Goal: Task Accomplishment & Management: Use online tool/utility

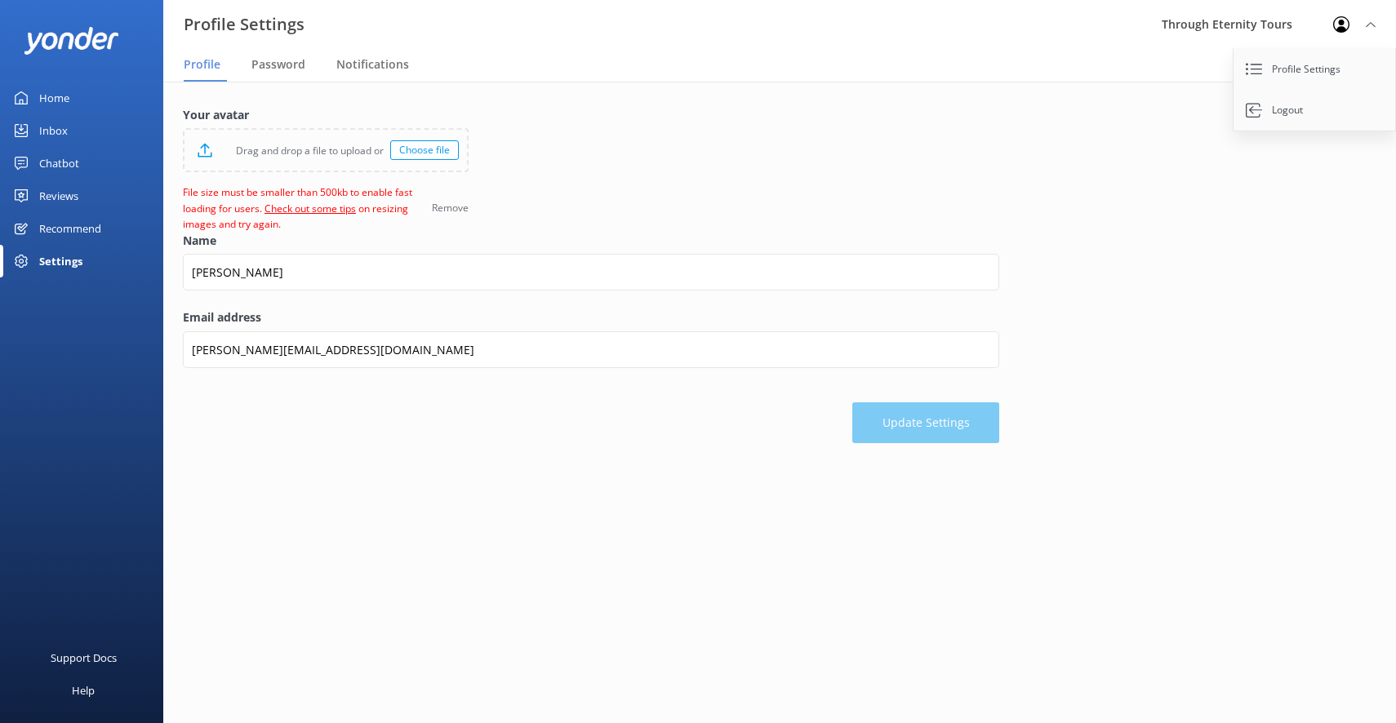
click at [63, 159] on div "Chatbot" at bounding box center [59, 163] width 40 height 33
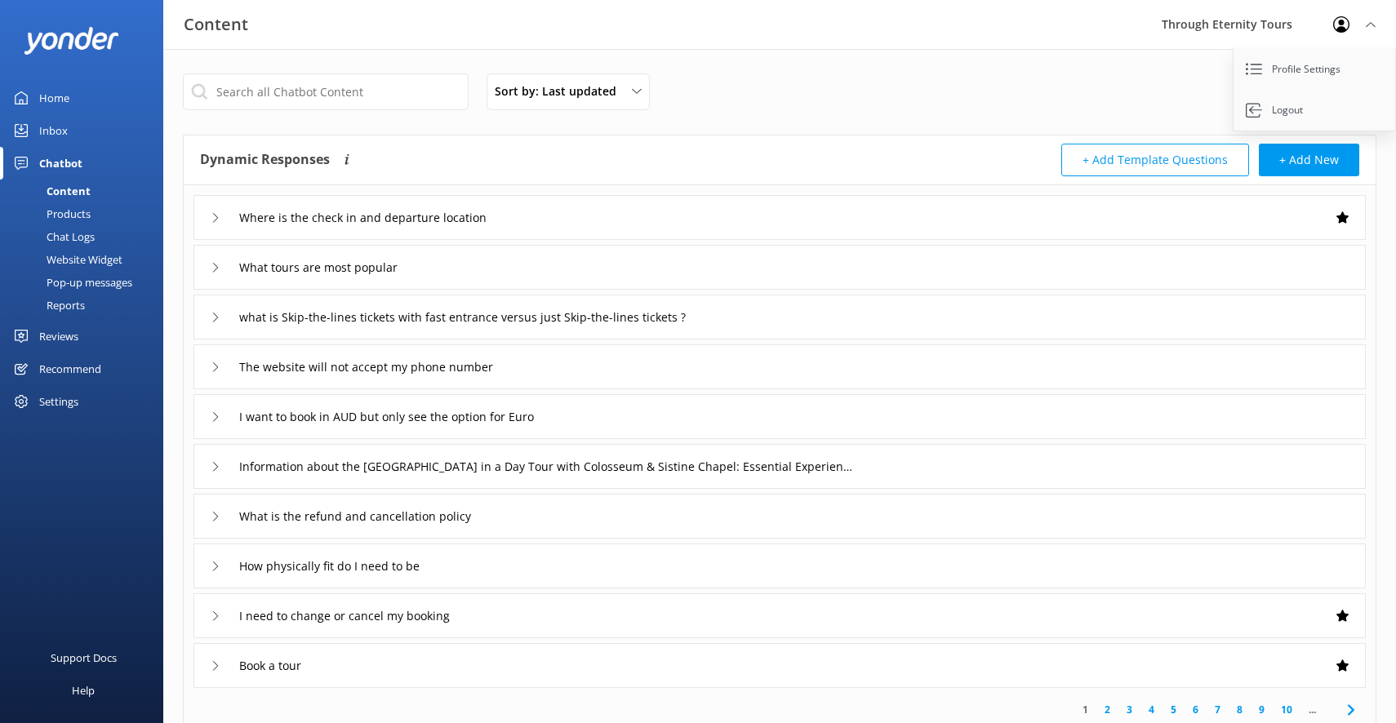
click at [78, 235] on div "Chat Logs" at bounding box center [52, 236] width 85 height 23
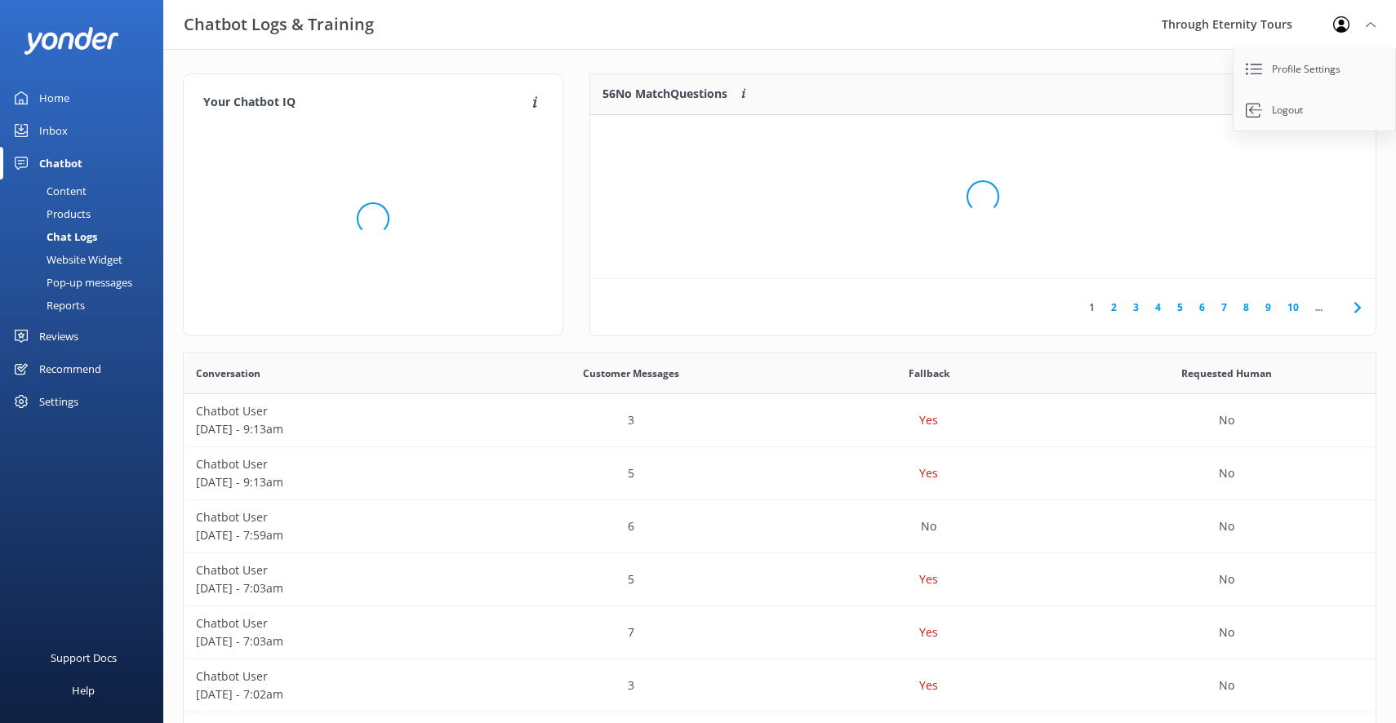
scroll to position [572, 1192]
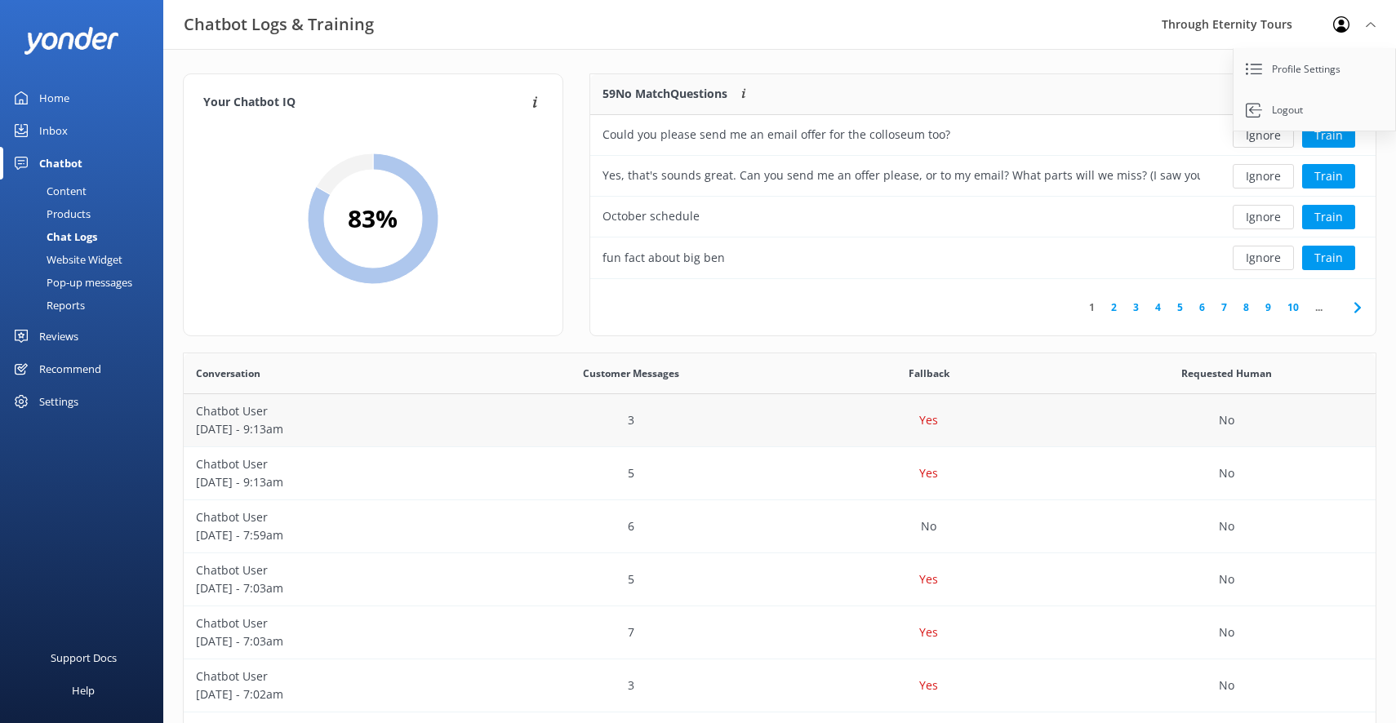
click at [478, 415] on div "Chatbot User [DATE] - 9:13am" at bounding box center [333, 420] width 298 height 53
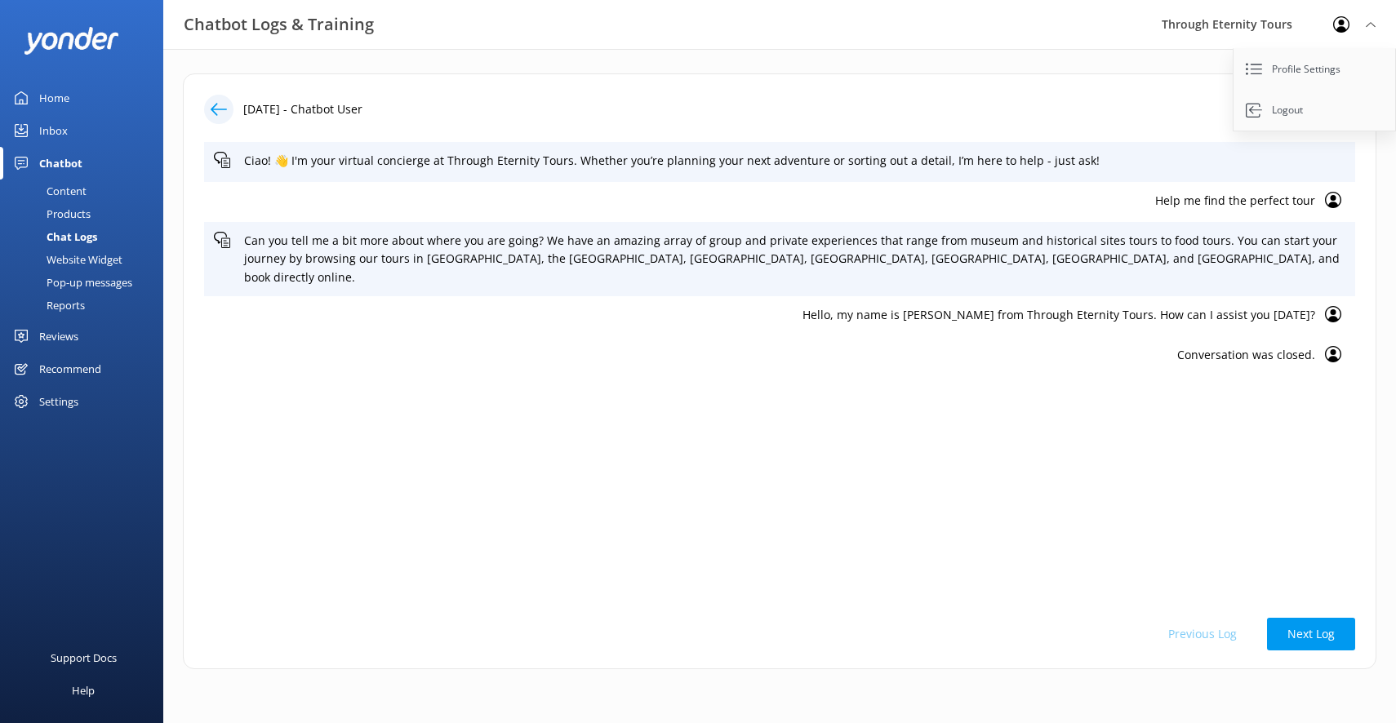
click at [70, 402] on div "Settings" at bounding box center [58, 401] width 39 height 33
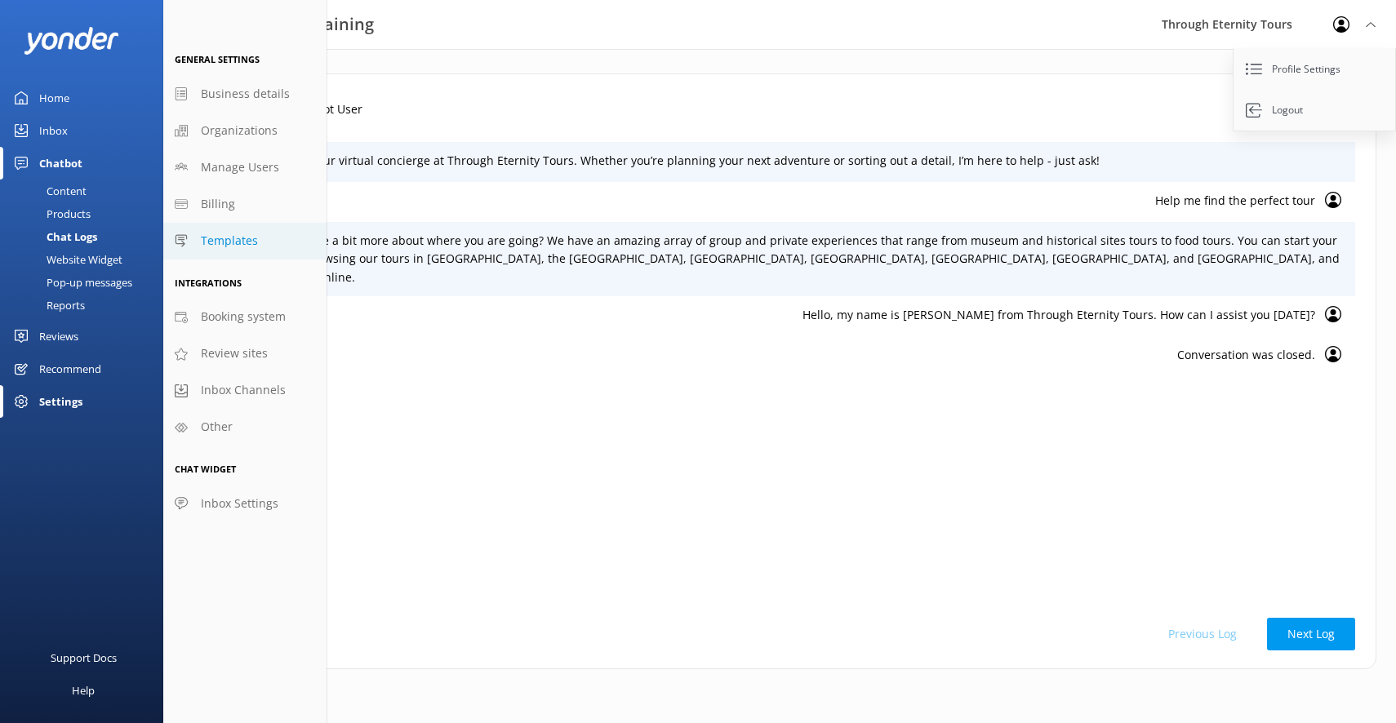
click at [282, 247] on link "Templates" at bounding box center [244, 241] width 163 height 37
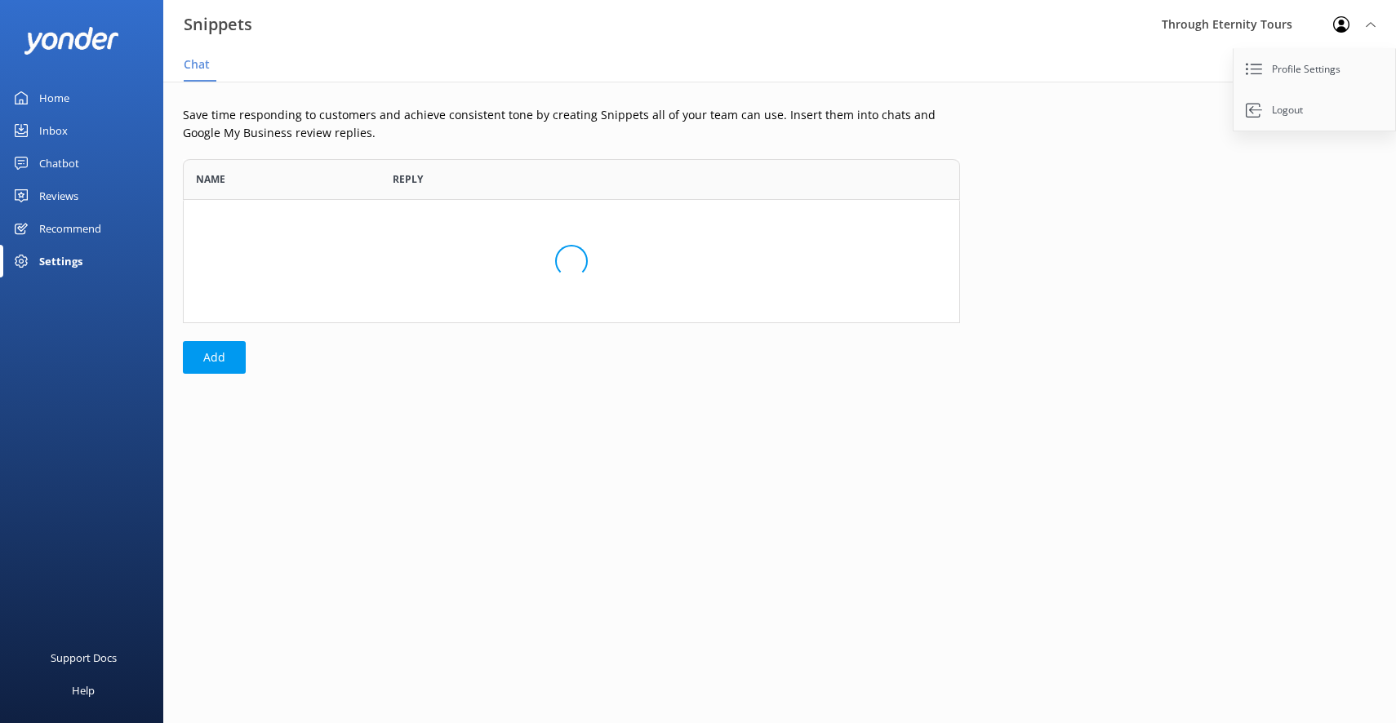
scroll to position [164, 777]
click at [220, 362] on button "Add" at bounding box center [214, 357] width 63 height 33
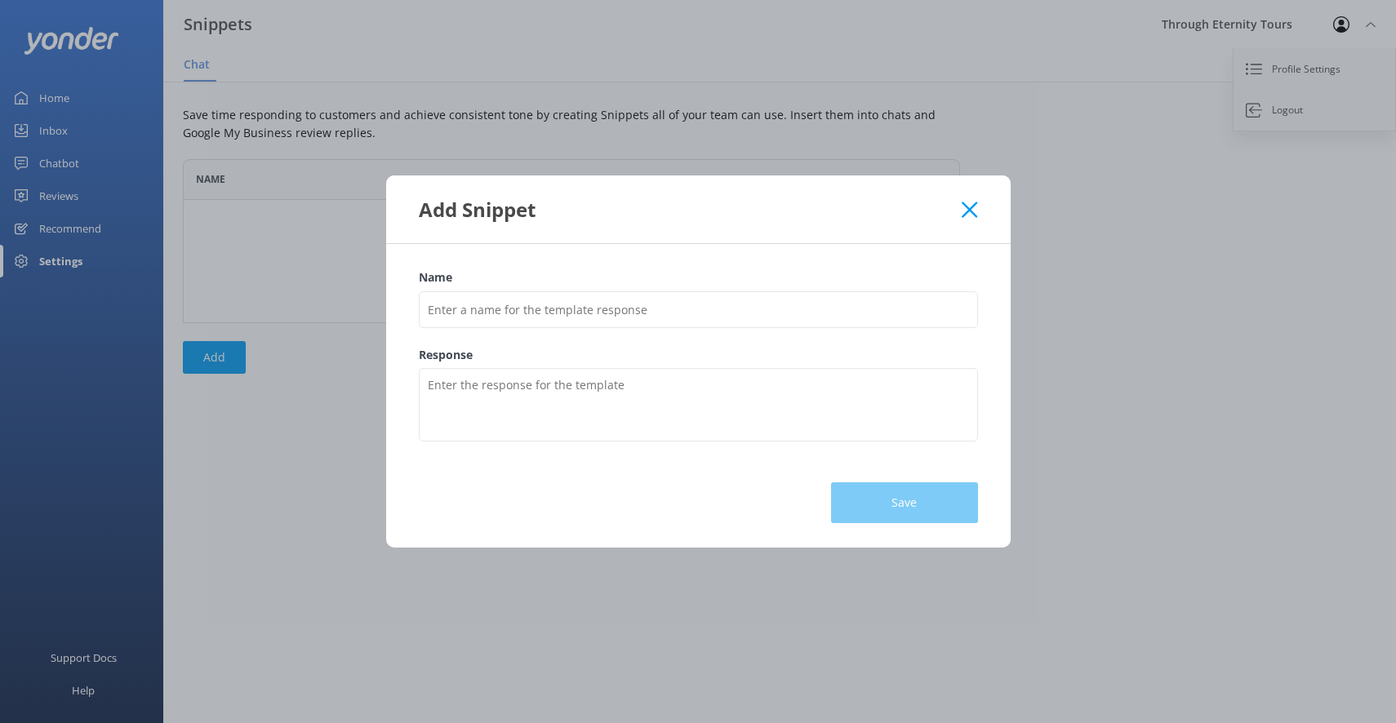
click at [966, 211] on icon at bounding box center [970, 210] width 16 height 16
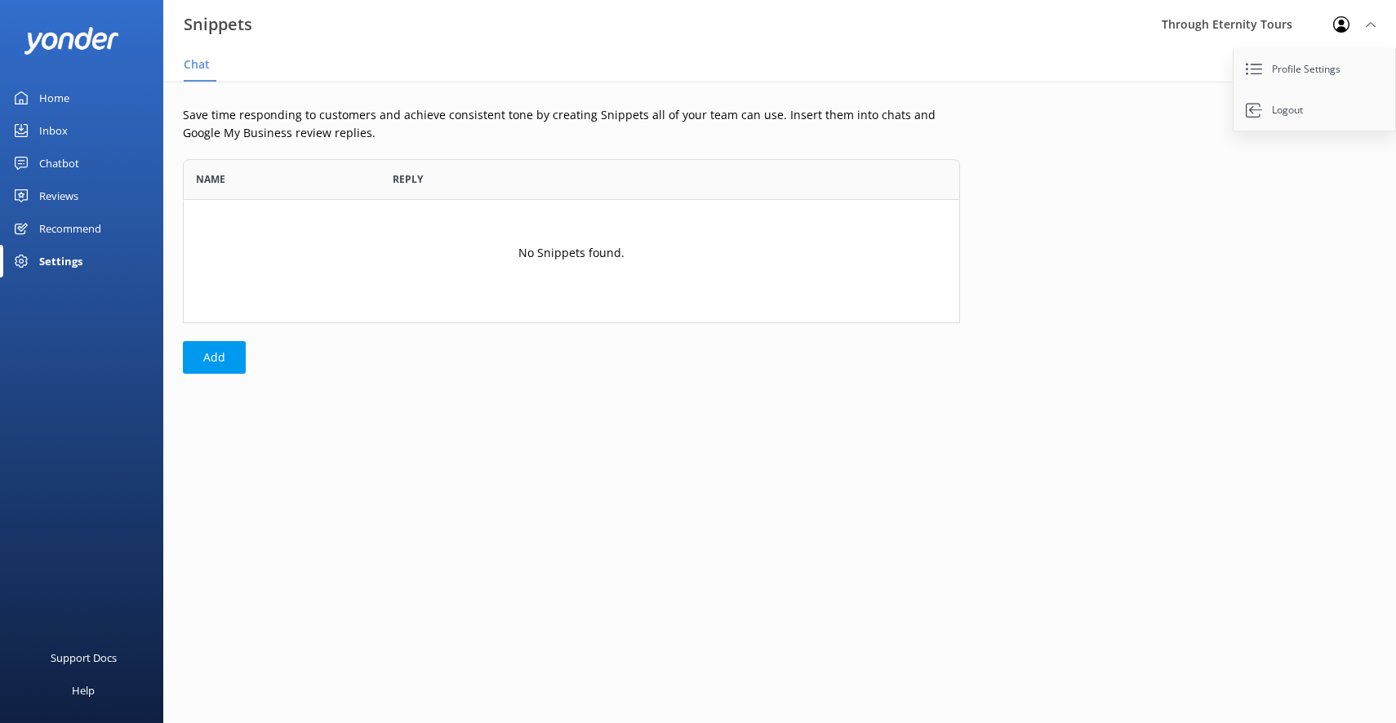
click at [1368, 23] on icon at bounding box center [1371, 25] width 10 height 10
click at [74, 164] on div "Chatbot" at bounding box center [59, 163] width 40 height 33
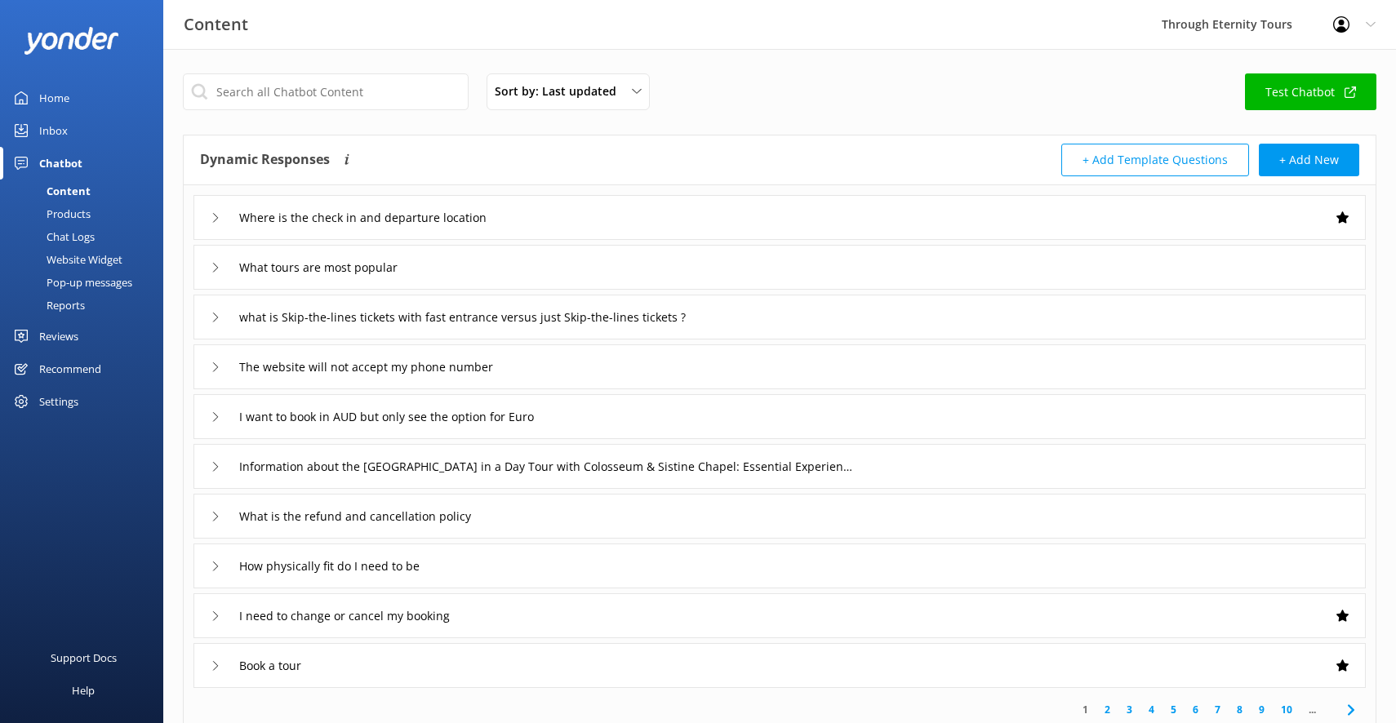
click at [1285, 96] on link "Test Chatbot" at bounding box center [1310, 91] width 131 height 37
click at [74, 368] on div "Recommend" at bounding box center [70, 369] width 62 height 33
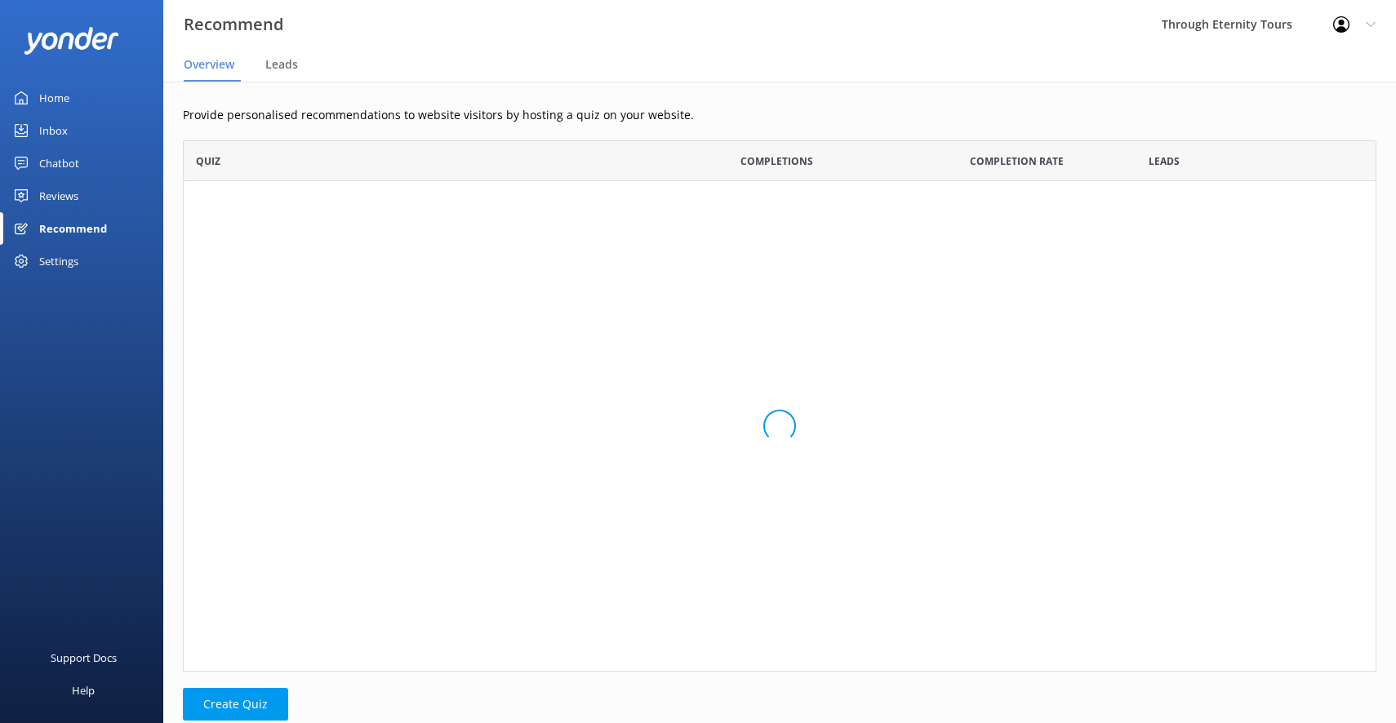
scroll to position [82, 1193]
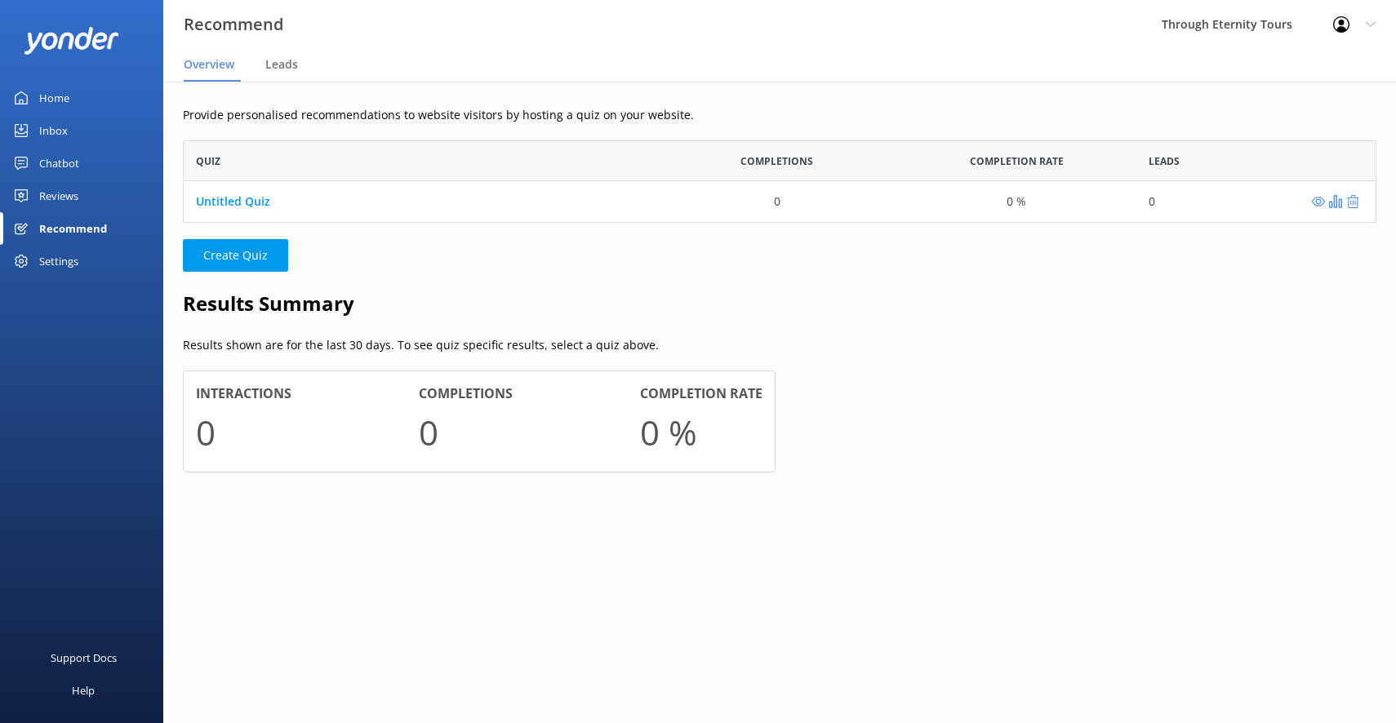
click at [67, 101] on div "Home" at bounding box center [54, 98] width 30 height 33
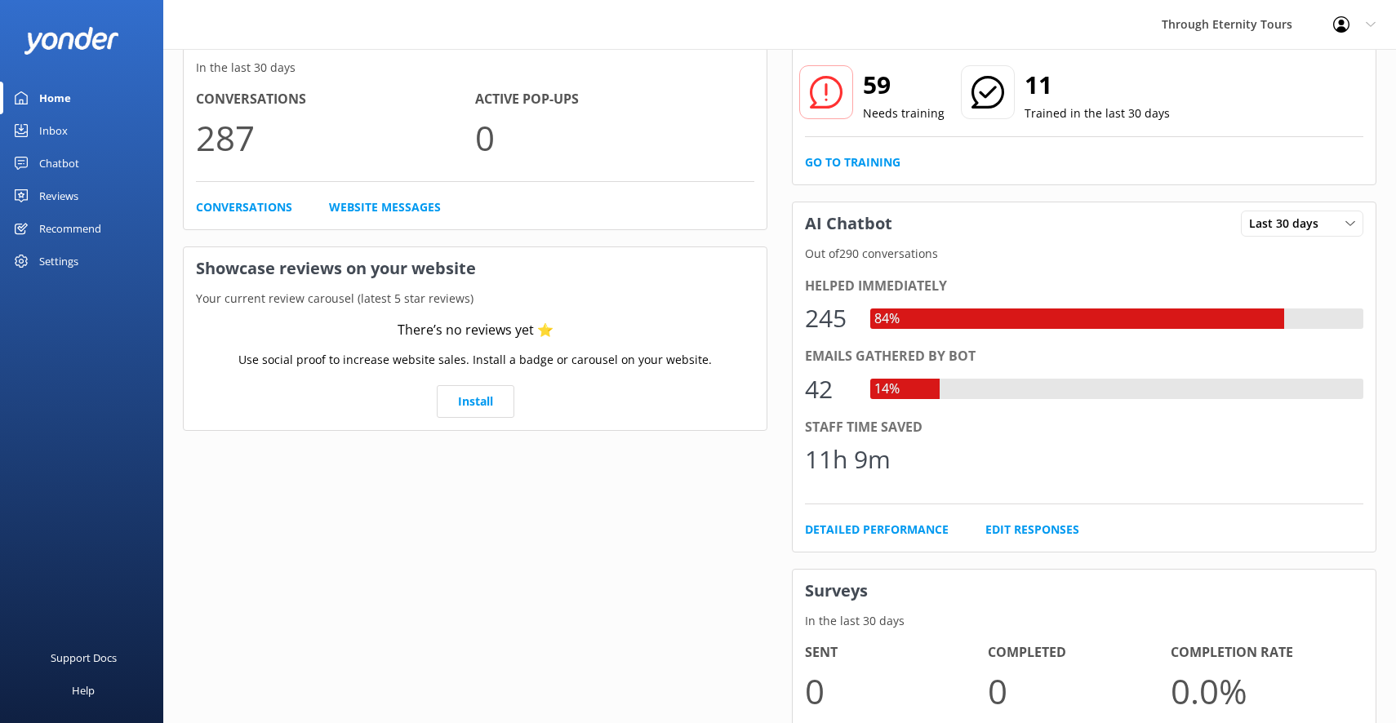
scroll to position [115, 0]
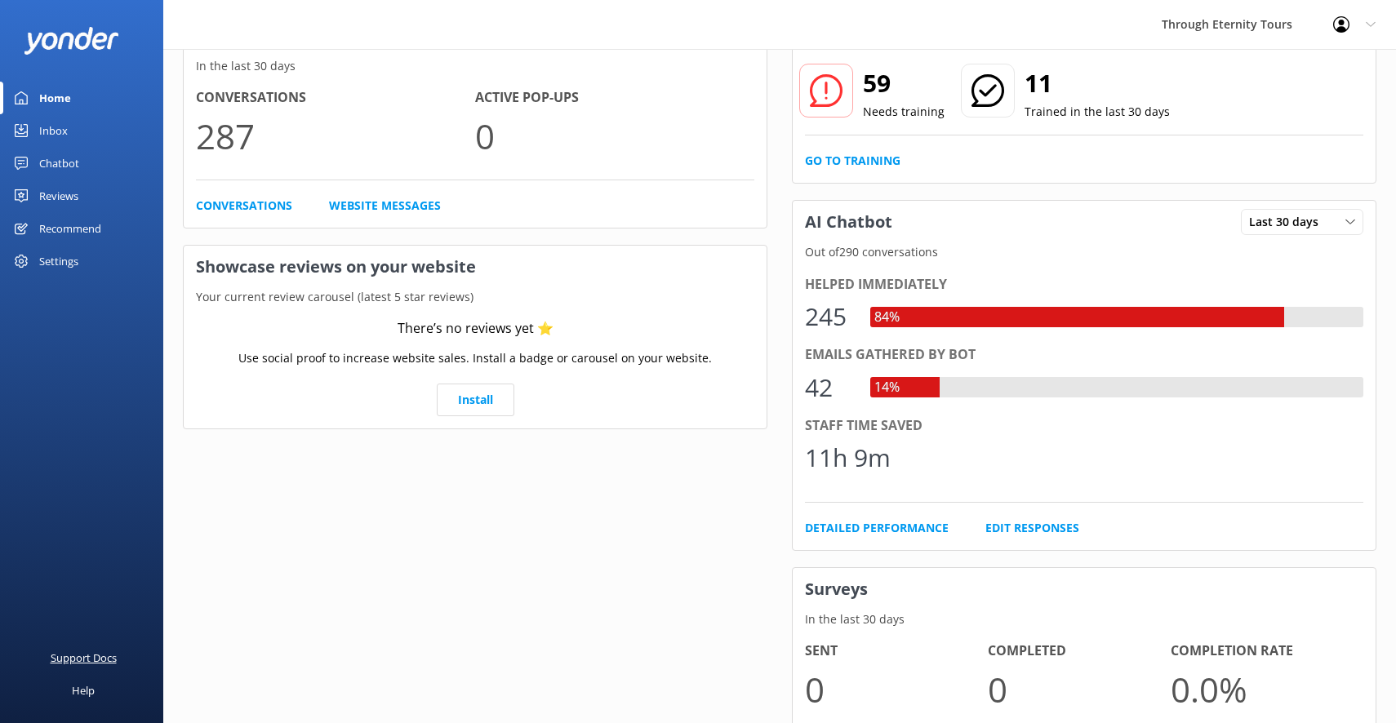
click at [99, 655] on div "Support Docs" at bounding box center [84, 658] width 66 height 33
click at [77, 167] on div "Chatbot" at bounding box center [59, 163] width 40 height 33
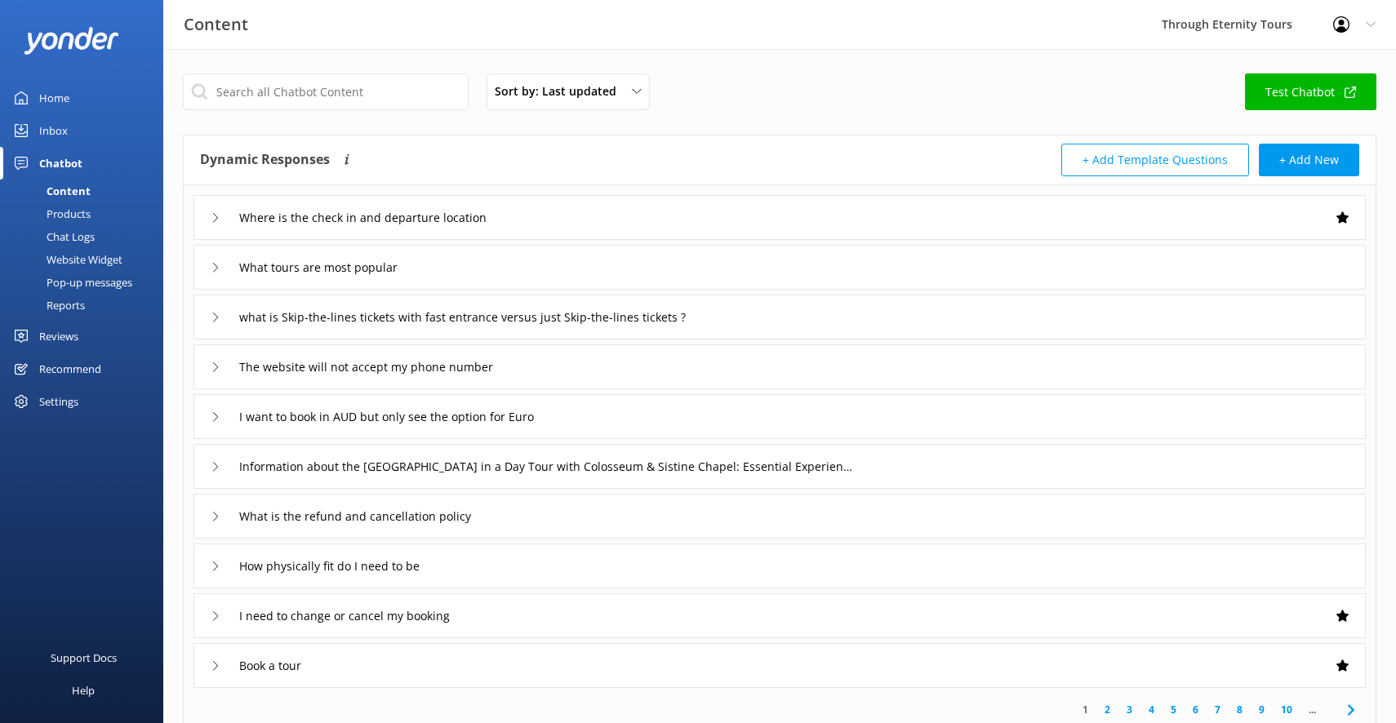
click at [86, 212] on div "Products" at bounding box center [50, 213] width 81 height 23
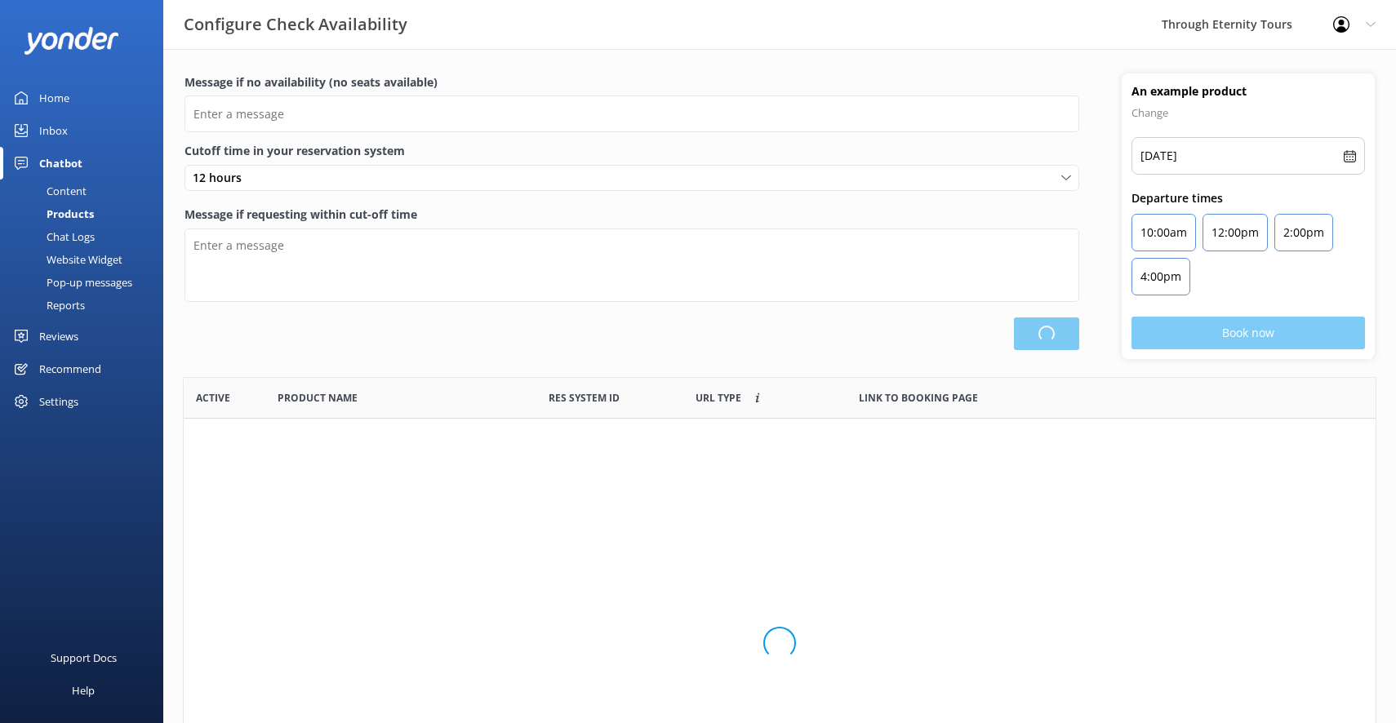
scroll to position [491, 1192]
type input "There are no spots available, please check an alternative day"
type textarea "Our online booking system closes {hours} prior to departure. Please contact us …"
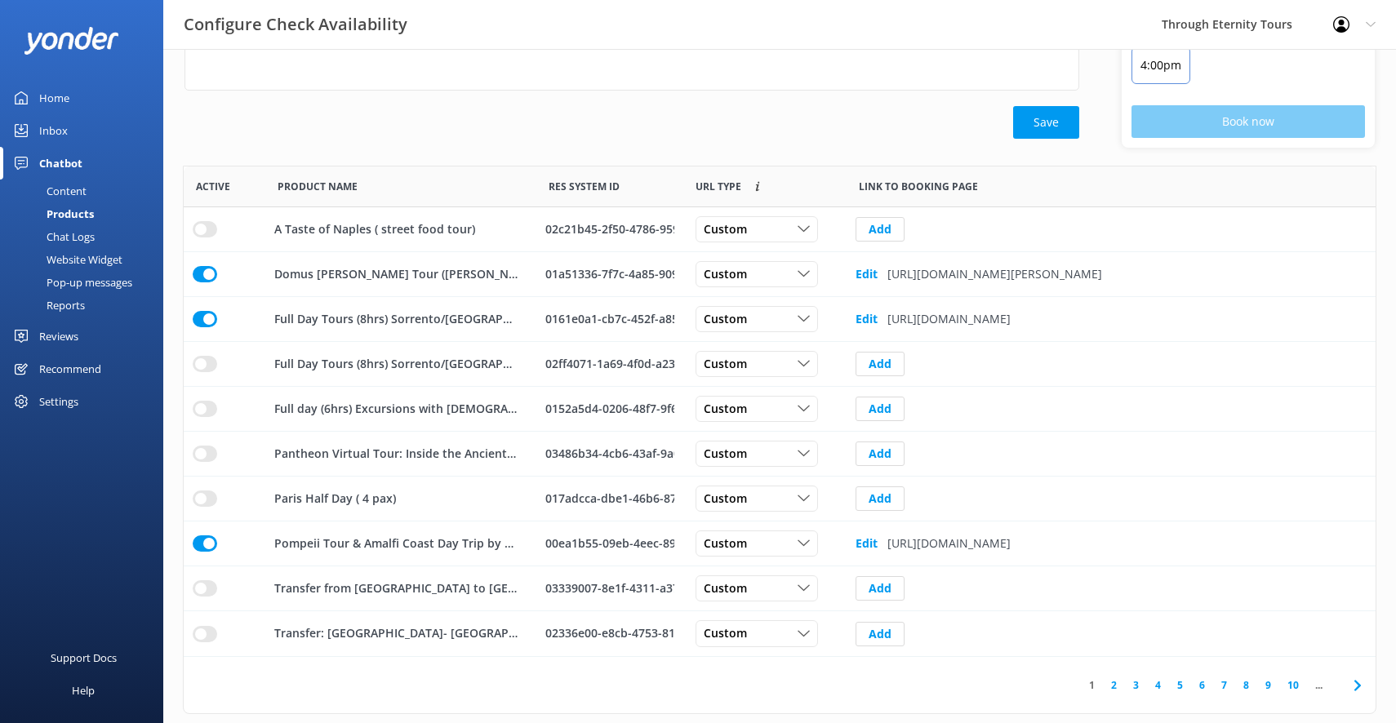
scroll to position [235, 0]
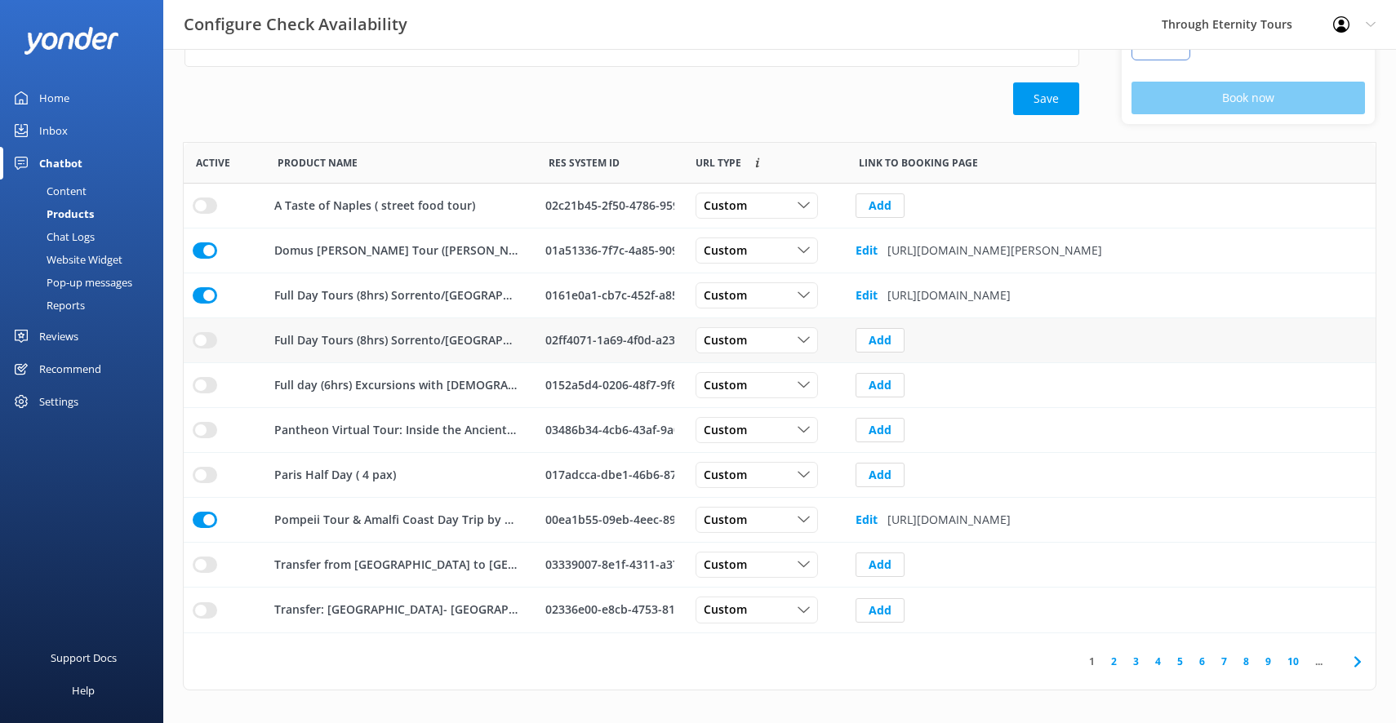
click at [494, 344] on p "Full Day Tours (8hrs) Sorrento/[GEOGRAPHIC_DATA]-[GEOGRAPHIC_DATA]" at bounding box center [395, 340] width 243 height 18
drag, startPoint x: 274, startPoint y: 384, endPoint x: 507, endPoint y: 387, distance: 232.6
click at [507, 387] on p "Full day (6hrs) Excursions with [DEMOGRAPHIC_DATA] speaking driver from Sorrent…" at bounding box center [395, 385] width 243 height 18
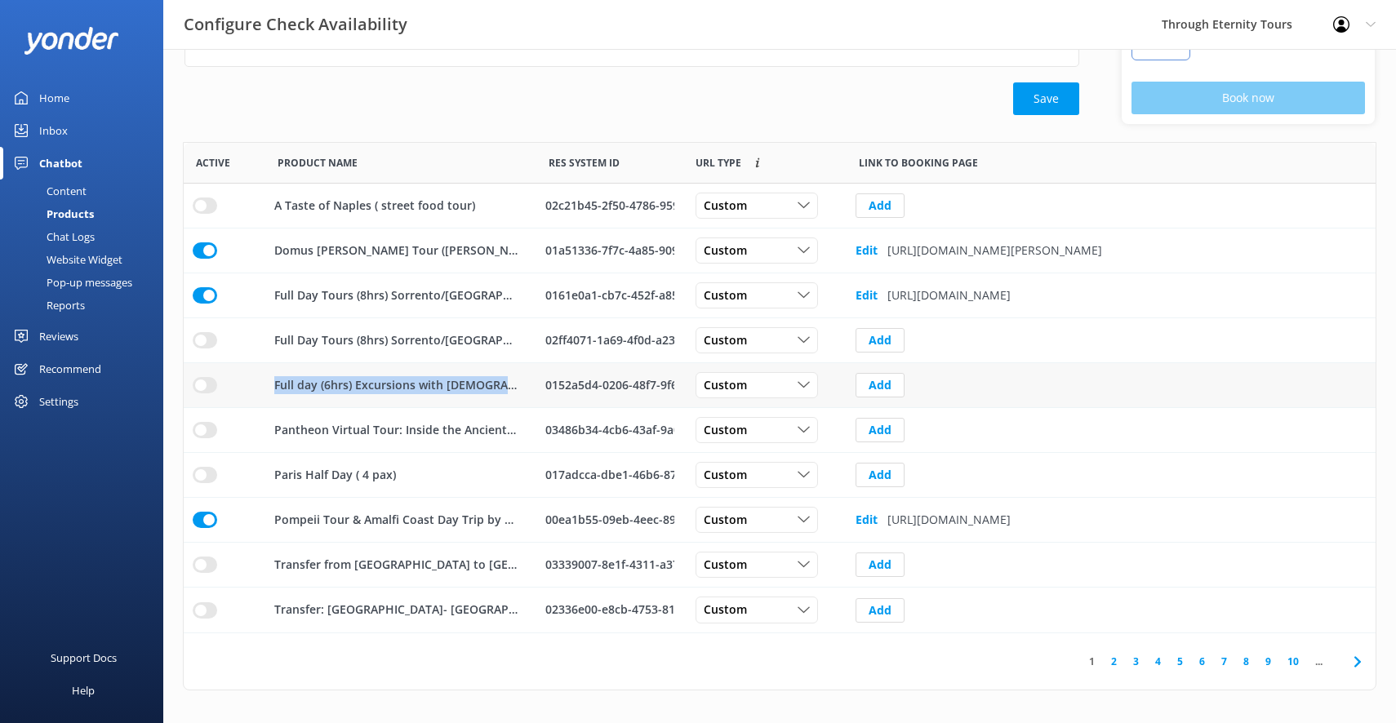
copy p "Full day (6hrs) Excursions with English spe"
drag, startPoint x: 547, startPoint y: 386, endPoint x: 673, endPoint y: 383, distance: 125.7
click at [673, 383] on div "0152a5d4-0206-48f7-9f6a-09e9b6f2b802" at bounding box center [609, 385] width 129 height 18
copy div "0152a5d4-0206-48f7-9f"
click at [891, 388] on button "Add" at bounding box center [879, 385] width 49 height 24
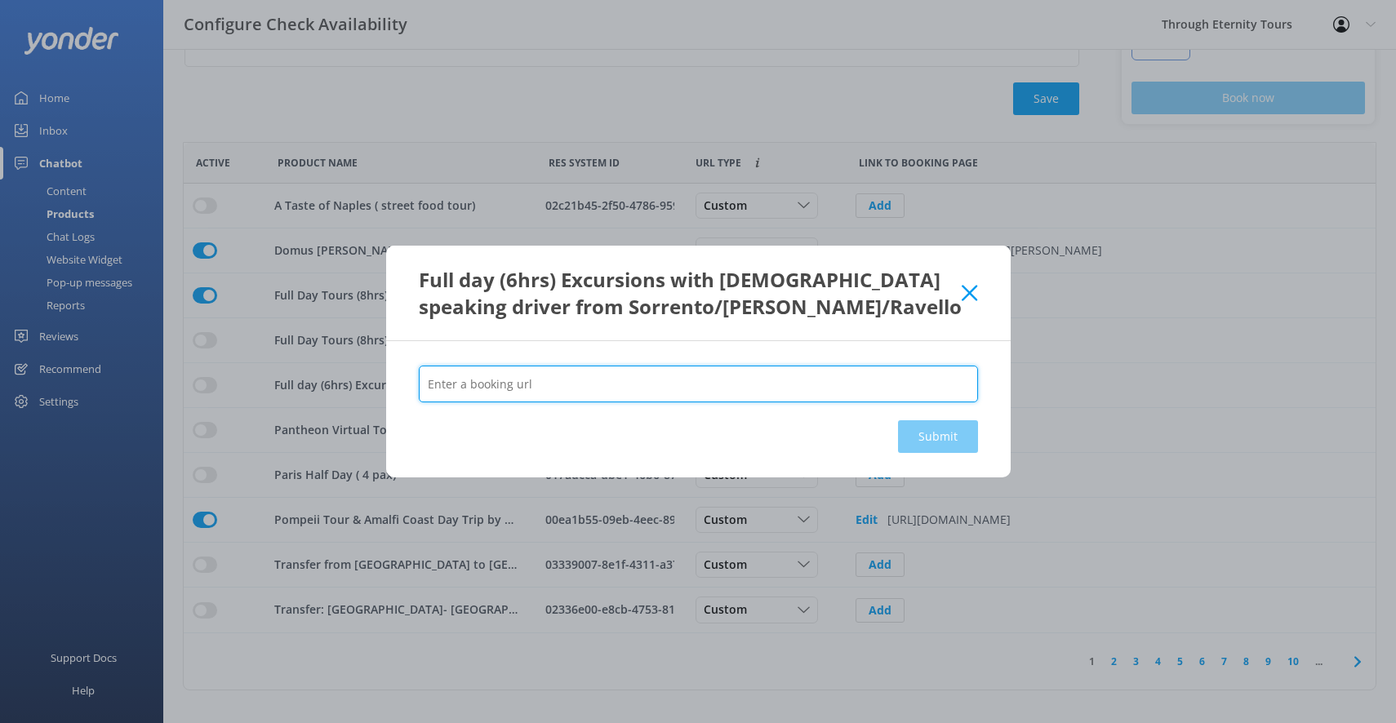
click at [762, 375] on input "text" at bounding box center [698, 384] width 559 height 37
paste input "[URL][DOMAIN_NAME]"
type input "[URL][DOMAIN_NAME]"
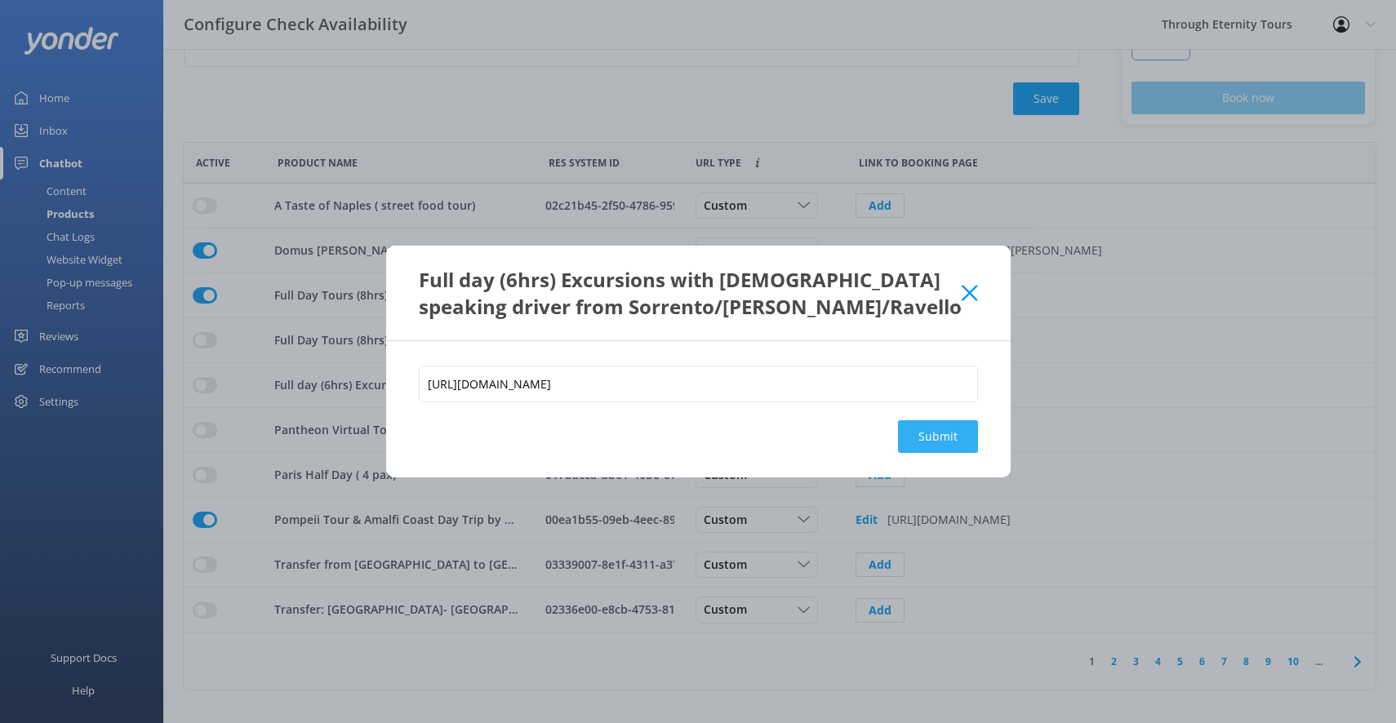
click at [946, 433] on button "Submit" at bounding box center [938, 436] width 80 height 33
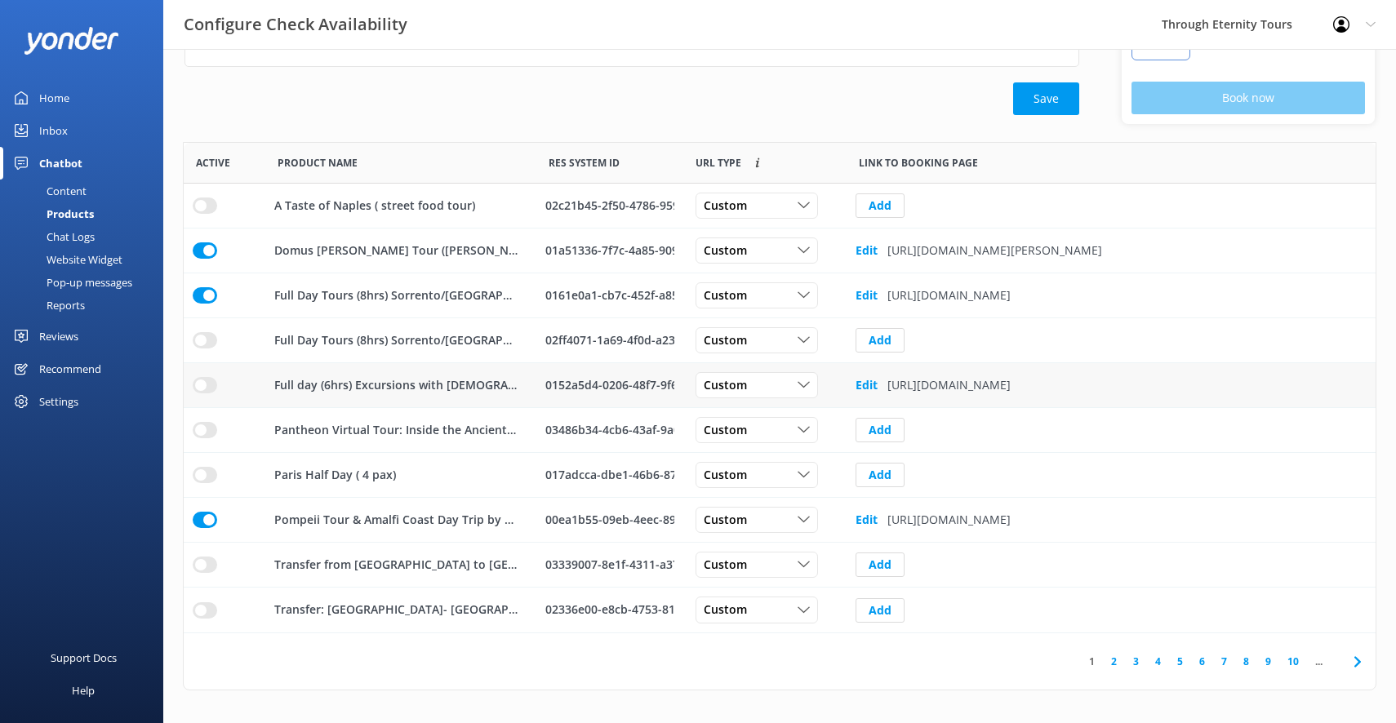
click at [202, 214] on input "row" at bounding box center [205, 206] width 24 height 16
click at [210, 214] on input "row" at bounding box center [205, 206] width 24 height 16
click at [862, 388] on b "Edit" at bounding box center [866, 385] width 22 height 16
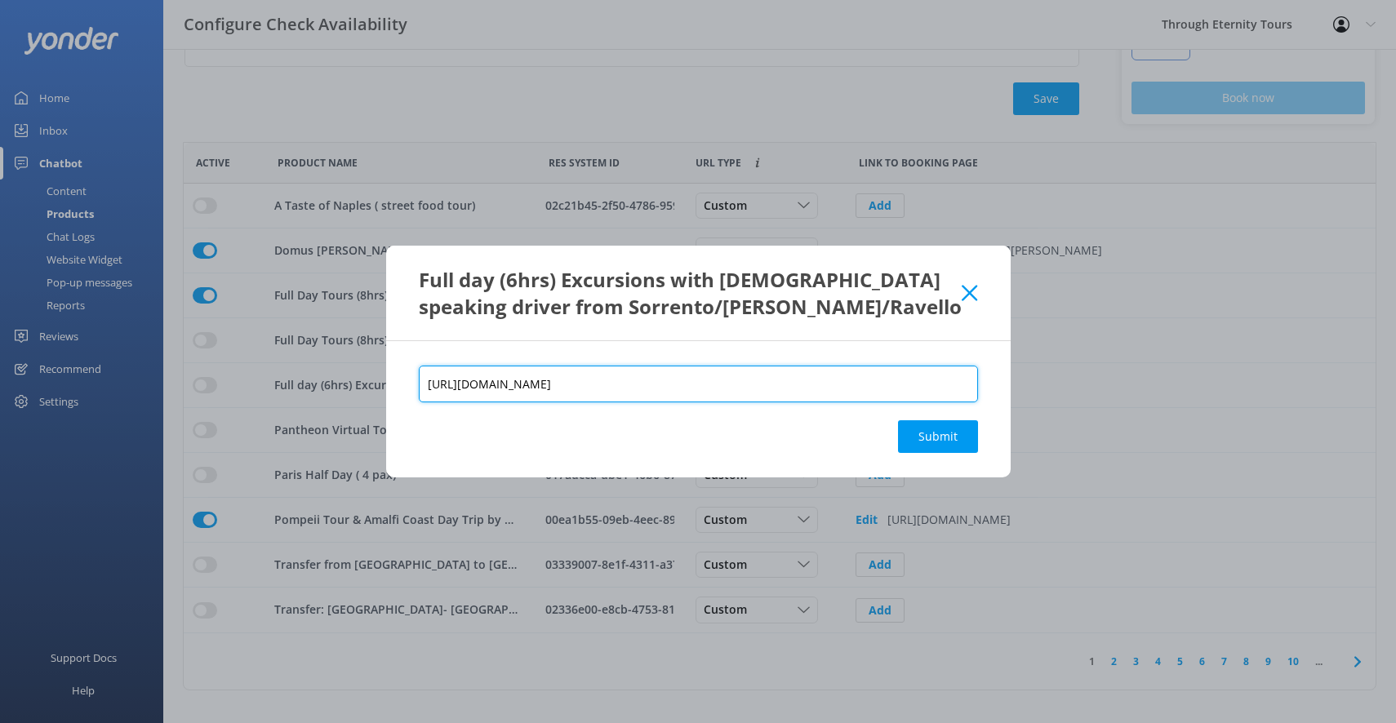
click at [876, 373] on input "[URL][DOMAIN_NAME]" at bounding box center [698, 384] width 559 height 37
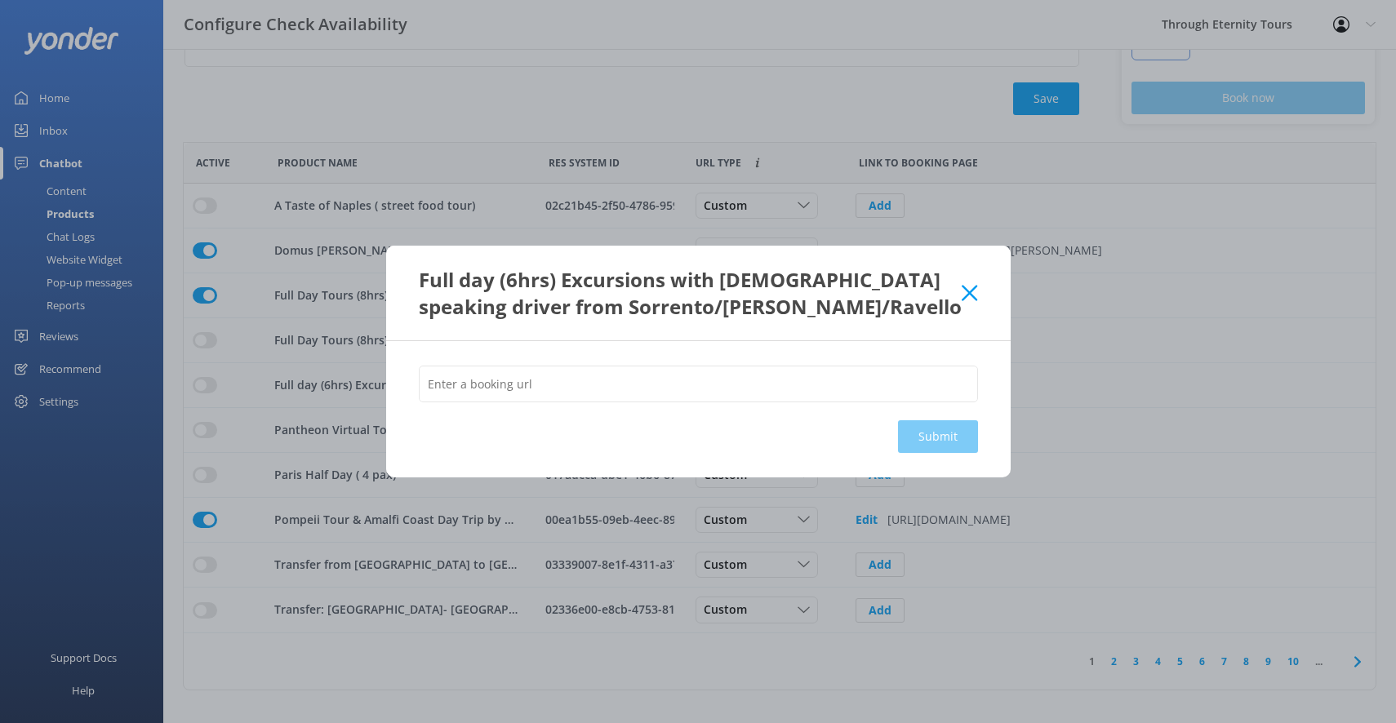
click at [967, 290] on icon at bounding box center [970, 293] width 16 height 16
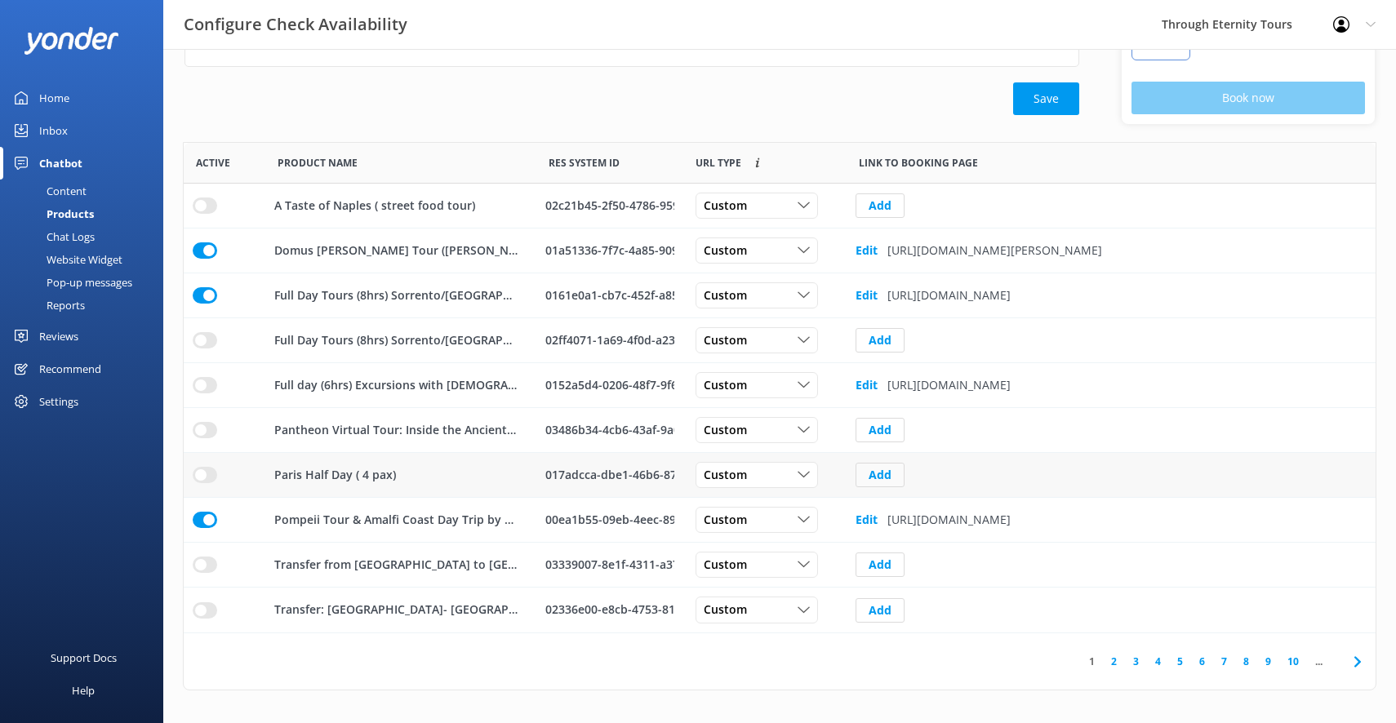
click at [887, 475] on button "Add" at bounding box center [879, 475] width 49 height 24
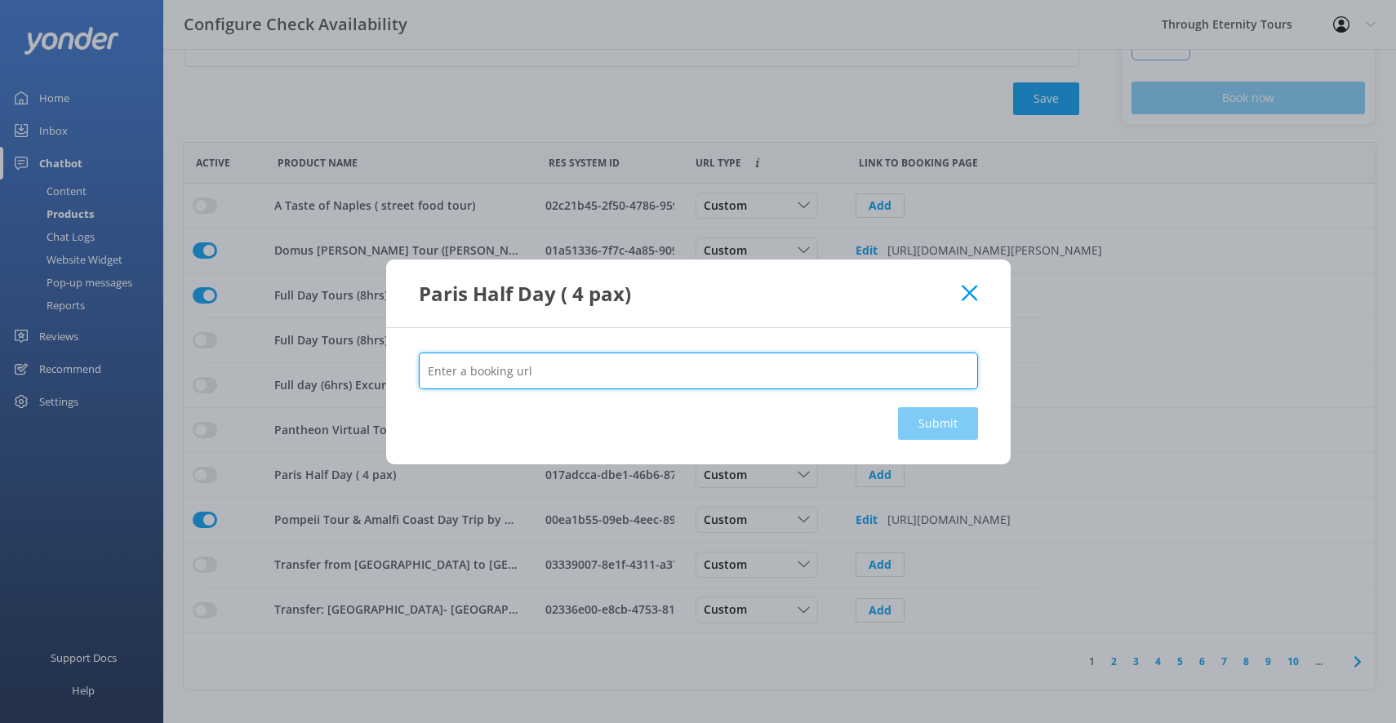
click at [838, 375] on input "text" at bounding box center [698, 371] width 559 height 37
paste input "[URL][DOMAIN_NAME]"
type input "[URL][DOMAIN_NAME]"
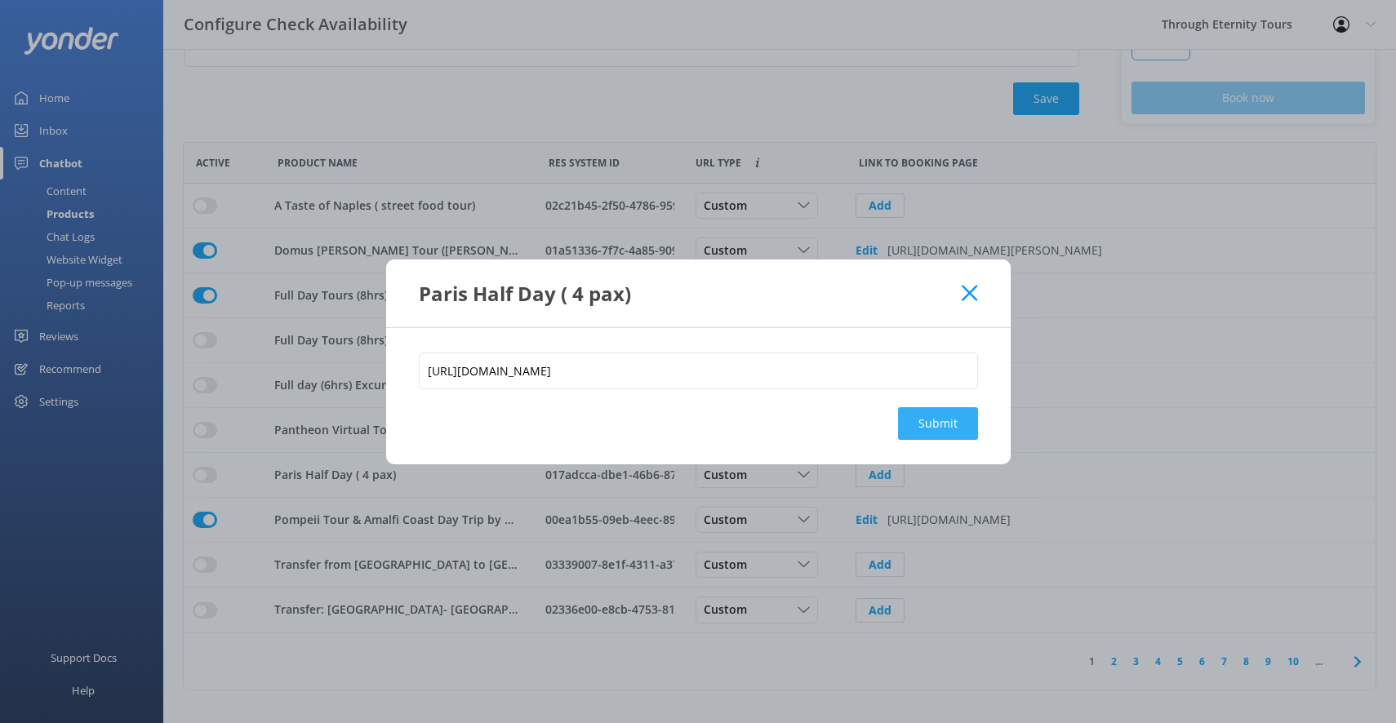
click at [929, 424] on button "Submit" at bounding box center [938, 423] width 80 height 33
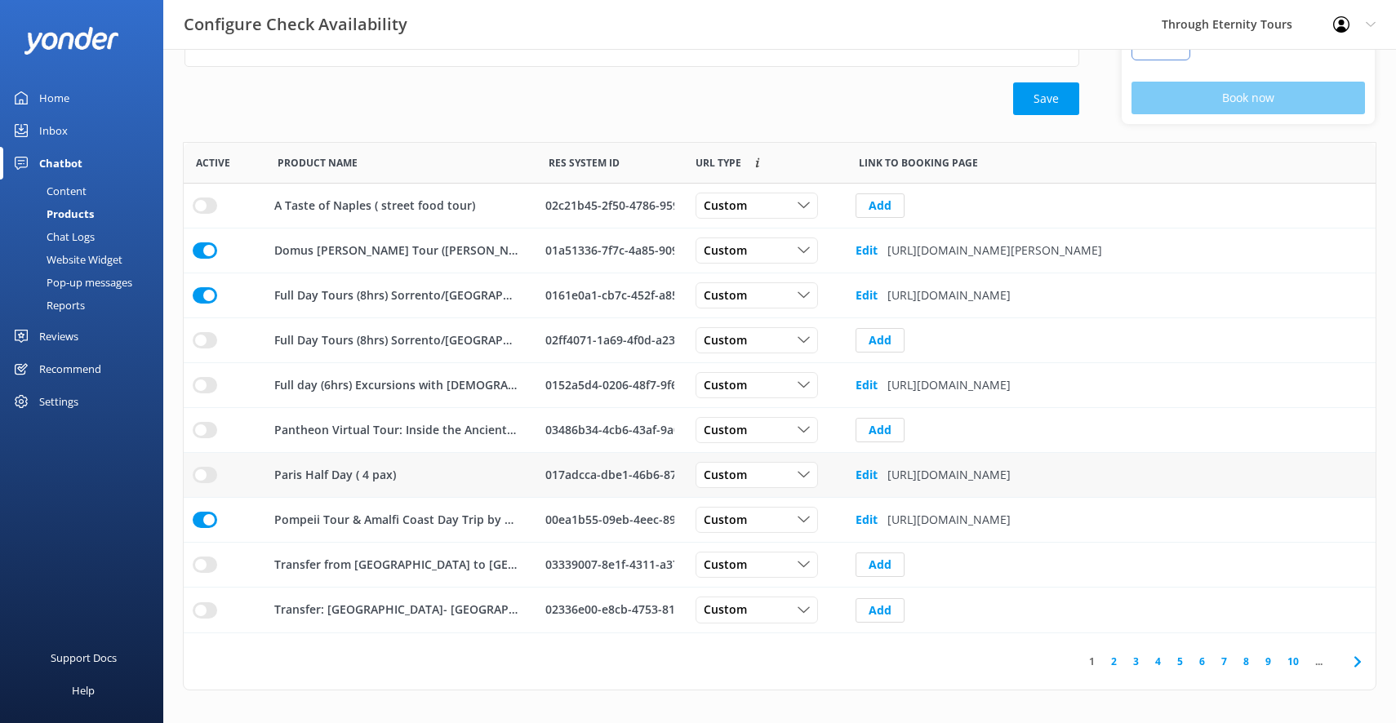
click at [200, 214] on input "row" at bounding box center [205, 206] width 24 height 16
click at [800, 378] on div "Custom" at bounding box center [757, 385] width 114 height 18
click at [872, 384] on b "Edit" at bounding box center [866, 385] width 22 height 16
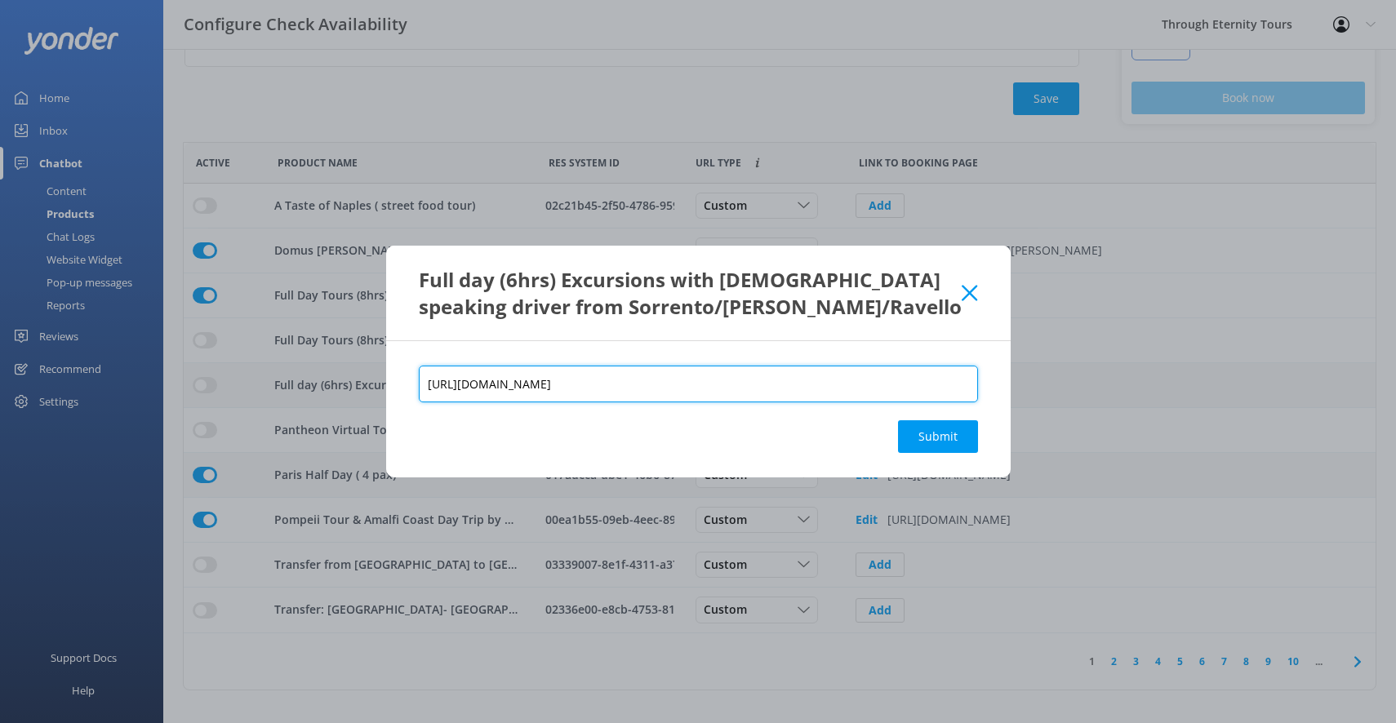
click at [872, 384] on input "[URL][DOMAIN_NAME]" at bounding box center [698, 384] width 559 height 37
type input "h"
type input "c"
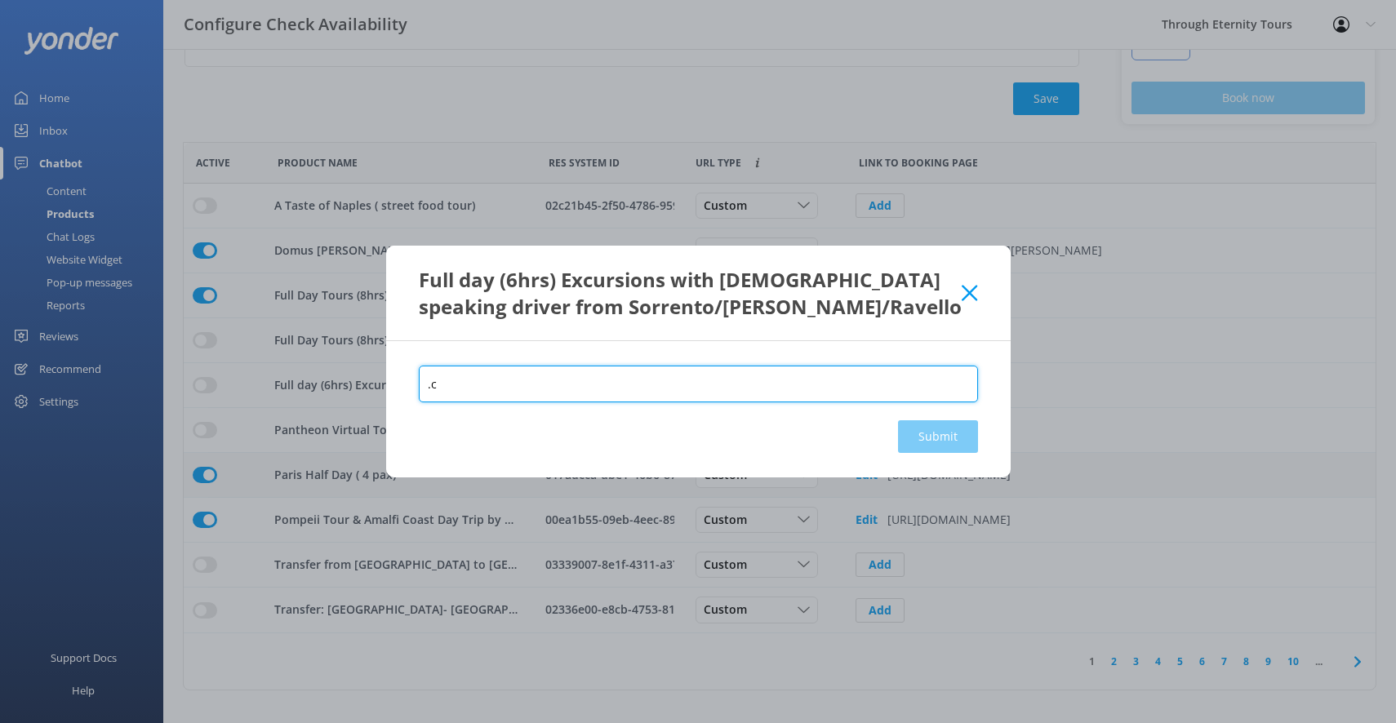
type input "."
type input "throug"
type input "h"
paste input "[URL][DOMAIN_NAME]"
drag, startPoint x: 871, startPoint y: 381, endPoint x: 609, endPoint y: 390, distance: 262.2
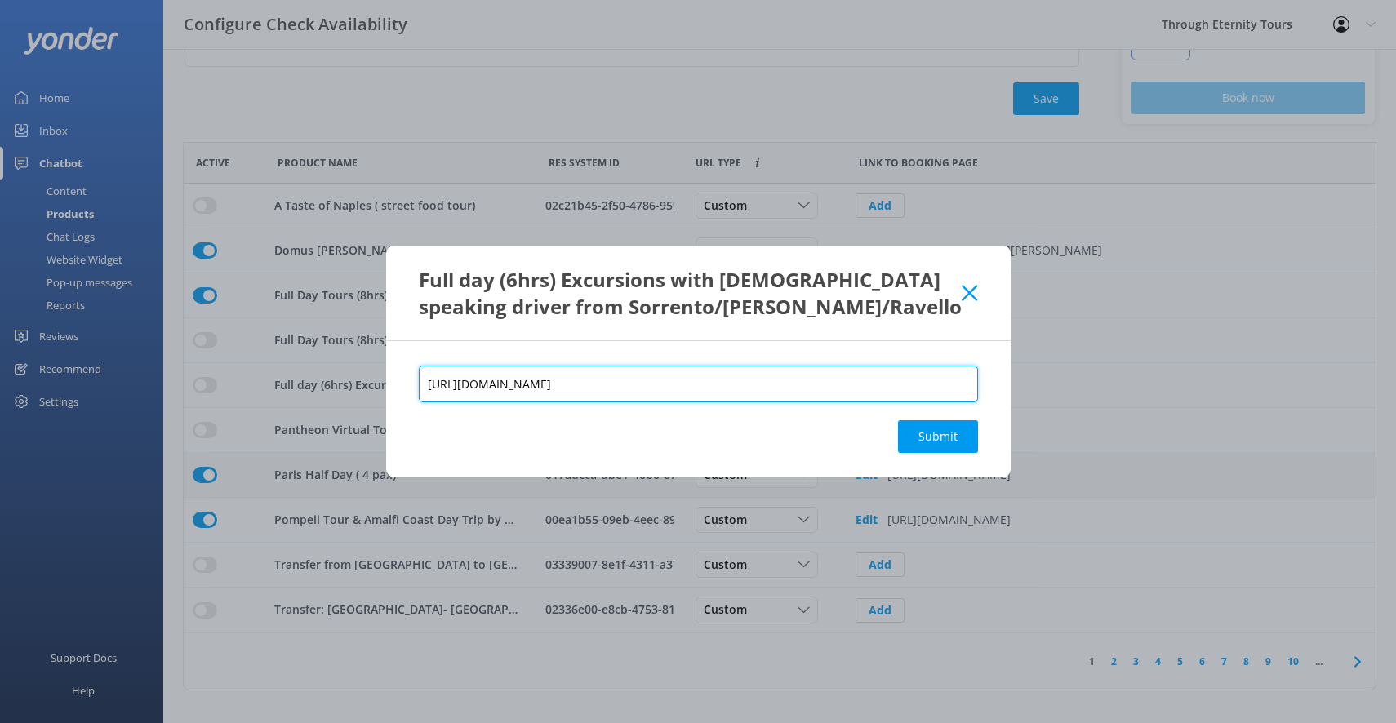
click at [609, 390] on input "[URL][DOMAIN_NAME]" at bounding box center [698, 384] width 559 height 37
type input "[URL][DOMAIN_NAME]"
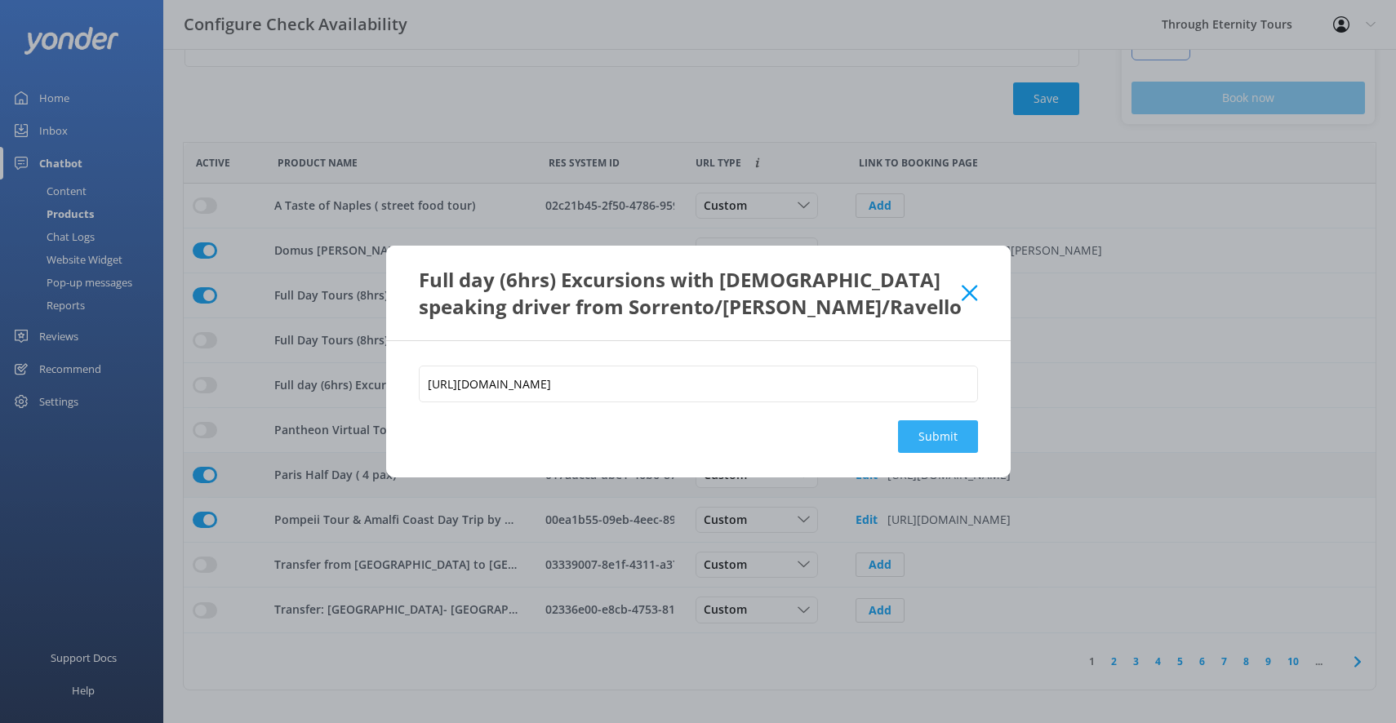
click at [938, 438] on button "Submit" at bounding box center [938, 436] width 80 height 33
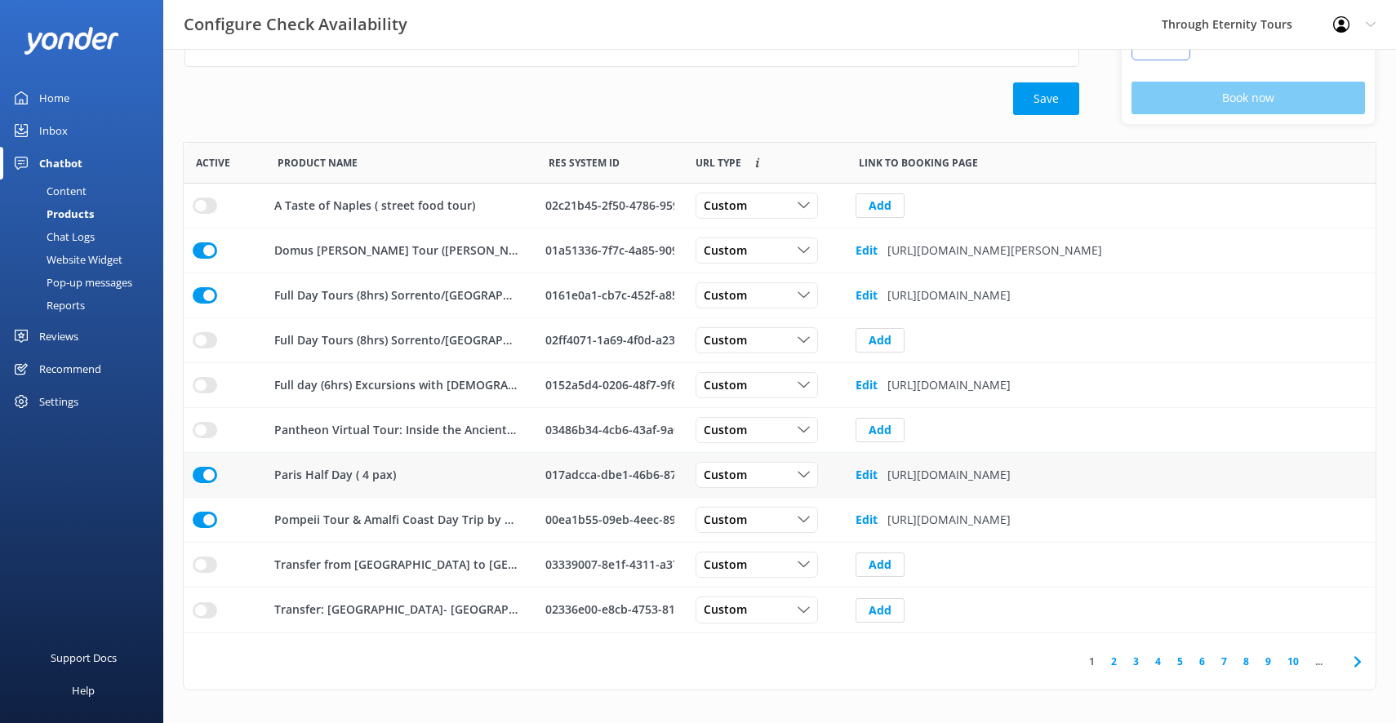
click at [1111, 661] on link "2" at bounding box center [1114, 662] width 22 height 16
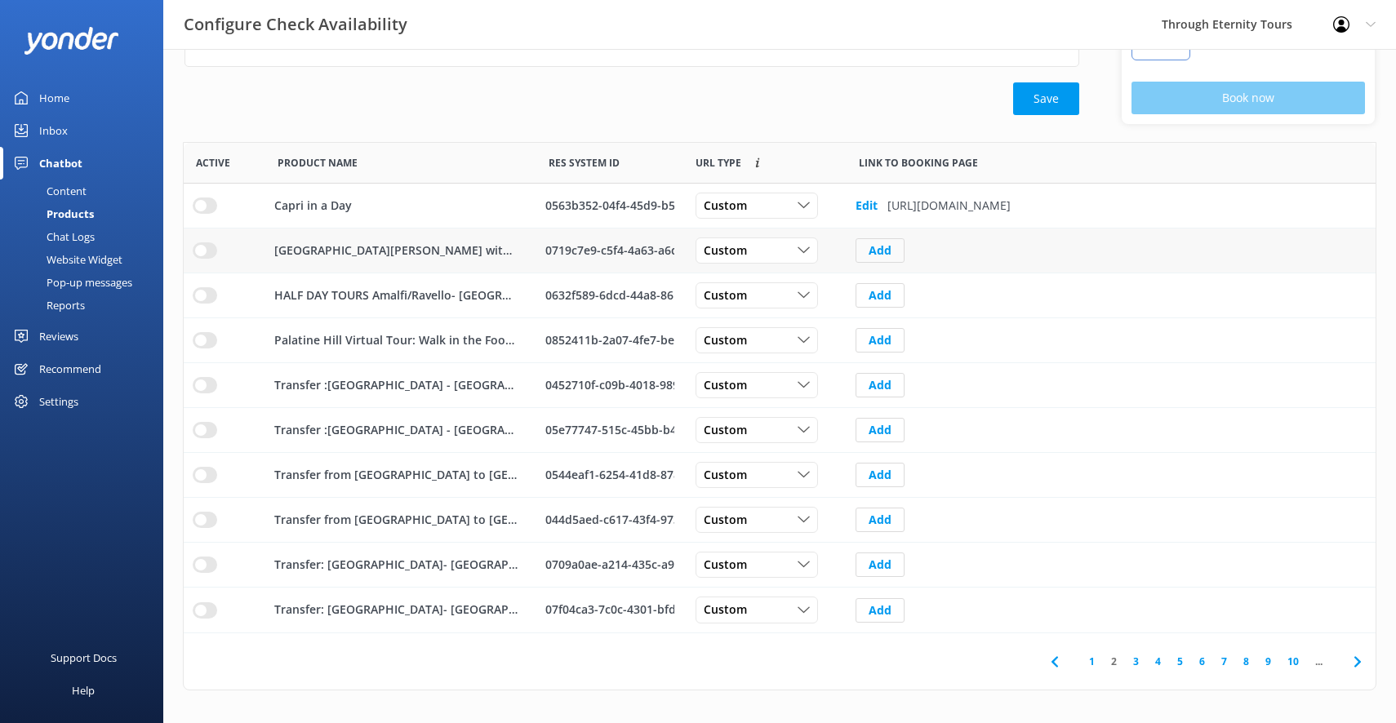
click at [888, 247] on button "Add" at bounding box center [879, 250] width 49 height 24
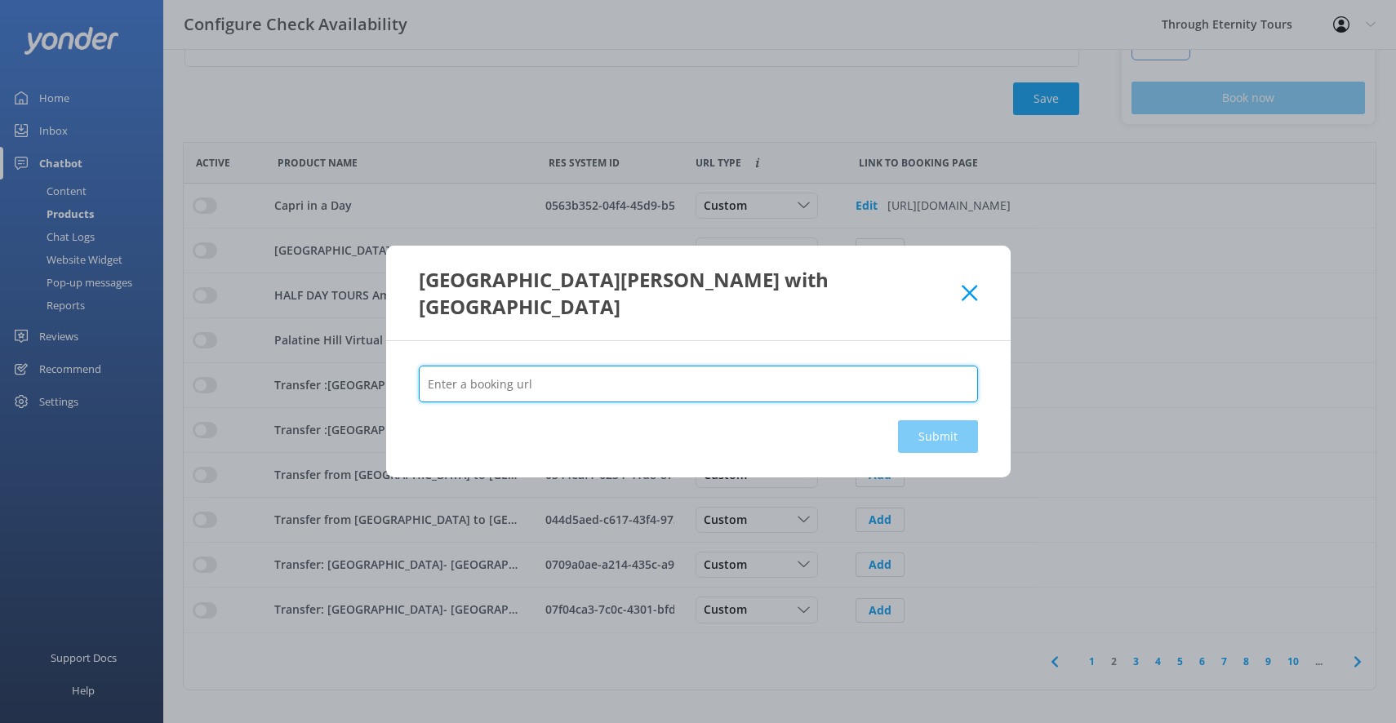
click at [784, 368] on input "text" at bounding box center [698, 384] width 559 height 37
paste input "[URL][DOMAIN_NAME][PERSON_NAME]"
type input "[URL][DOMAIN_NAME][PERSON_NAME]"
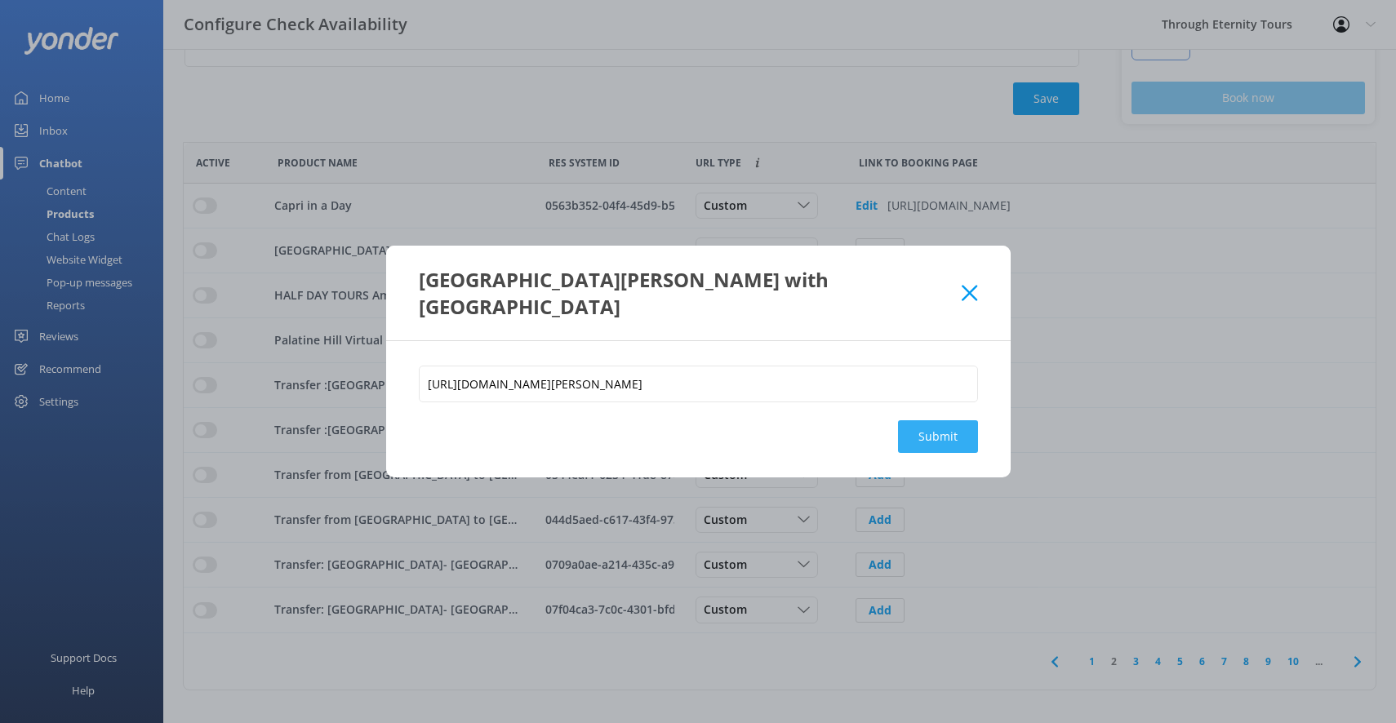
click at [927, 420] on button "Submit" at bounding box center [938, 436] width 80 height 33
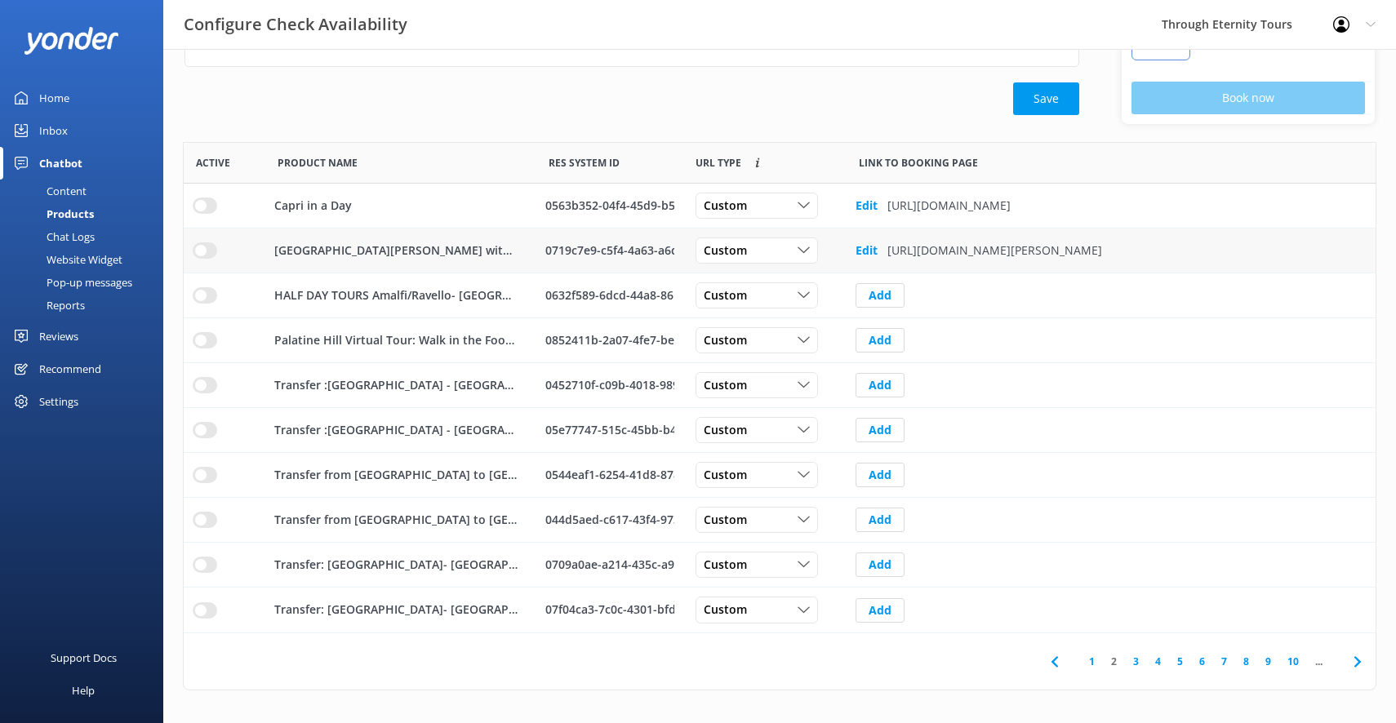
click at [205, 214] on input "row" at bounding box center [205, 206] width 24 height 16
click at [205, 207] on input "row" at bounding box center [205, 206] width 24 height 16
click at [1134, 661] on link "3" at bounding box center [1136, 662] width 22 height 16
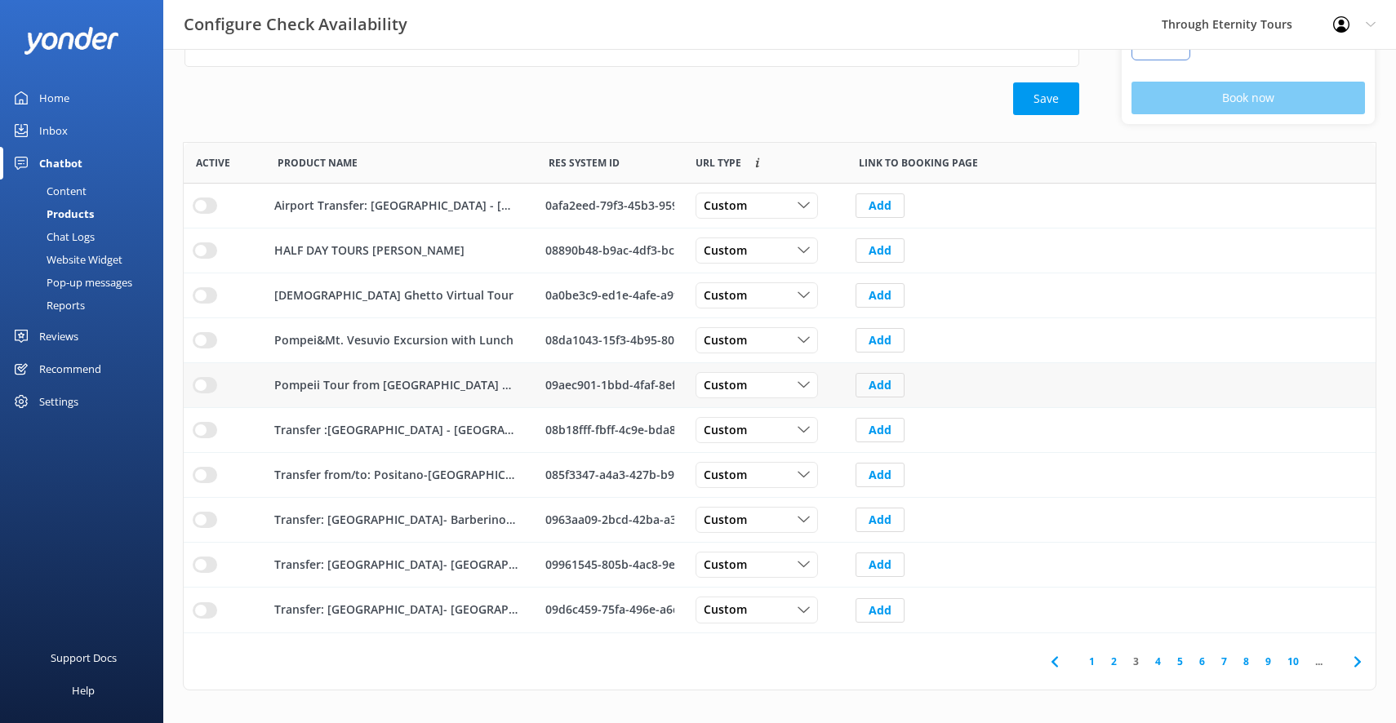
click at [881, 386] on button "Add" at bounding box center [879, 385] width 49 height 24
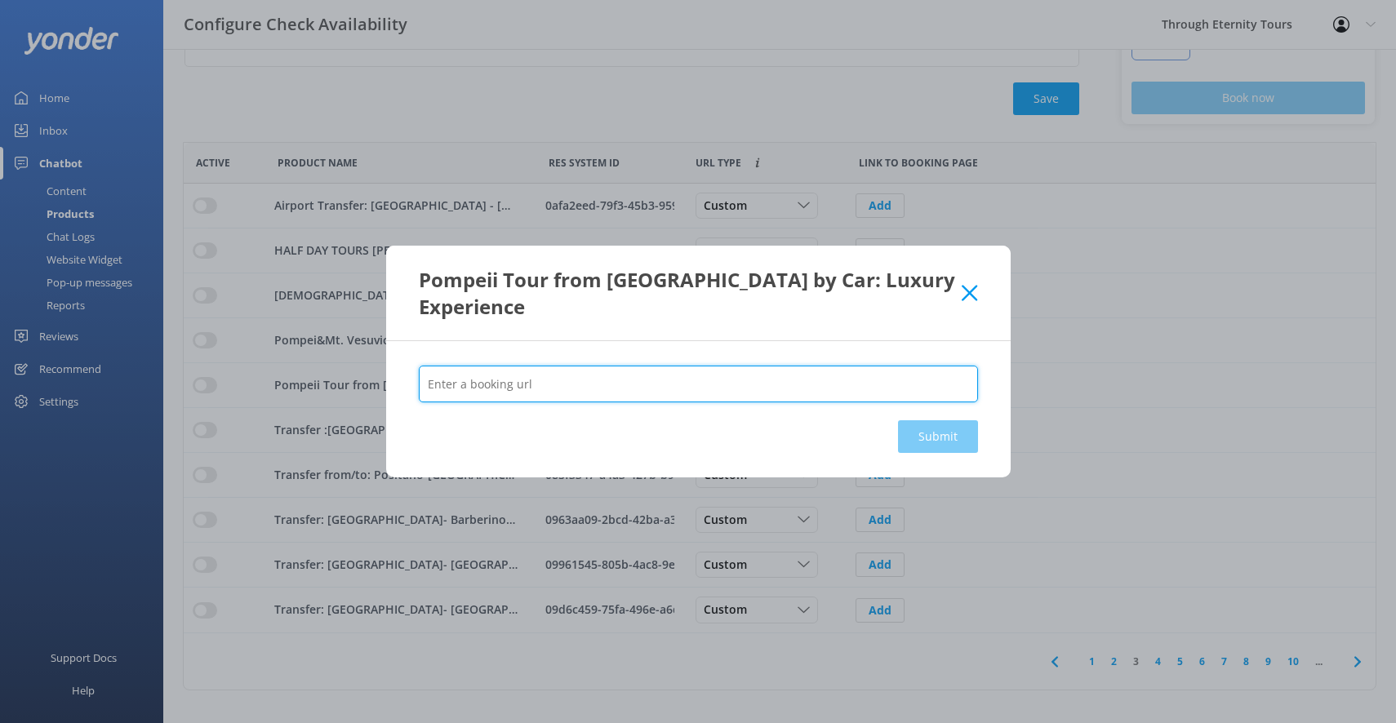
click at [837, 374] on input "text" at bounding box center [698, 384] width 559 height 37
paste input "[URL][DOMAIN_NAME]"
type input "[URL][DOMAIN_NAME]"
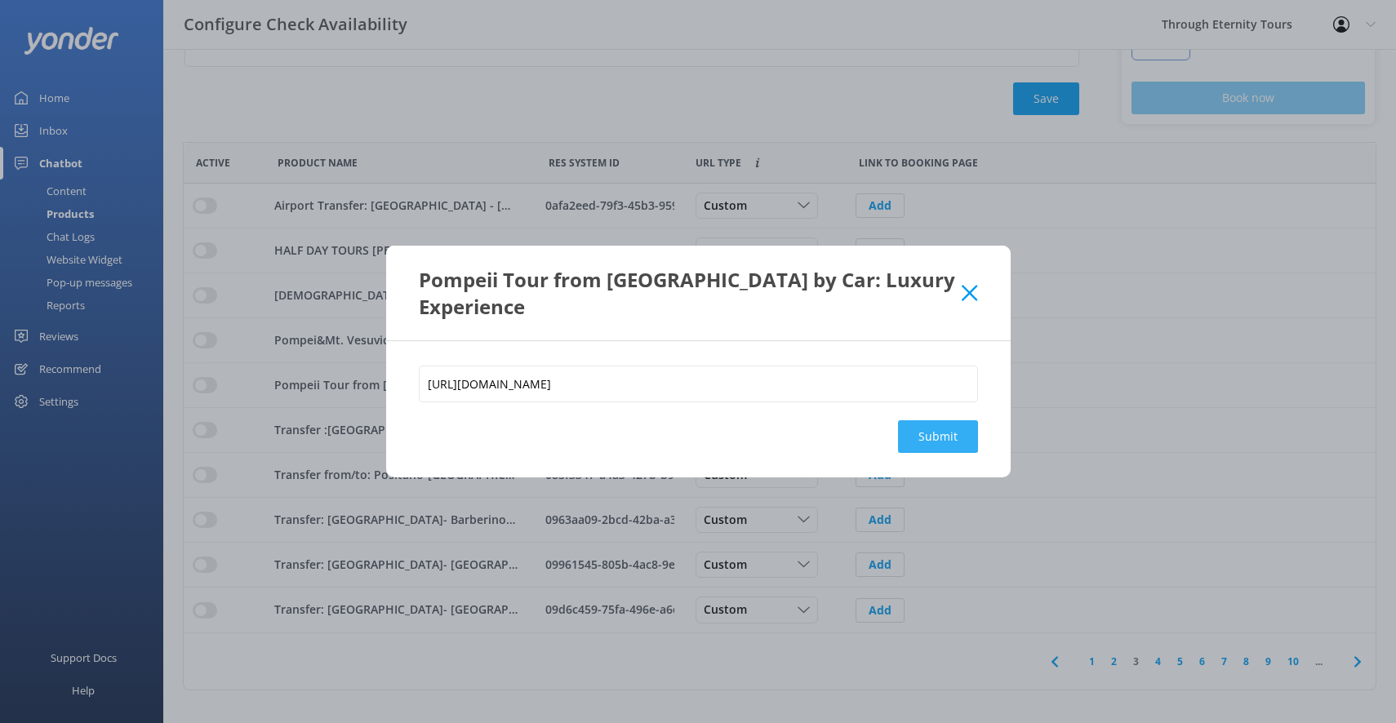
click at [927, 420] on button "Submit" at bounding box center [938, 436] width 80 height 33
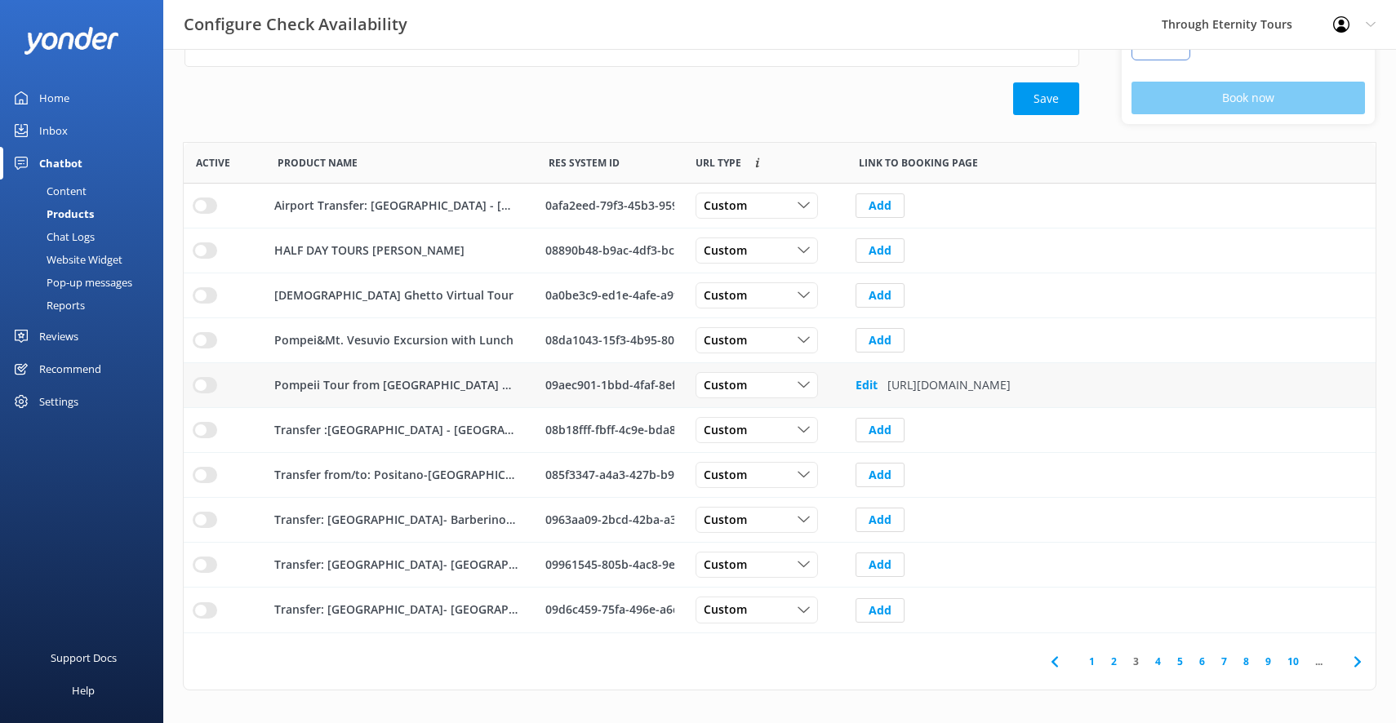
click at [200, 214] on input "row" at bounding box center [205, 206] width 24 height 16
click at [880, 340] on button "Add" at bounding box center [879, 340] width 49 height 24
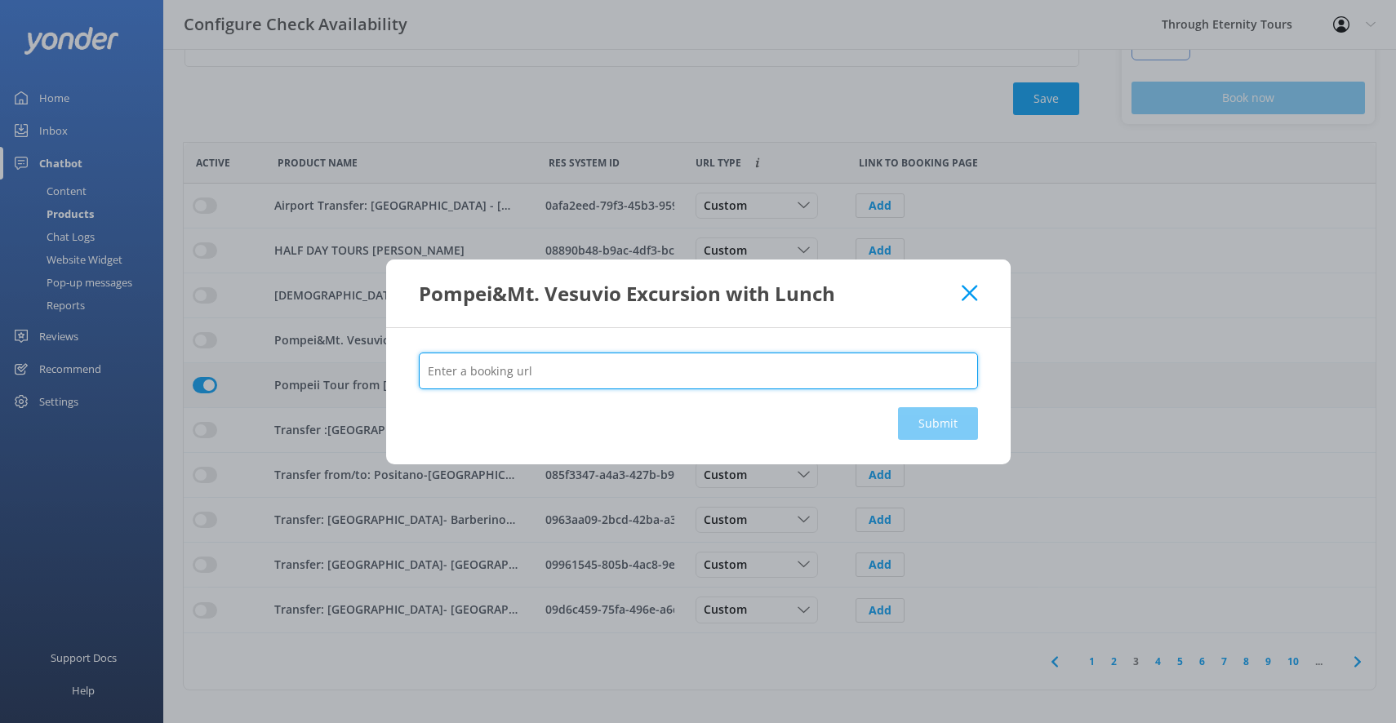
click at [711, 384] on input "text" at bounding box center [698, 371] width 559 height 37
paste input "[URL][DOMAIN_NAME]"
type input "[URL][DOMAIN_NAME]"
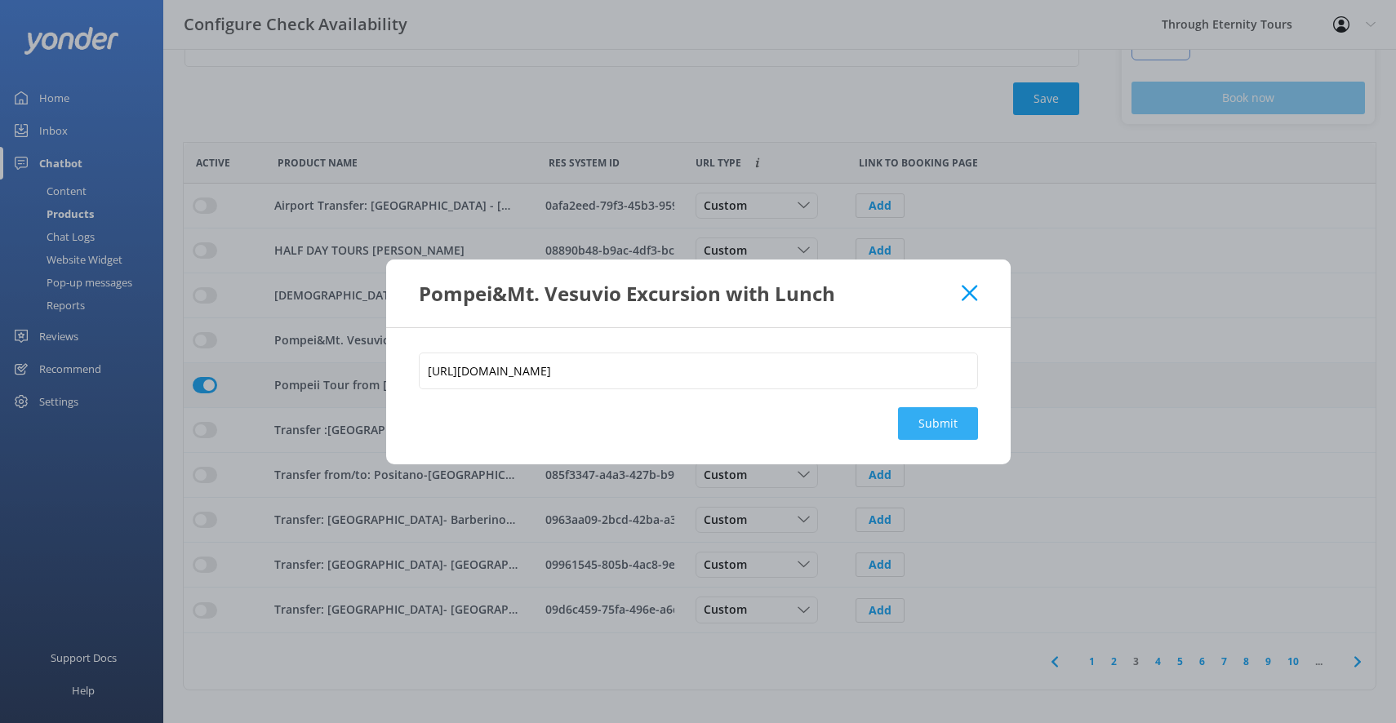
click at [928, 419] on button "Submit" at bounding box center [938, 423] width 80 height 33
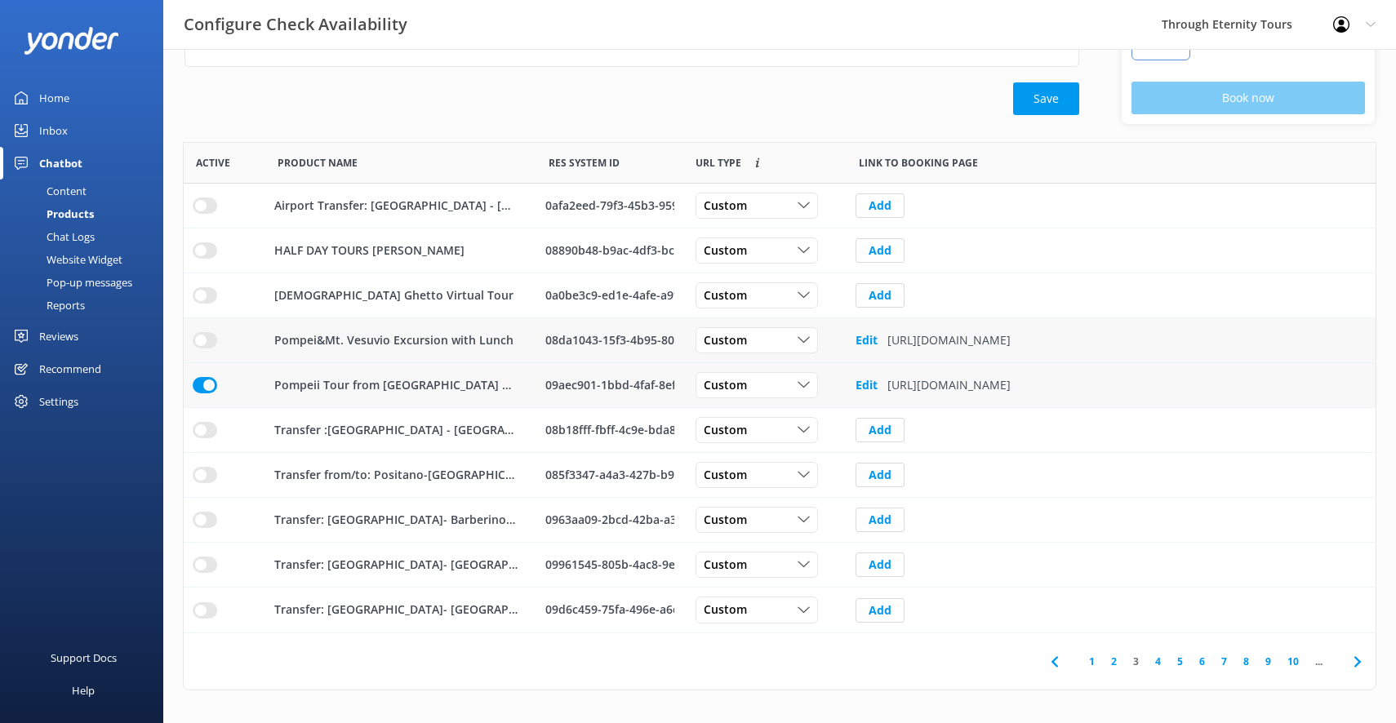
click at [198, 214] on input "row" at bounding box center [205, 206] width 24 height 16
click at [1152, 660] on link "4" at bounding box center [1158, 662] width 22 height 16
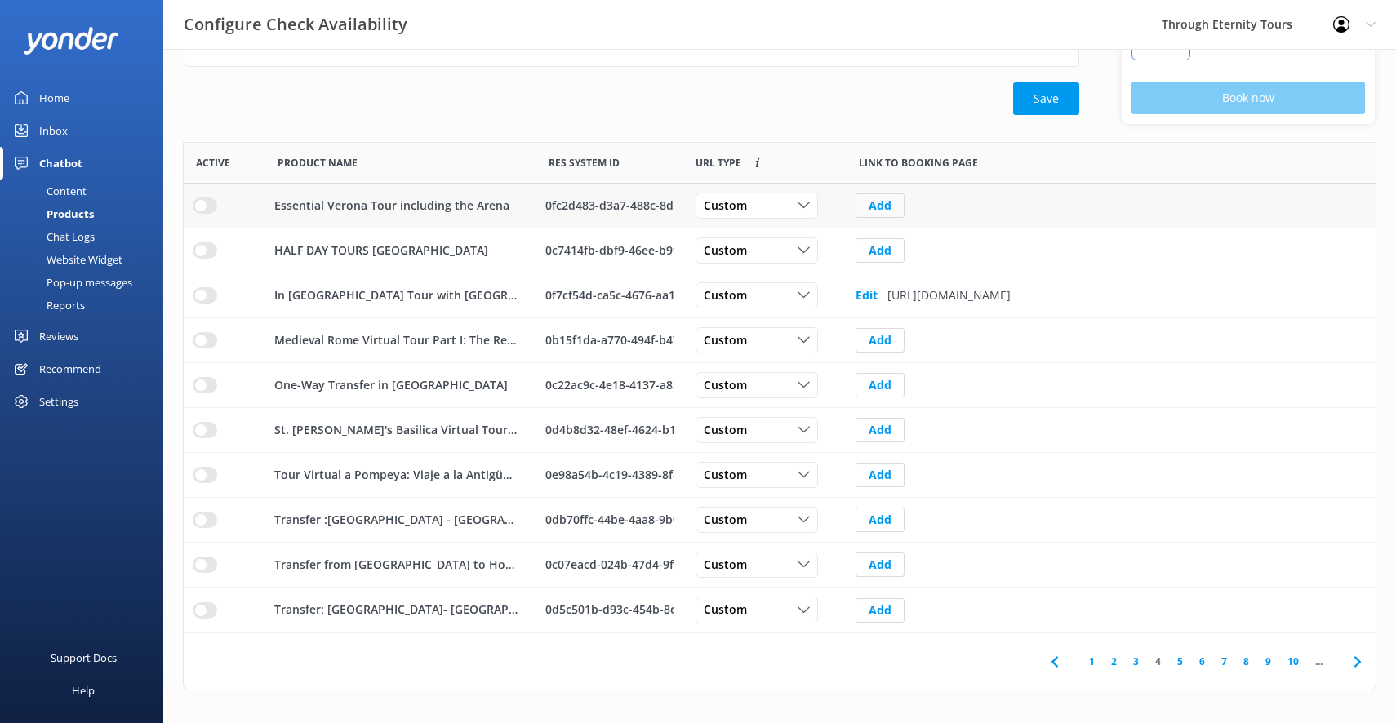
click at [872, 204] on button "Add" at bounding box center [879, 205] width 49 height 24
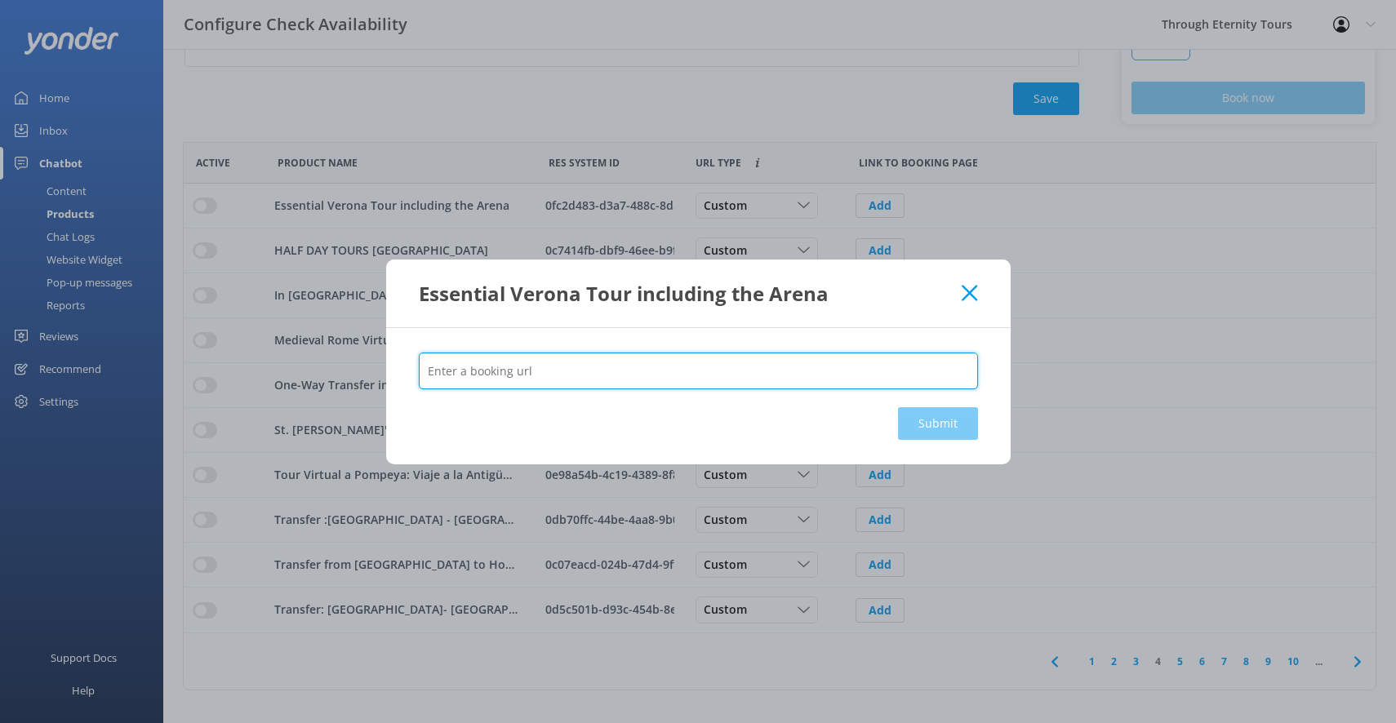
click at [661, 367] on input "text" at bounding box center [698, 371] width 559 height 37
paste input "[URL][DOMAIN_NAME]"
type input "[URL][DOMAIN_NAME]"
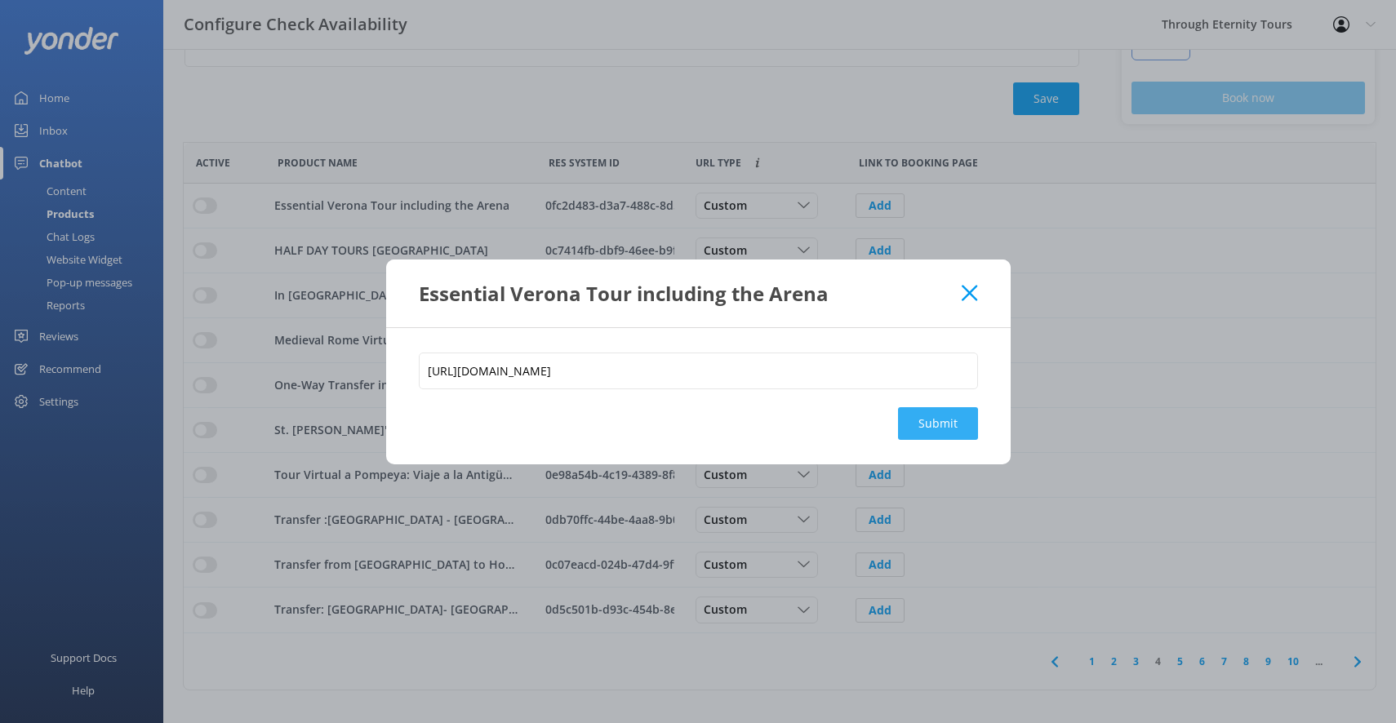
click at [931, 424] on button "Submit" at bounding box center [938, 423] width 80 height 33
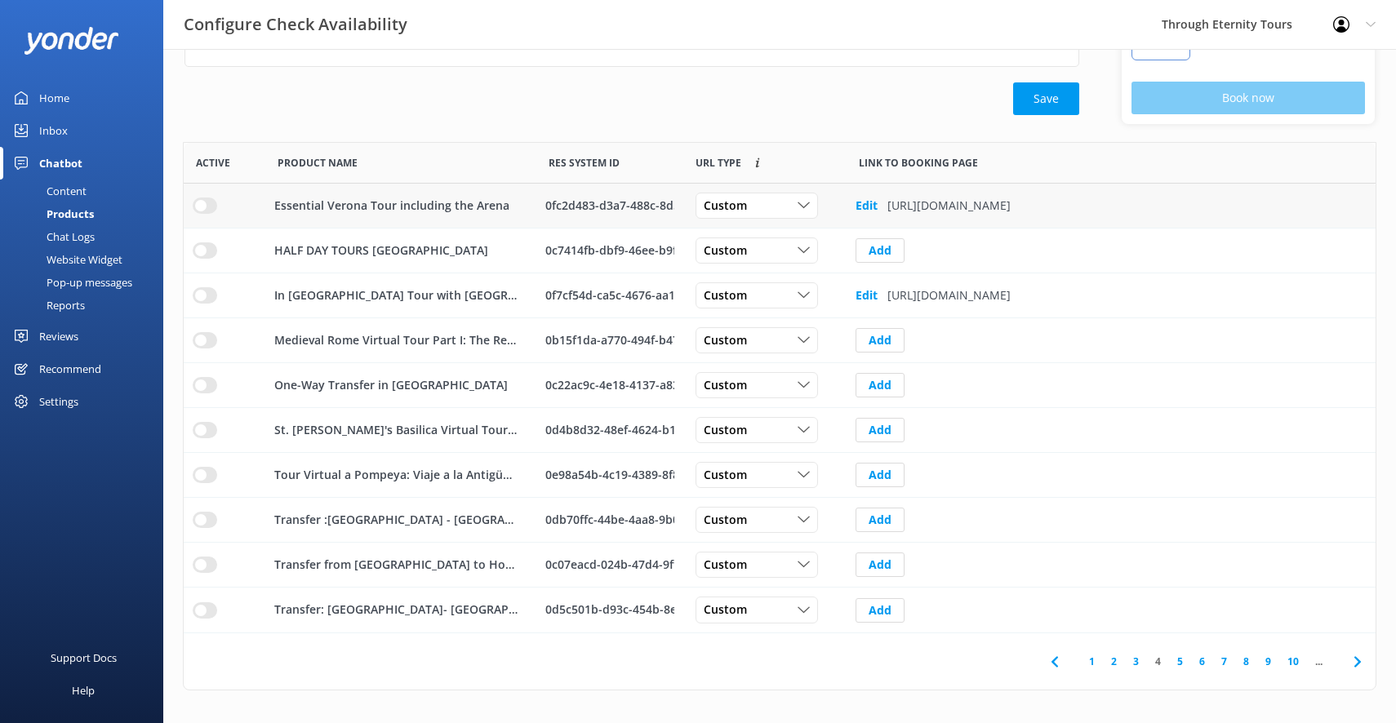
click at [204, 203] on input "row" at bounding box center [205, 206] width 24 height 16
click at [201, 214] on input "row" at bounding box center [205, 206] width 24 height 16
click at [887, 383] on button "Add" at bounding box center [879, 385] width 49 height 24
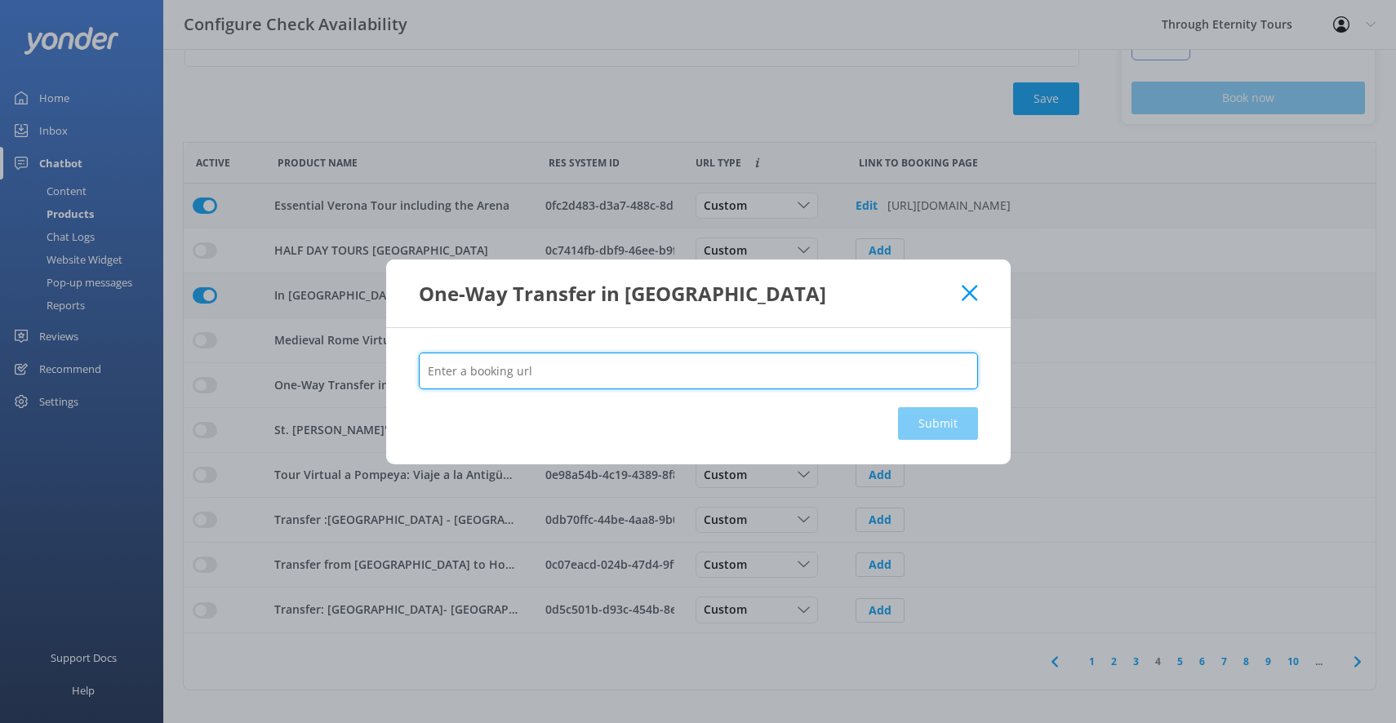
click at [712, 376] on input "text" at bounding box center [698, 371] width 559 height 37
paste input "[URL][DOMAIN_NAME]"
type input "[URL][DOMAIN_NAME]"
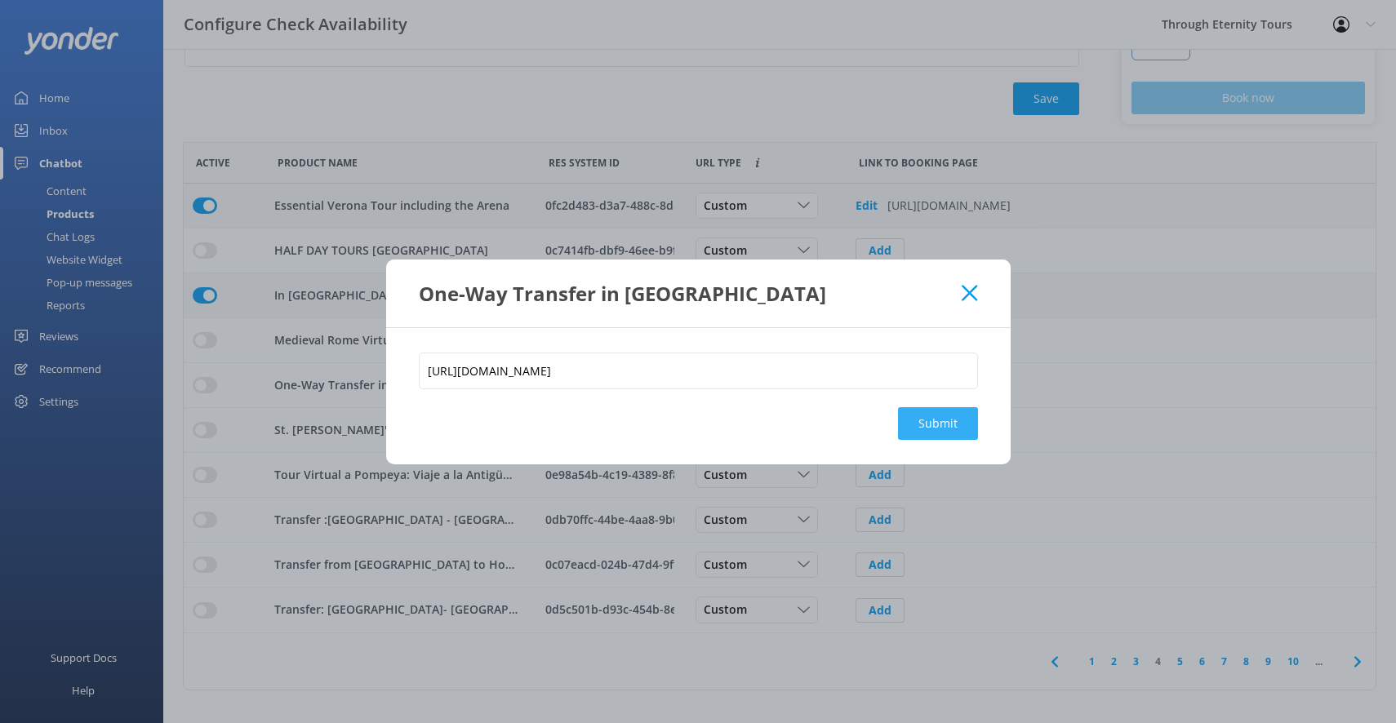
click at [954, 424] on button "Submit" at bounding box center [938, 423] width 80 height 33
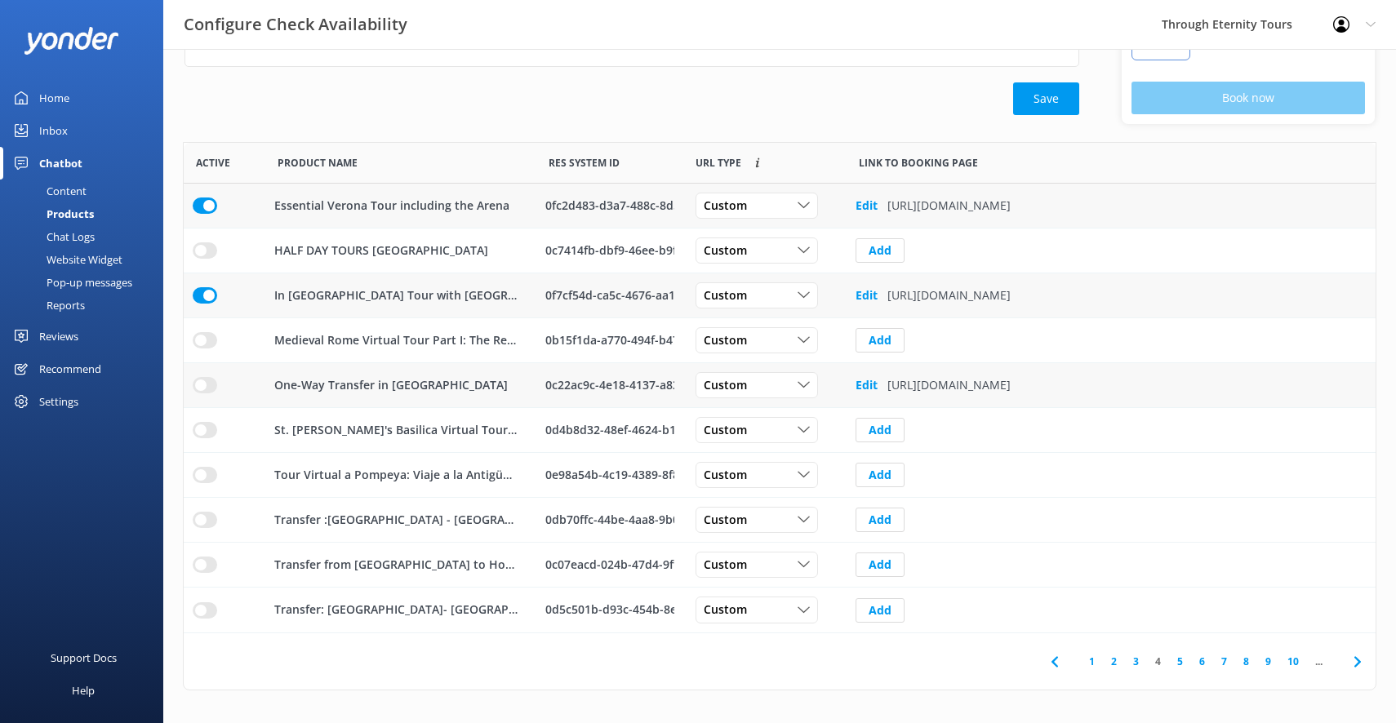
click at [205, 214] on input "row" at bounding box center [205, 206] width 24 height 16
click at [1180, 659] on link "5" at bounding box center [1180, 662] width 22 height 16
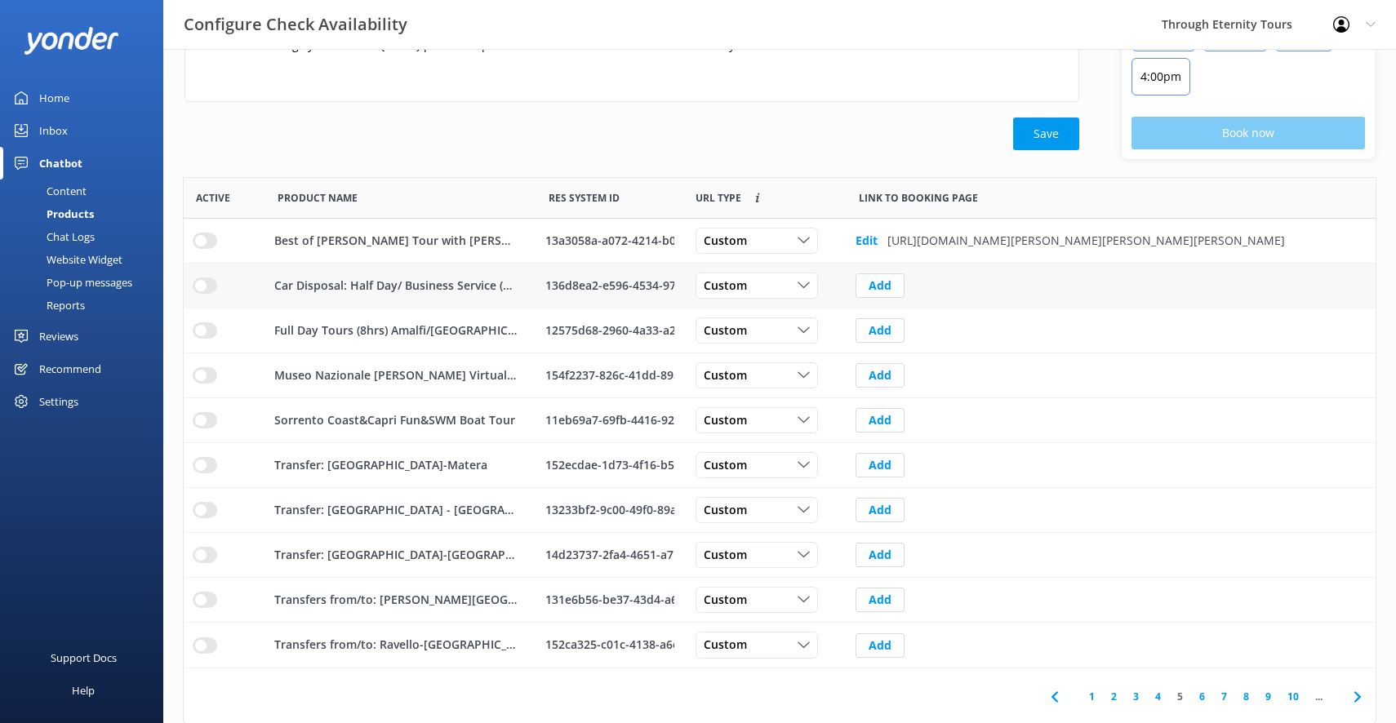
scroll to position [235, 0]
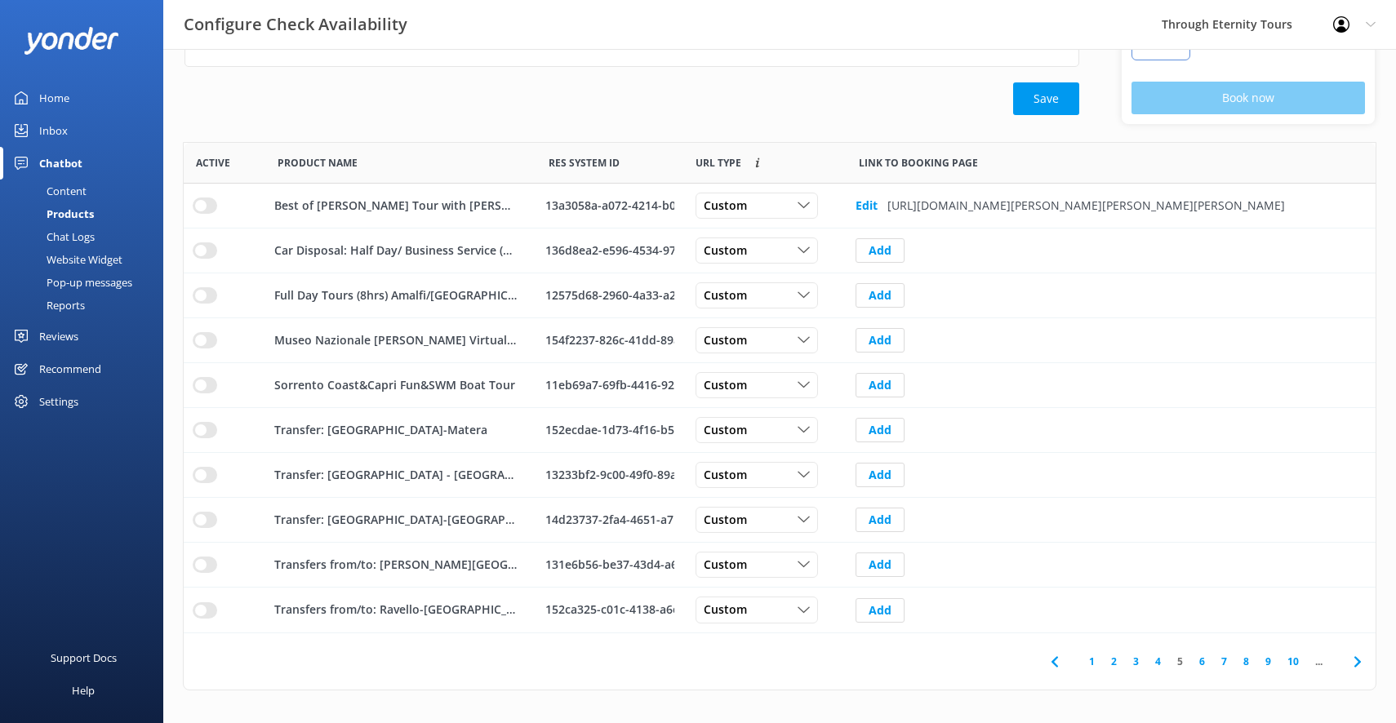
click at [1200, 660] on link "6" at bounding box center [1202, 662] width 22 height 16
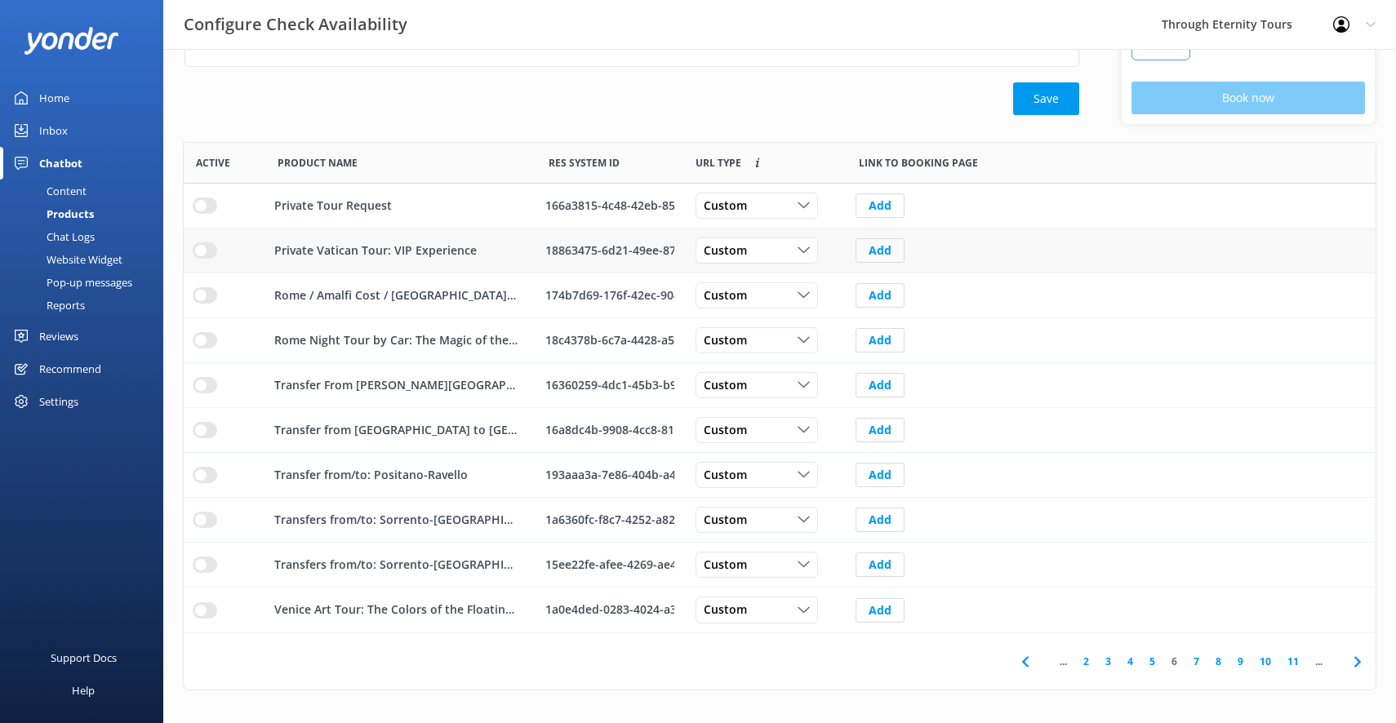
click at [883, 248] on button "Add" at bounding box center [879, 250] width 49 height 24
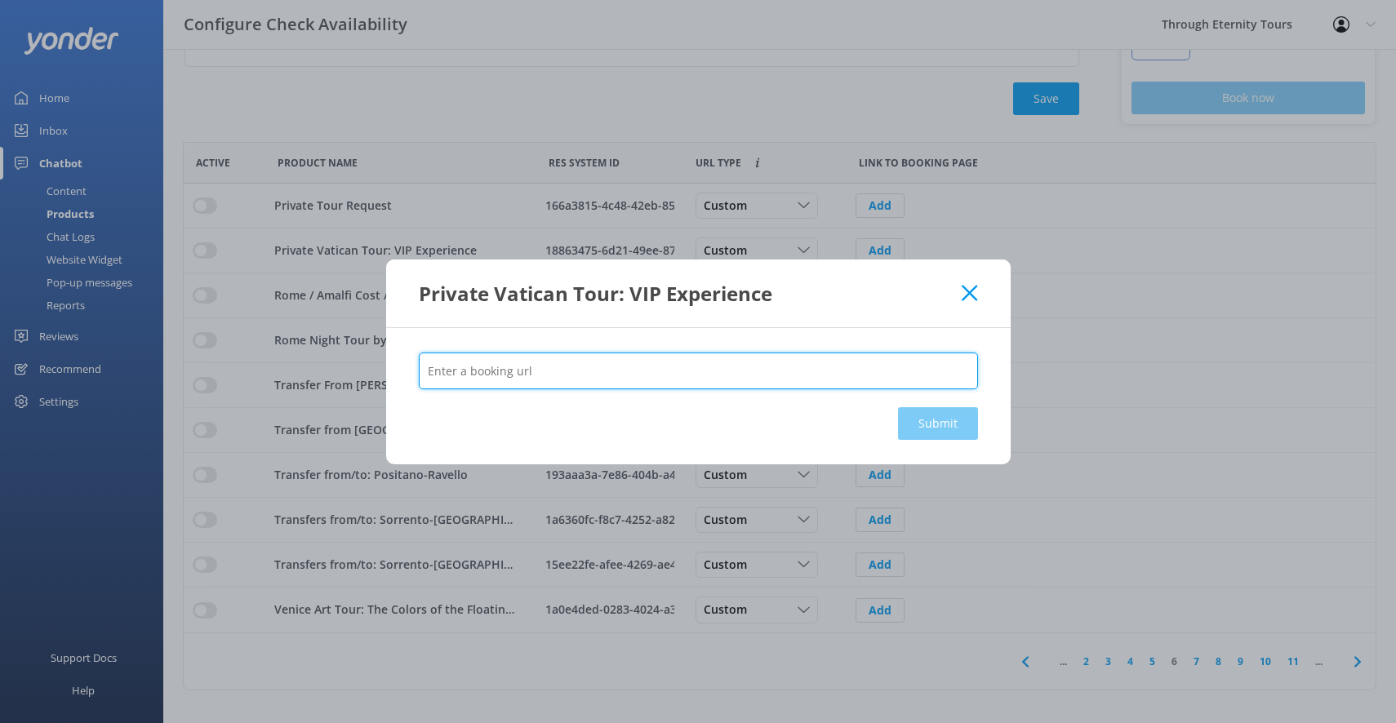
click at [728, 367] on input "text" at bounding box center [698, 371] width 559 height 37
paste input "[URL][DOMAIN_NAME]"
type input "[URL][DOMAIN_NAME]"
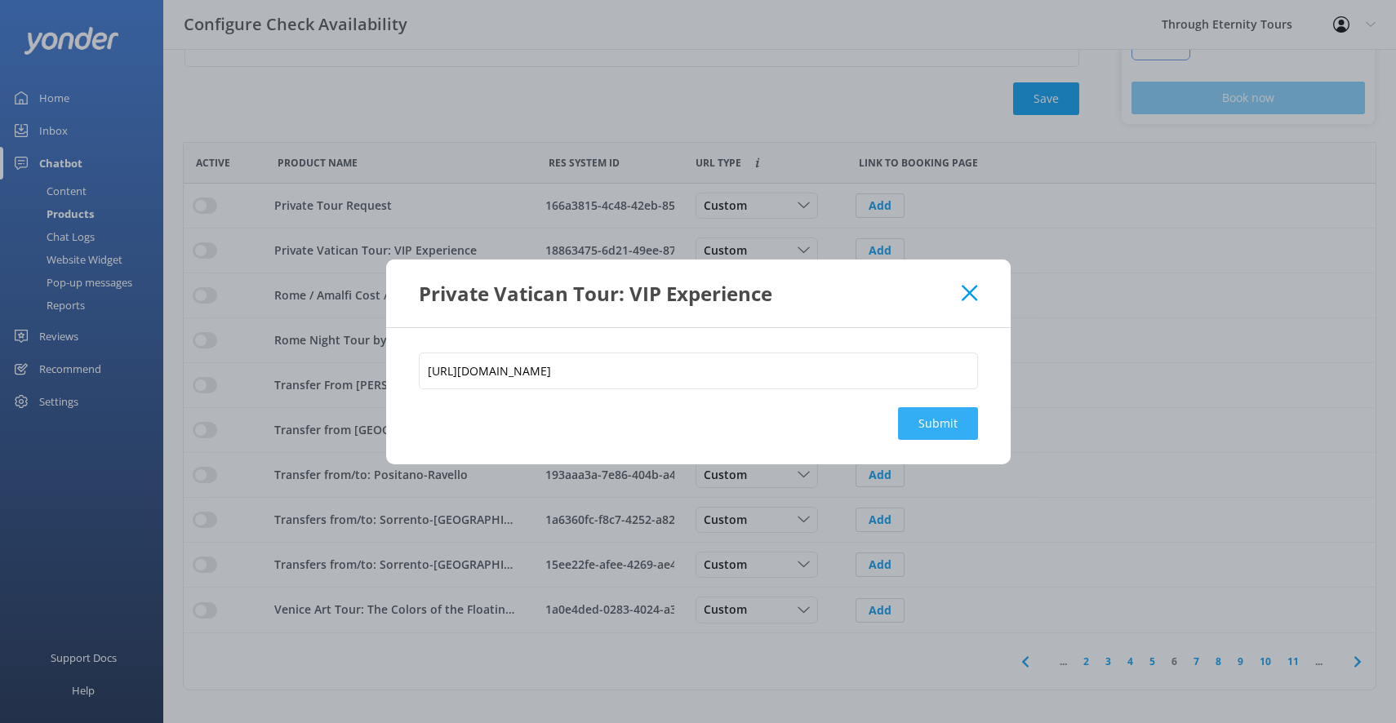
click at [945, 424] on button "Submit" at bounding box center [938, 423] width 80 height 33
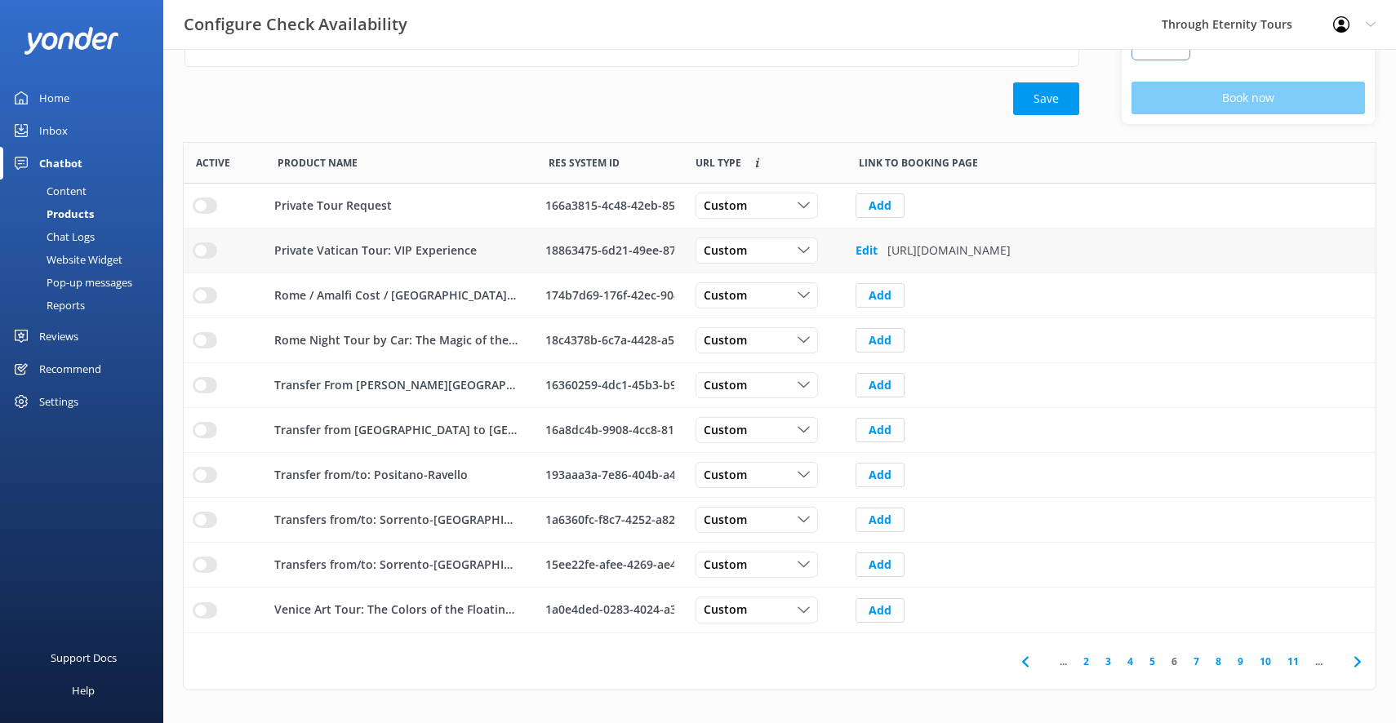
click at [203, 214] on input "row" at bounding box center [205, 206] width 24 height 16
click at [890, 342] on button "Add" at bounding box center [879, 340] width 49 height 24
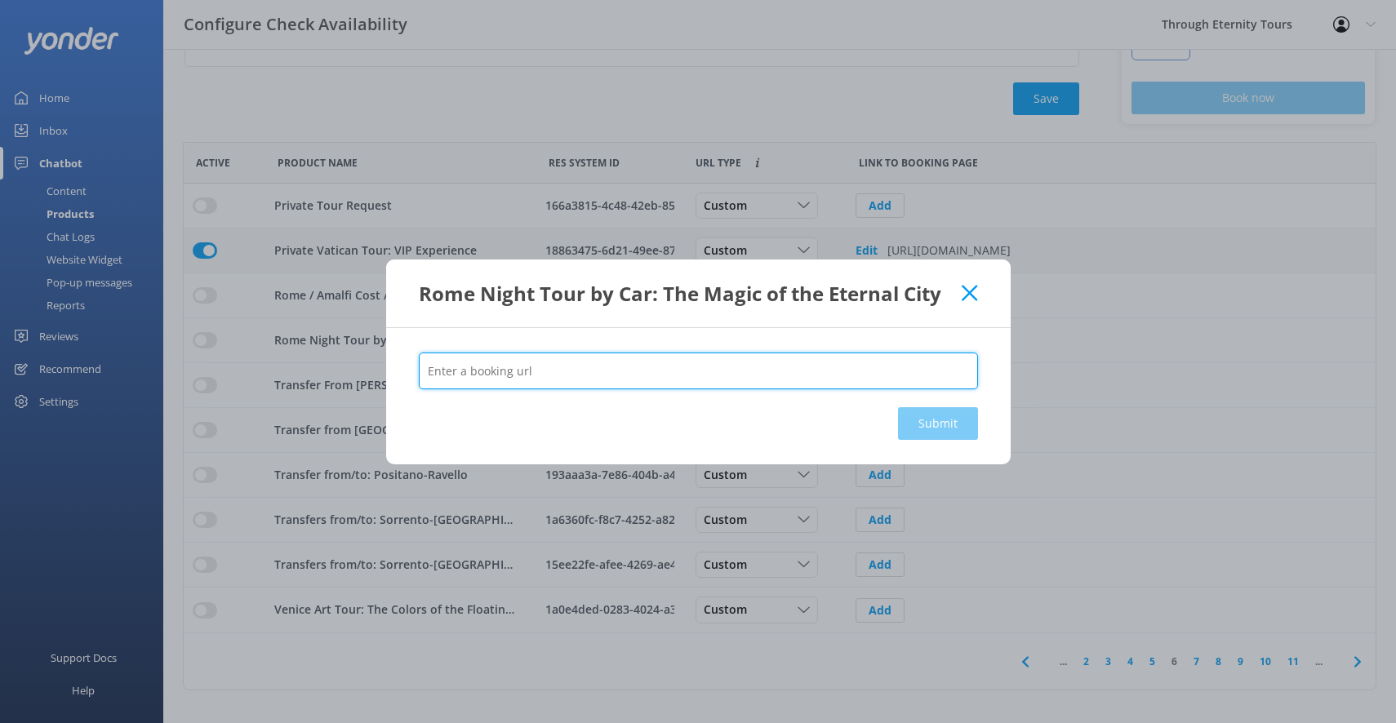
click at [697, 373] on input "text" at bounding box center [698, 371] width 559 height 37
paste input "[URL][DOMAIN_NAME]"
type input "[URL][DOMAIN_NAME]"
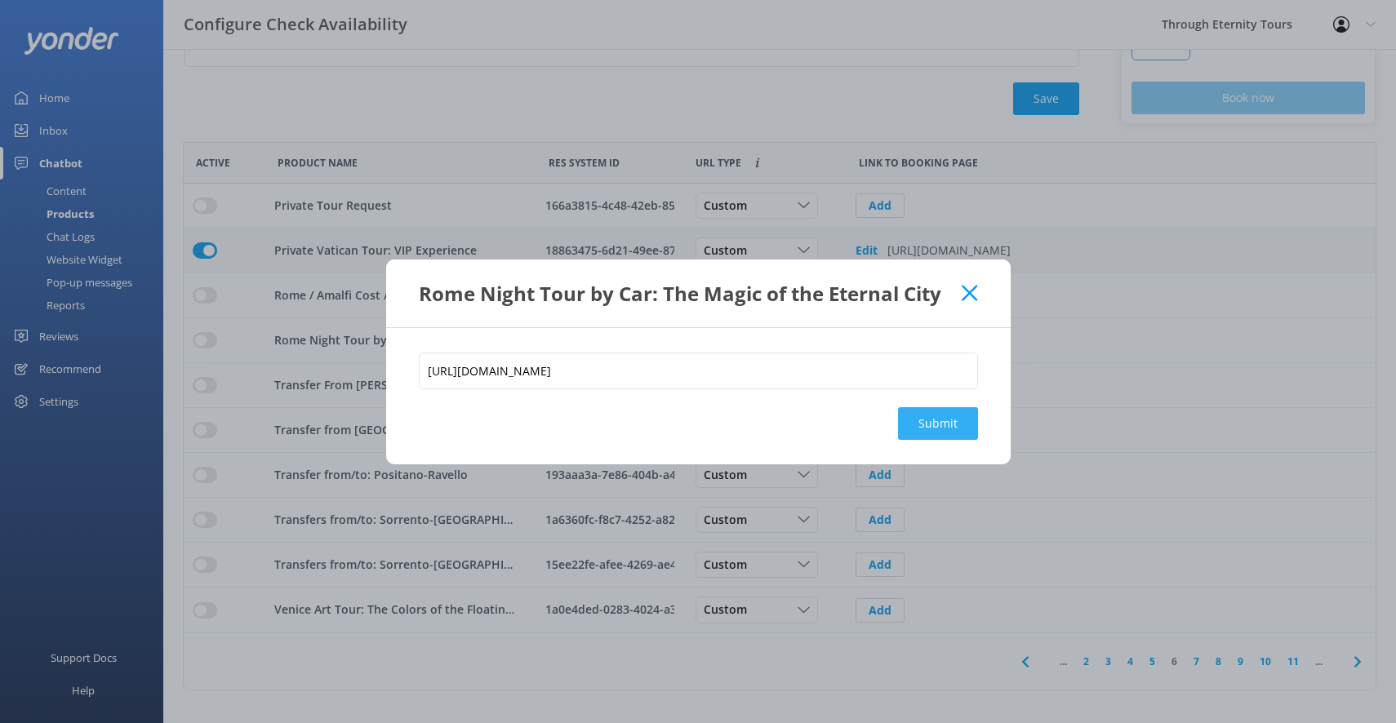
click at [925, 425] on button "Submit" at bounding box center [938, 423] width 80 height 33
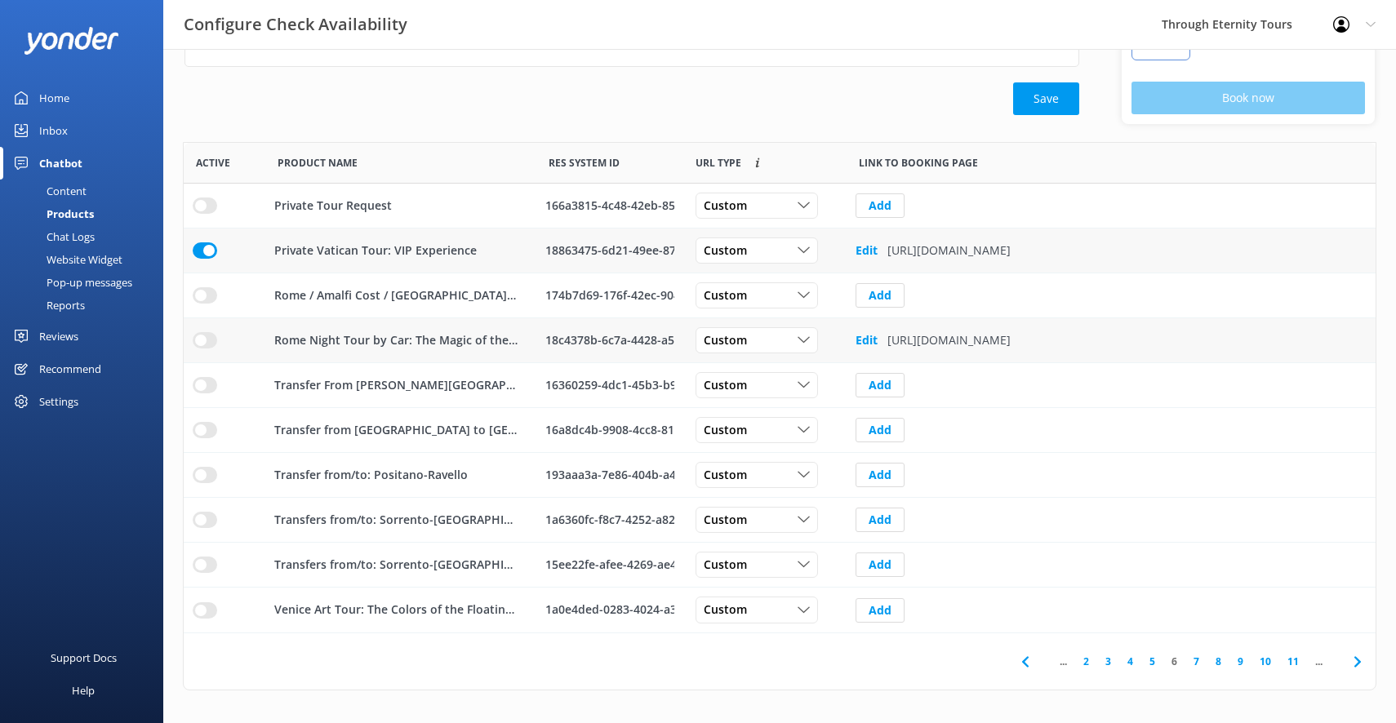
click at [207, 214] on input "row" at bounding box center [205, 206] width 24 height 16
click at [888, 614] on button "Add" at bounding box center [879, 610] width 49 height 24
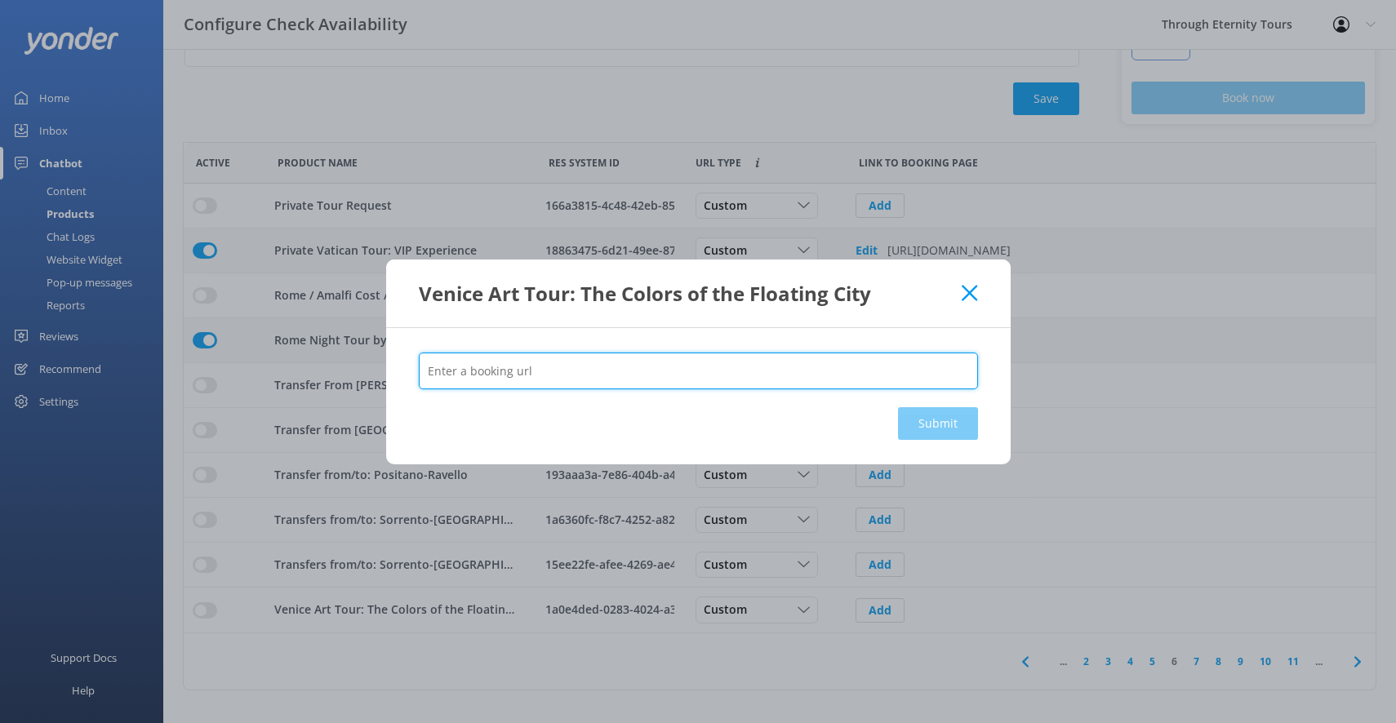
click at [850, 380] on input "text" at bounding box center [698, 371] width 559 height 37
paste input "[URL][DOMAIN_NAME]"
type input "[URL][DOMAIN_NAME]"
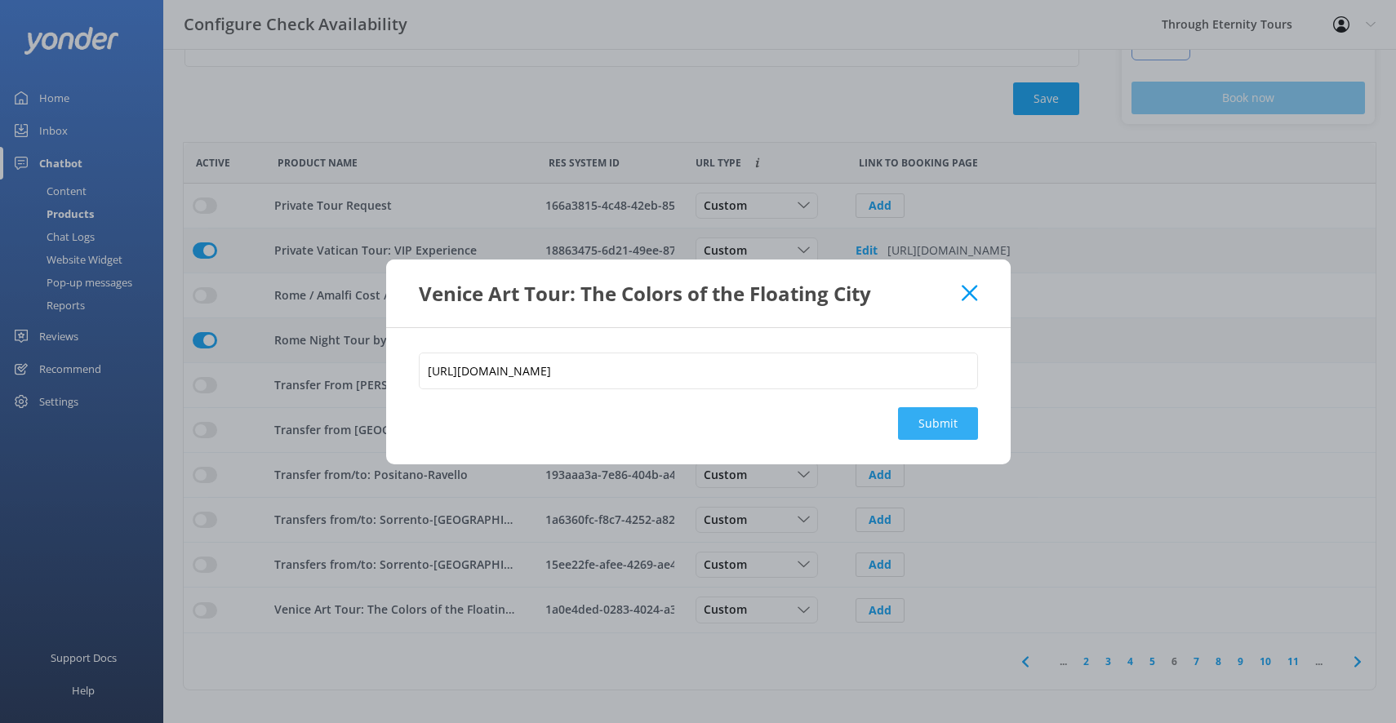
click at [935, 424] on button "Submit" at bounding box center [938, 423] width 80 height 33
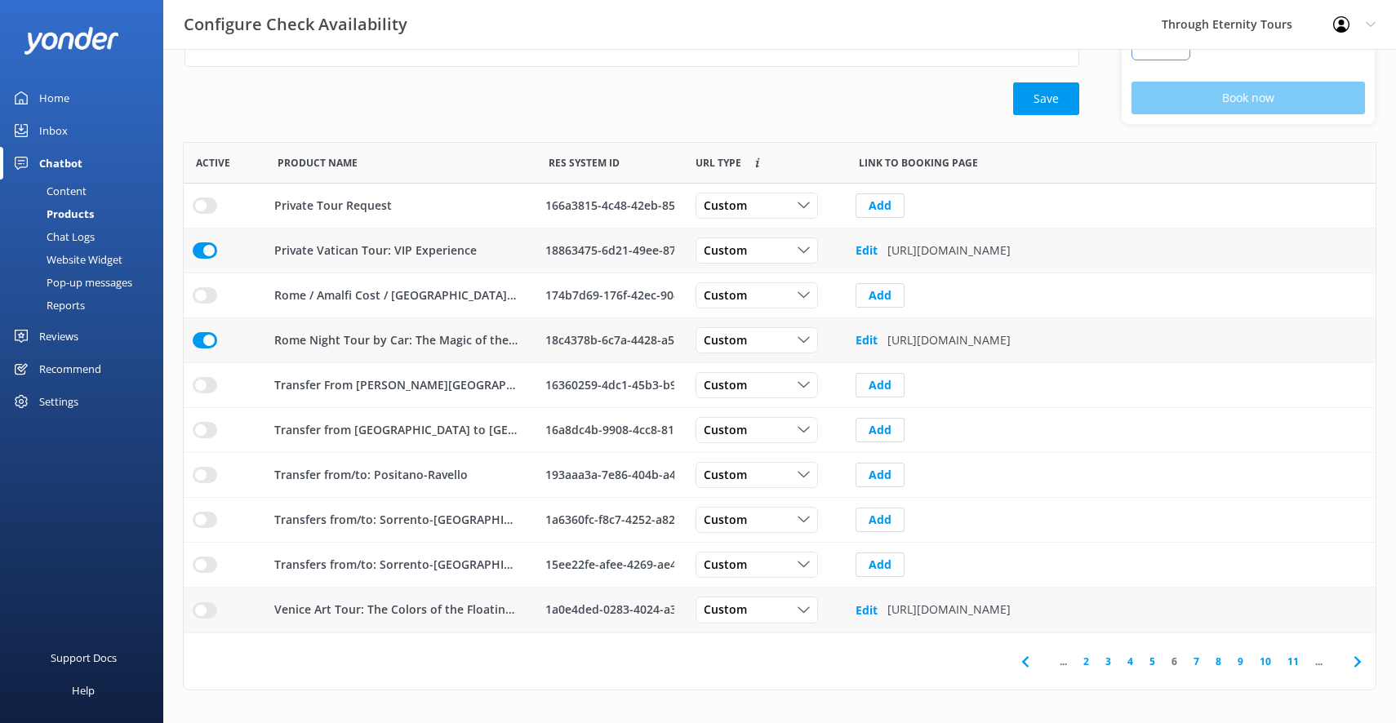
click at [204, 214] on input "row" at bounding box center [205, 206] width 24 height 16
click at [1194, 657] on link "7" at bounding box center [1196, 662] width 22 height 16
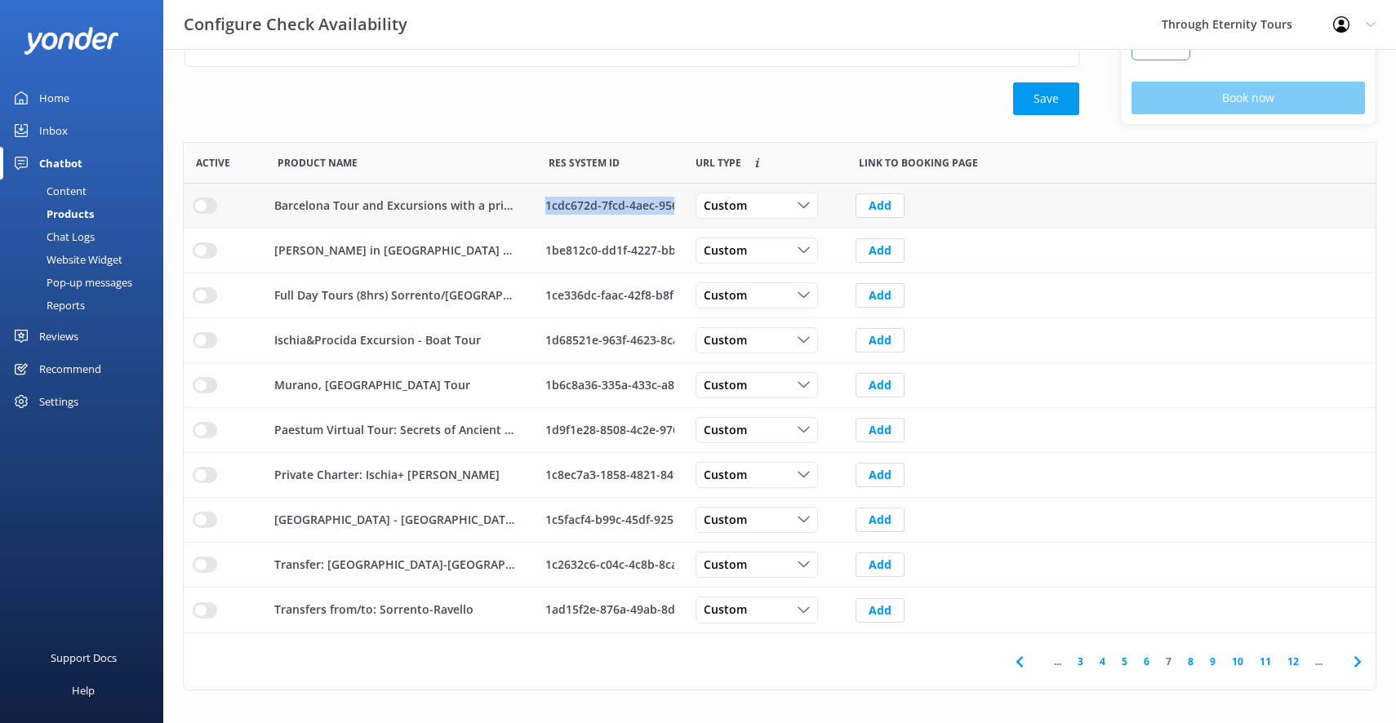
drag, startPoint x: 548, startPoint y: 203, endPoint x: 674, endPoint y: 208, distance: 126.6
click at [674, 208] on div "1cdc672d-7fcd-4aec-956c-994bebe528fb" at bounding box center [609, 206] width 147 height 45
copy div "1cdc672d-7fcd-4aec-956"
click at [630, 207] on div "1cdc672d-7fcd-4aec-956c-994bebe528fb" at bounding box center [609, 206] width 129 height 18
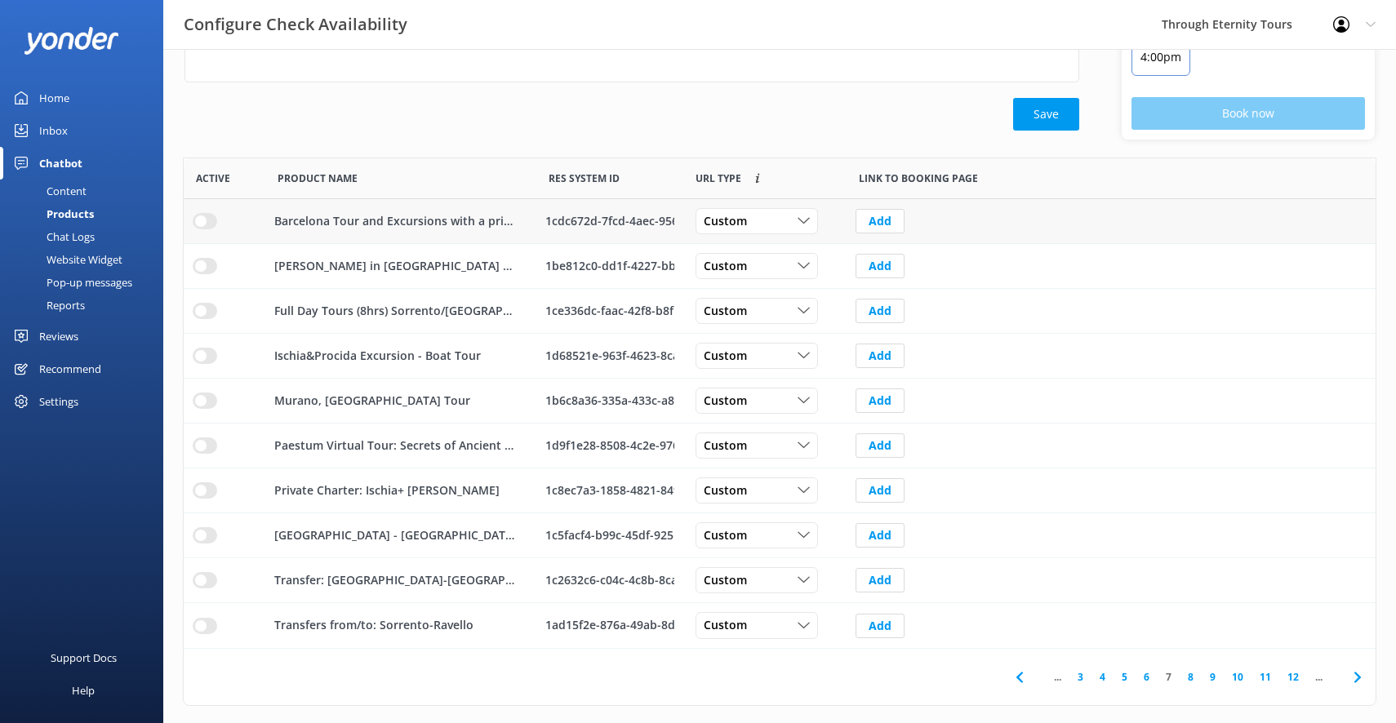
scroll to position [233, 0]
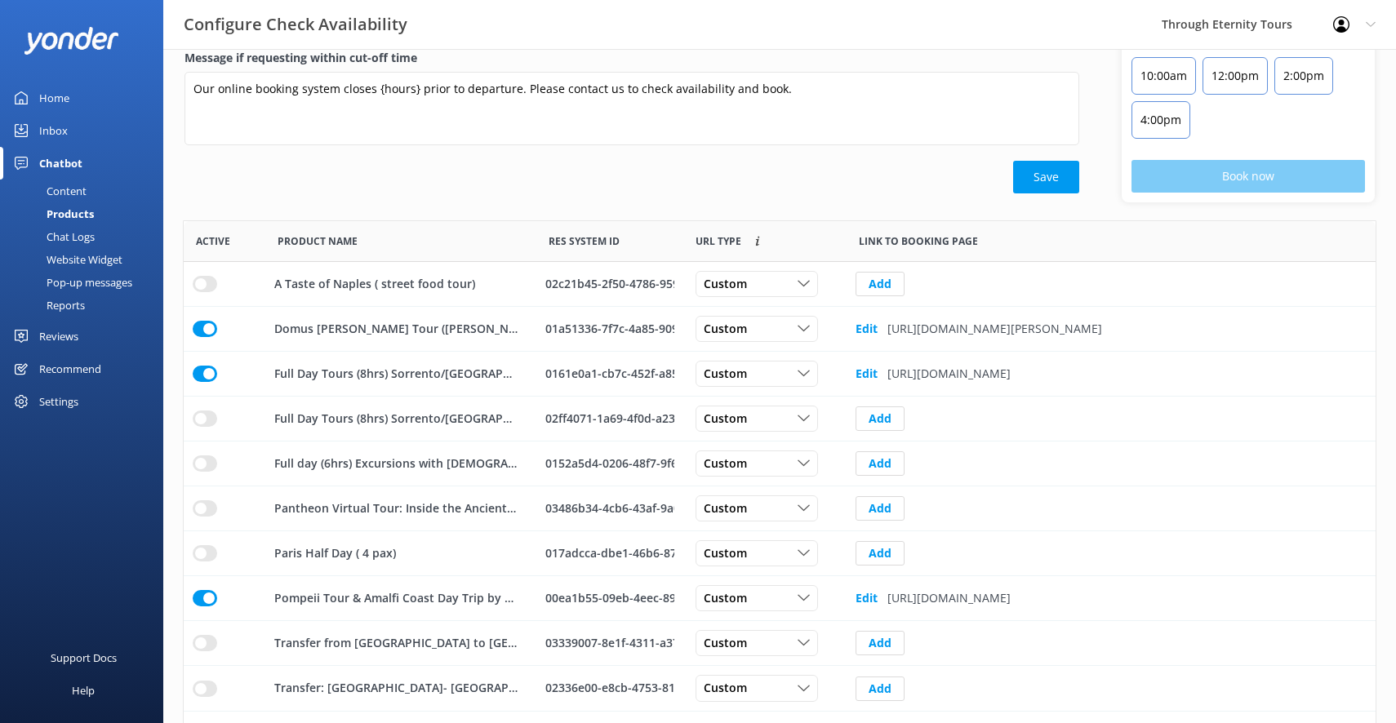
scroll to position [491, 1192]
click at [80, 190] on div "Content" at bounding box center [48, 191] width 77 height 23
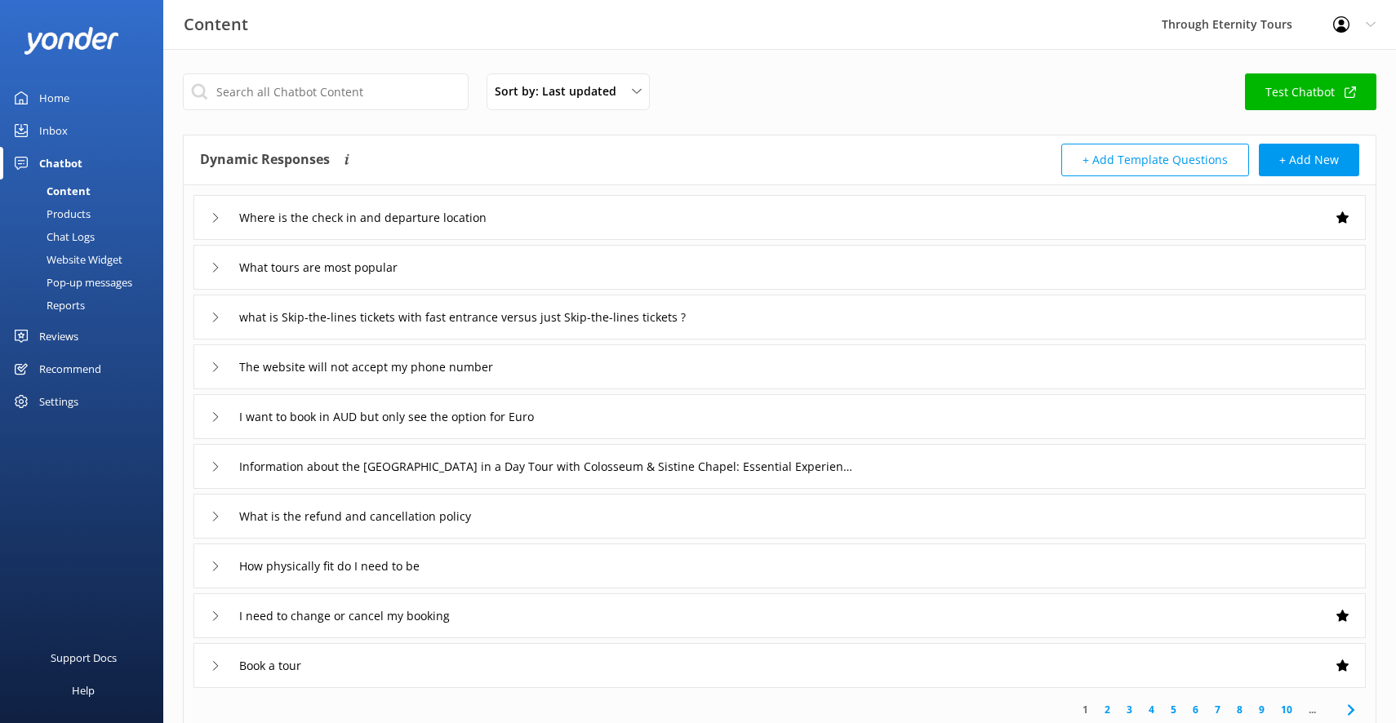
click at [91, 281] on div "Pop-up messages" at bounding box center [71, 282] width 122 height 23
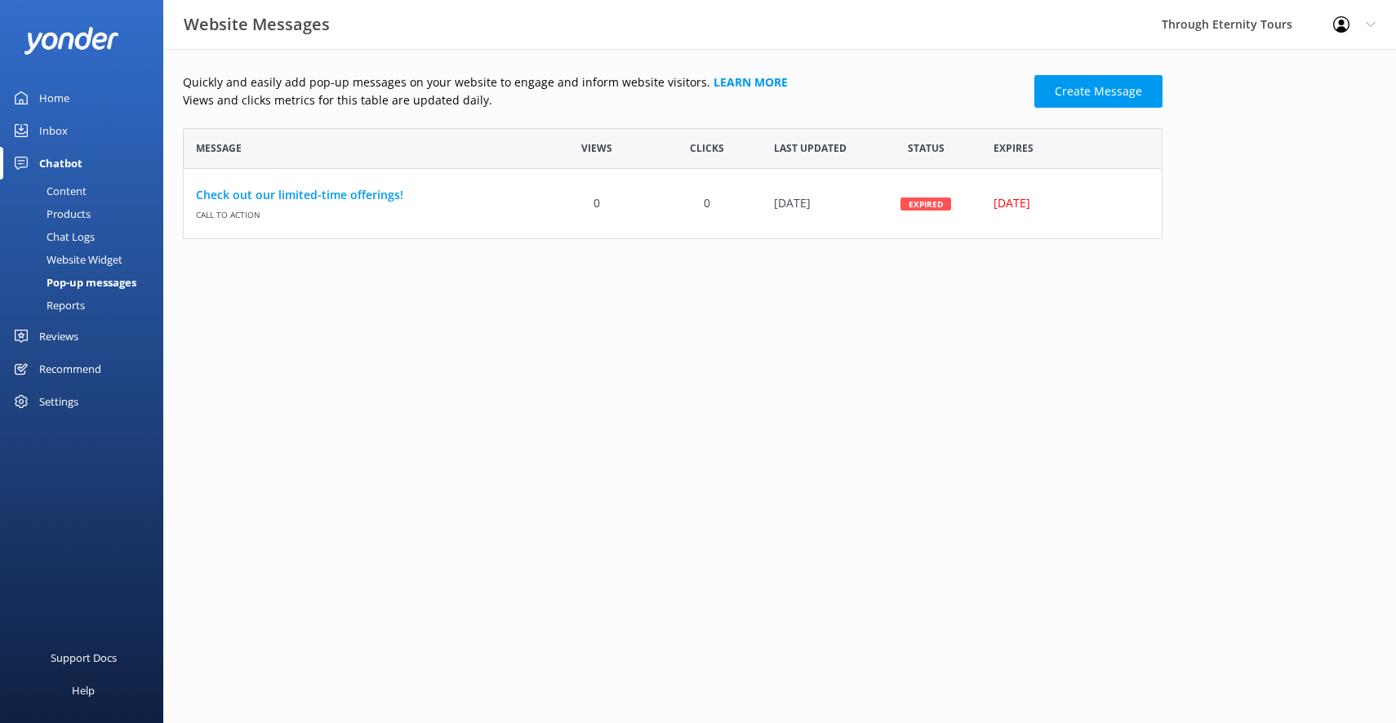
scroll to position [111, 980]
click at [95, 260] on div "Website Widget" at bounding box center [66, 259] width 113 height 23
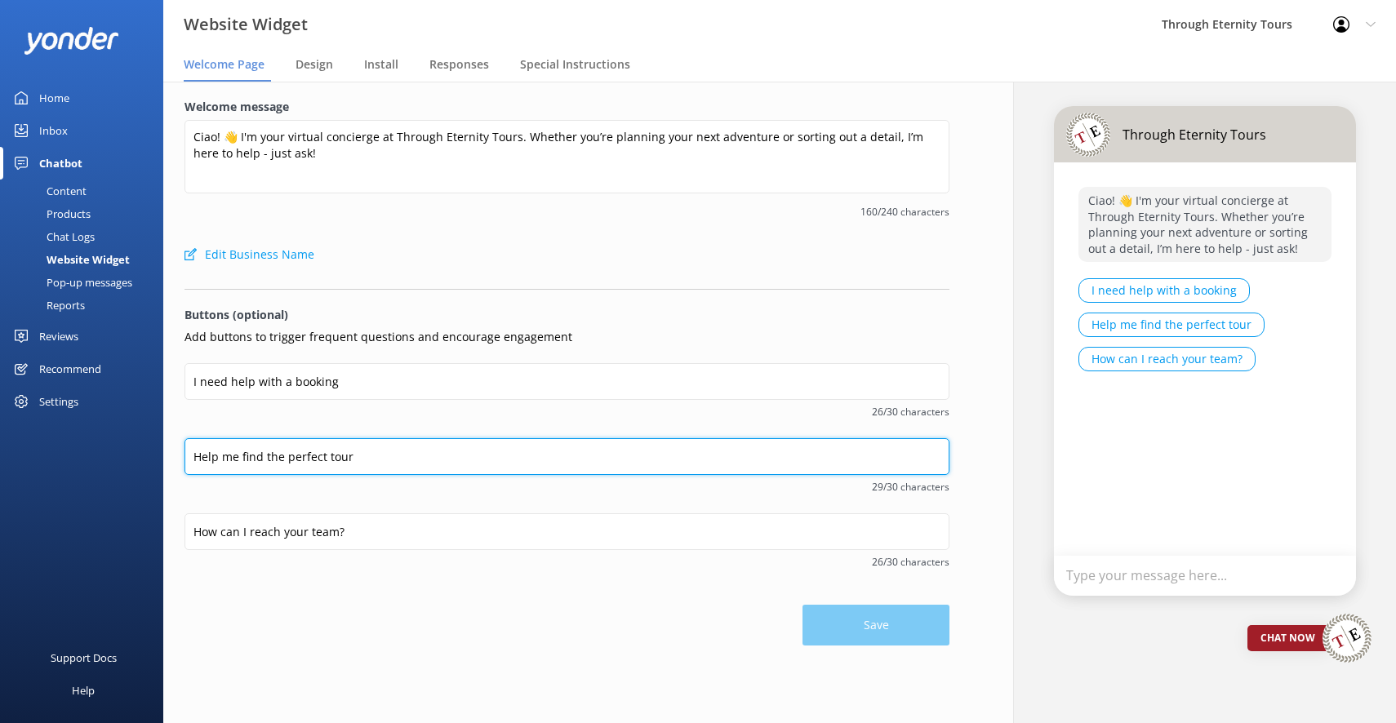
click at [505, 471] on input "Help me find the perfect tour" at bounding box center [566, 456] width 765 height 37
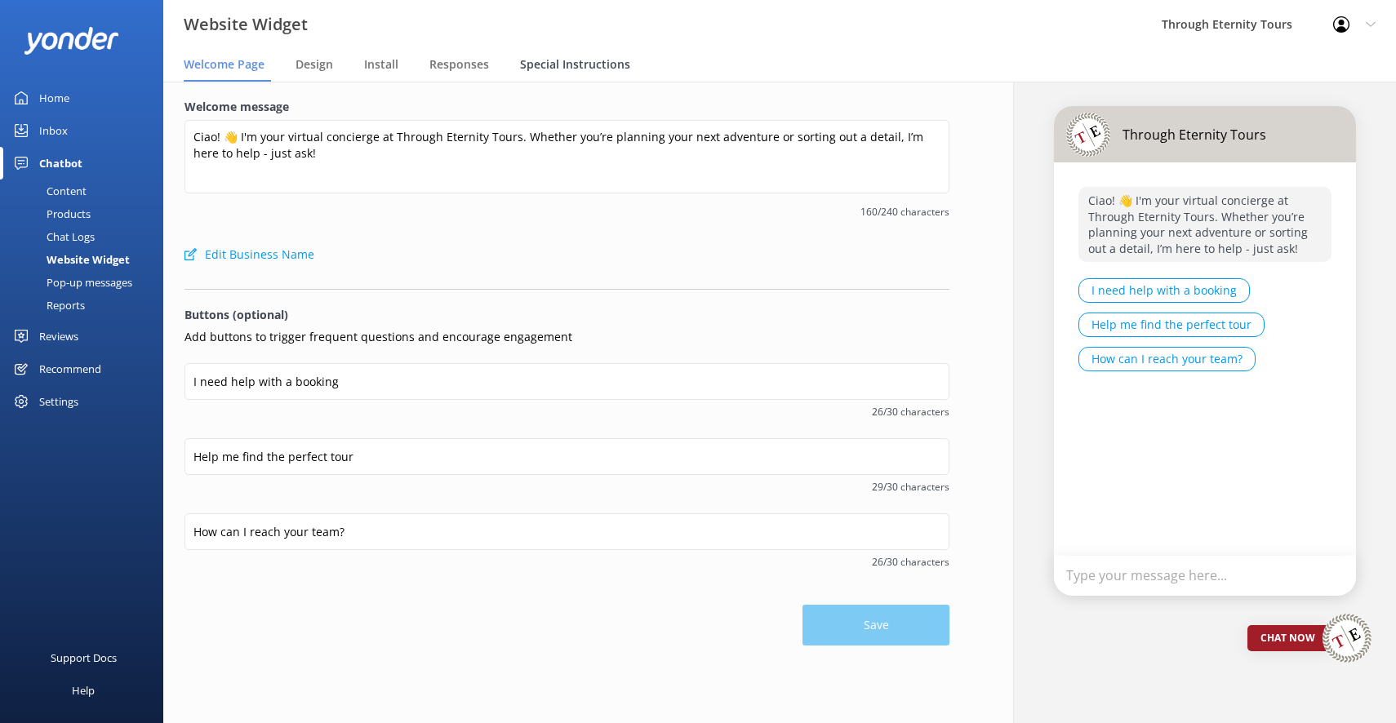
click at [534, 63] on span "Special Instructions" at bounding box center [575, 64] width 110 height 16
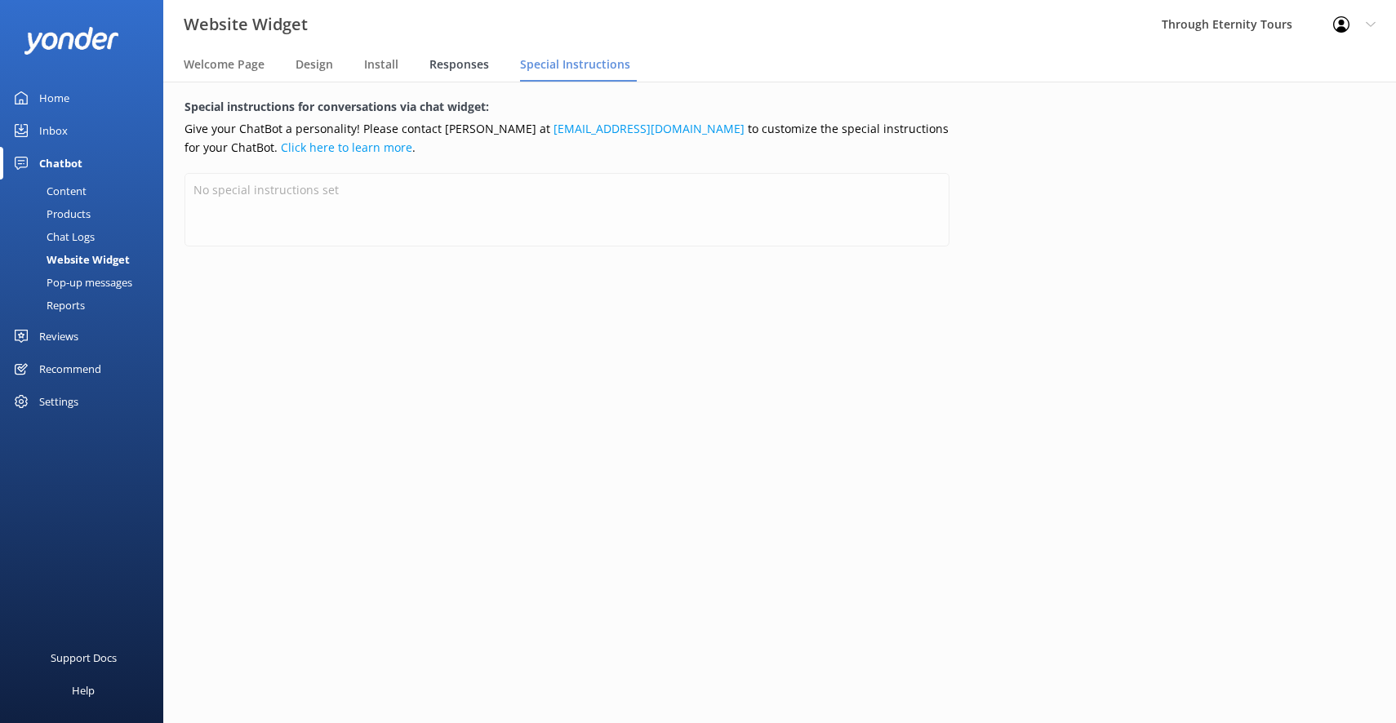
click at [452, 61] on span "Responses" at bounding box center [459, 64] width 60 height 16
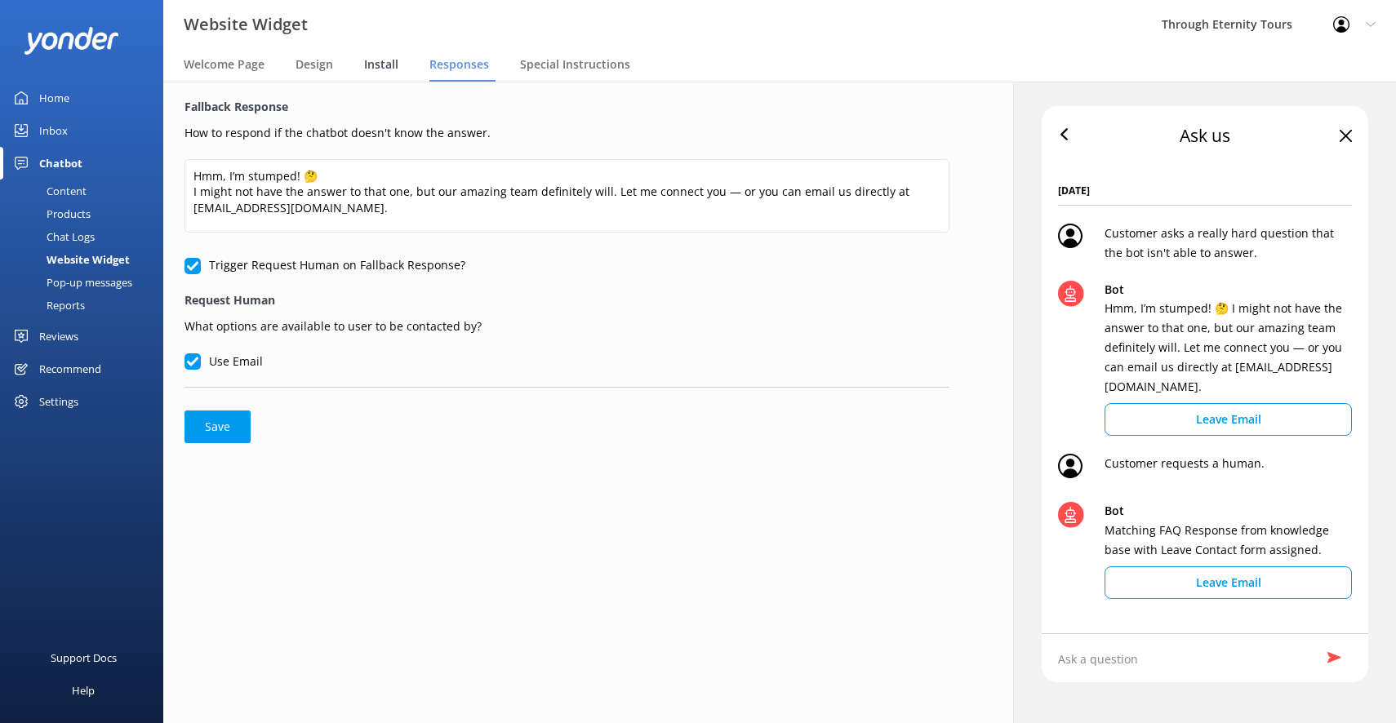
click at [383, 69] on span "Install" at bounding box center [381, 64] width 34 height 16
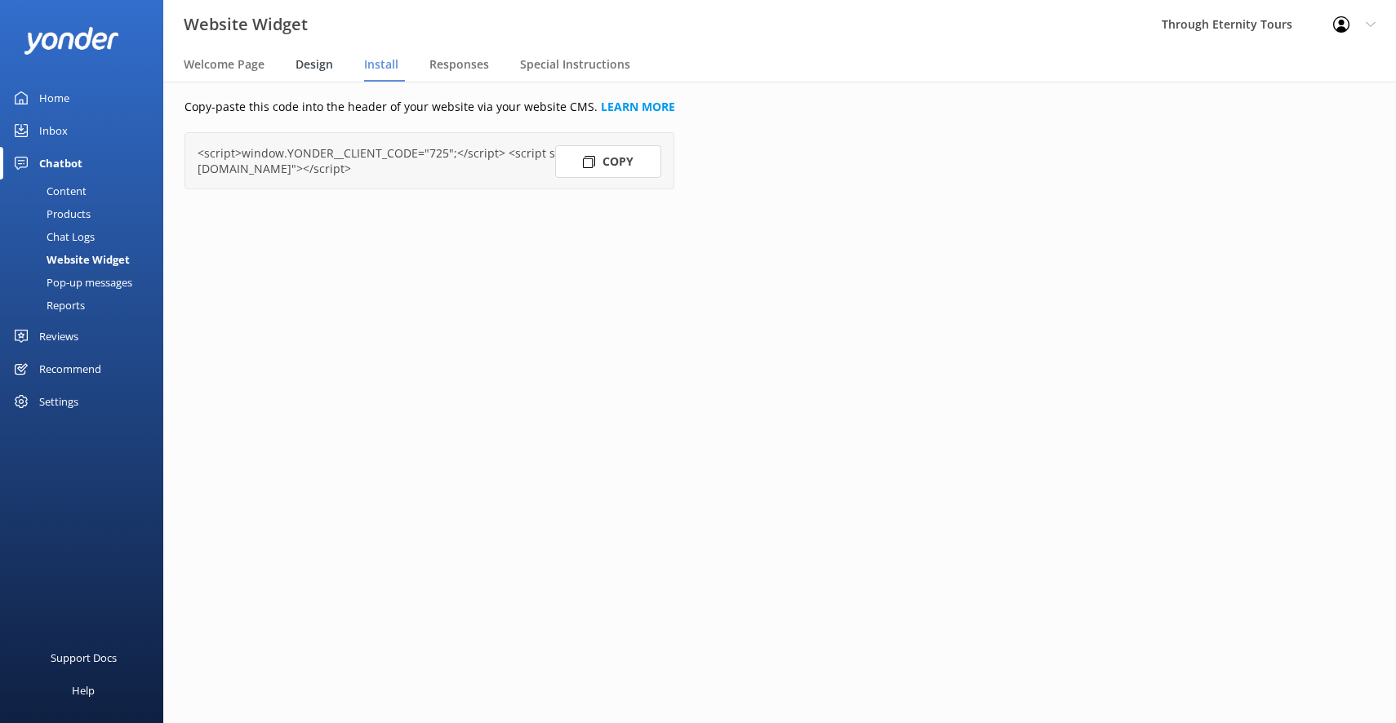
click at [307, 61] on span "Design" at bounding box center [314, 64] width 38 height 16
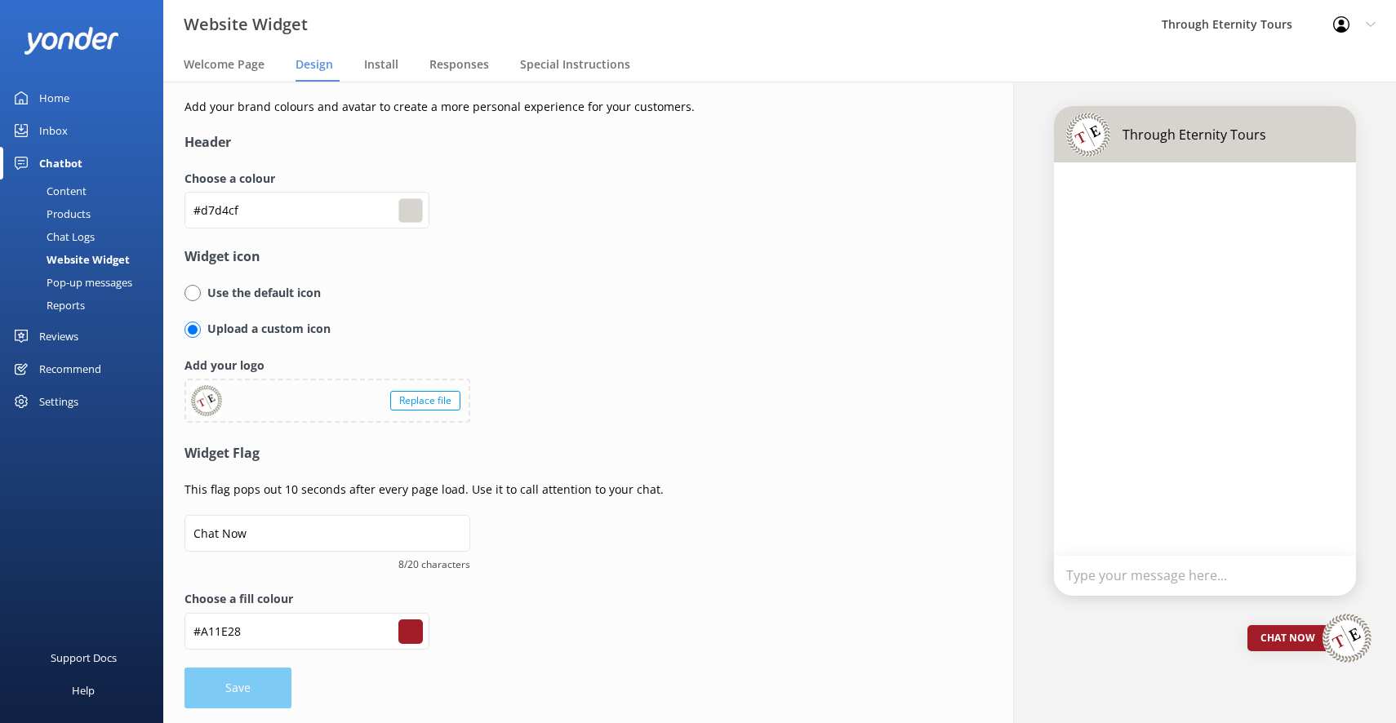
scroll to position [1, 0]
click at [228, 61] on span "Welcome Page" at bounding box center [224, 64] width 81 height 16
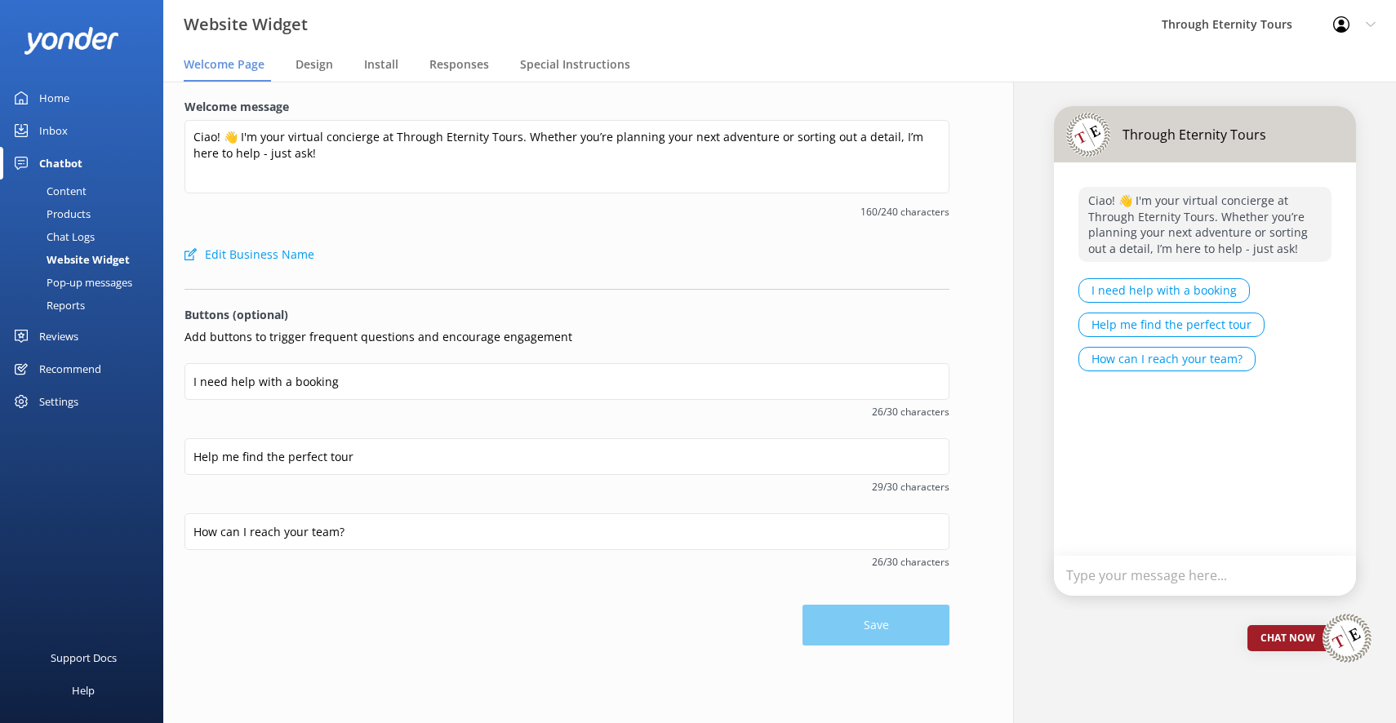
click at [108, 282] on div "Pop-up messages" at bounding box center [71, 282] width 122 height 23
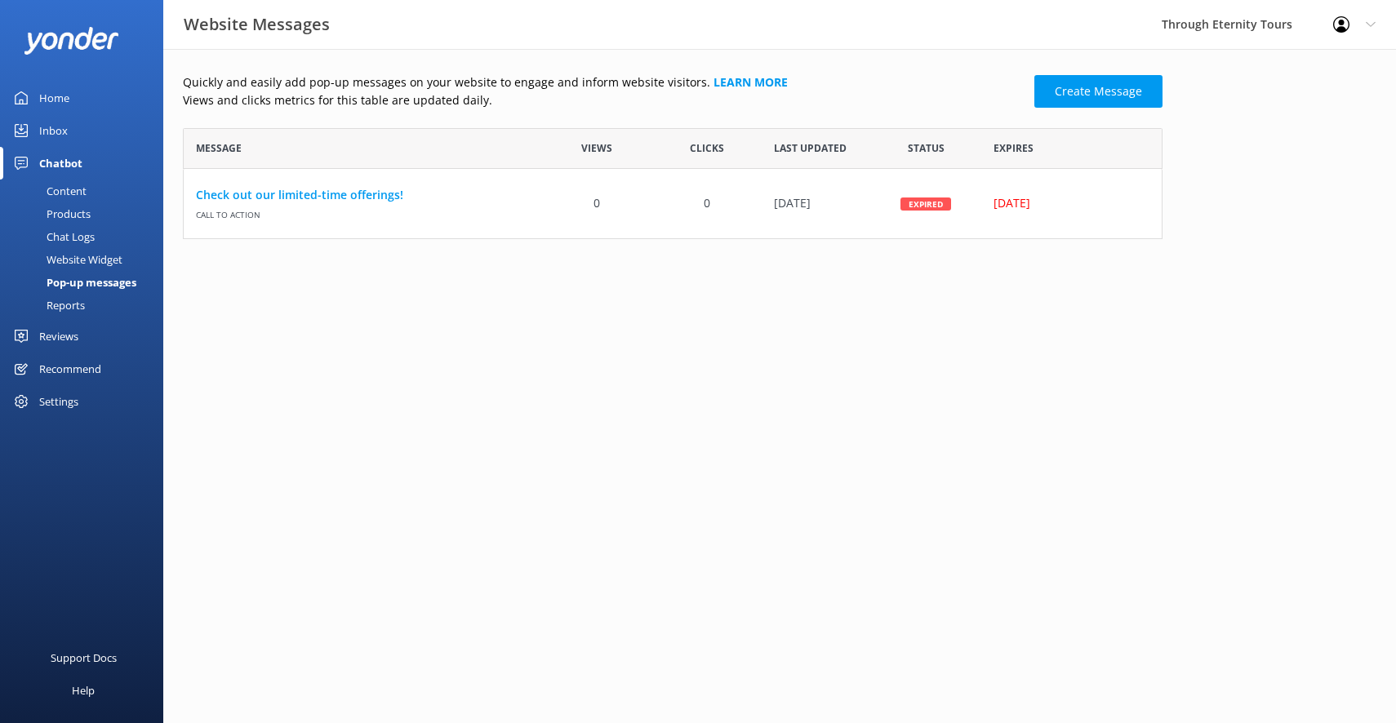
scroll to position [111, 980]
click at [82, 310] on div "Reports" at bounding box center [47, 305] width 75 height 23
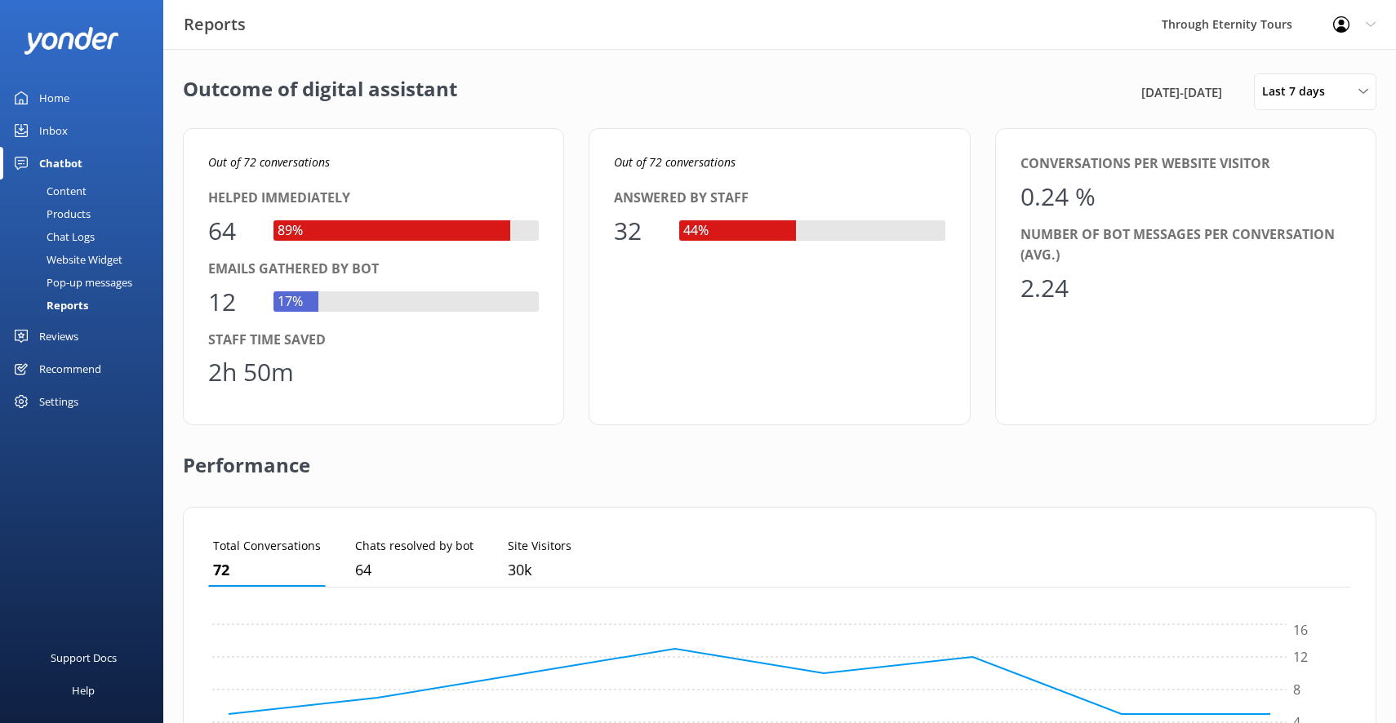
click at [68, 409] on div "Settings" at bounding box center [58, 401] width 39 height 33
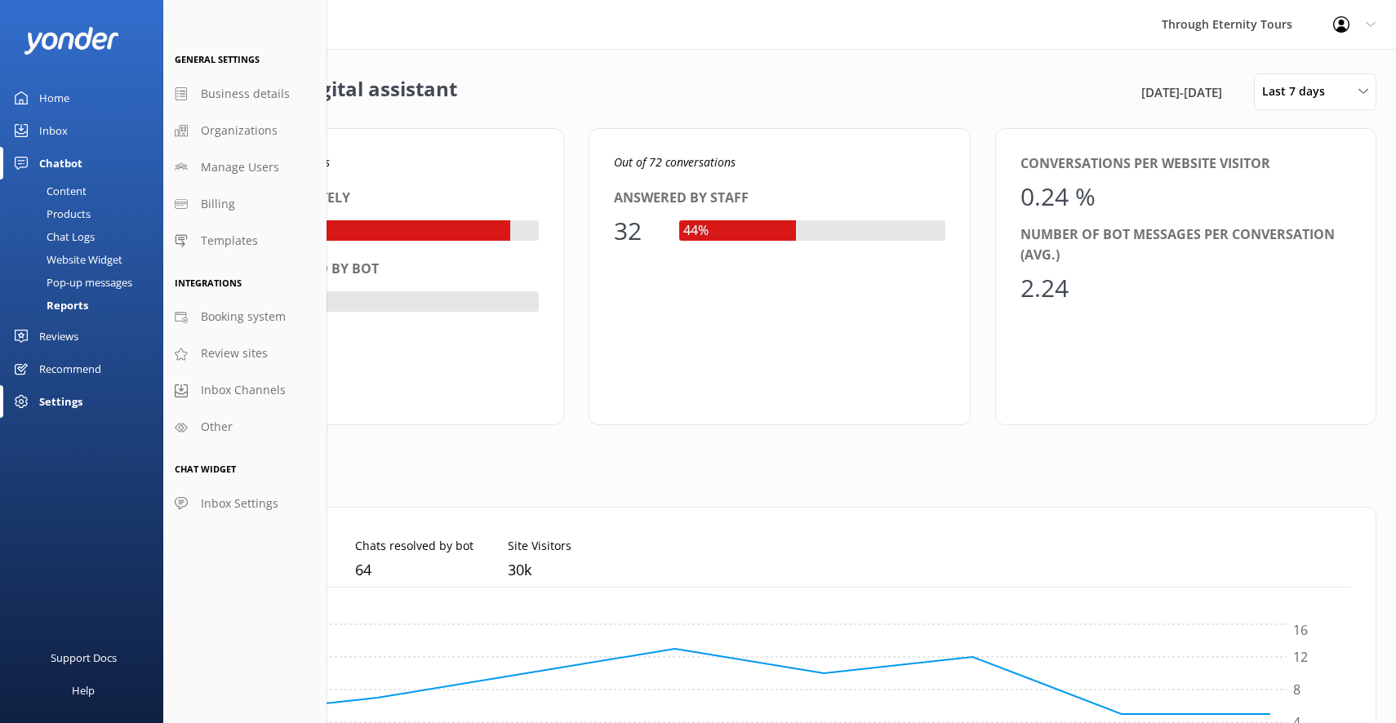
click at [80, 307] on div "Reports" at bounding box center [49, 305] width 78 height 23
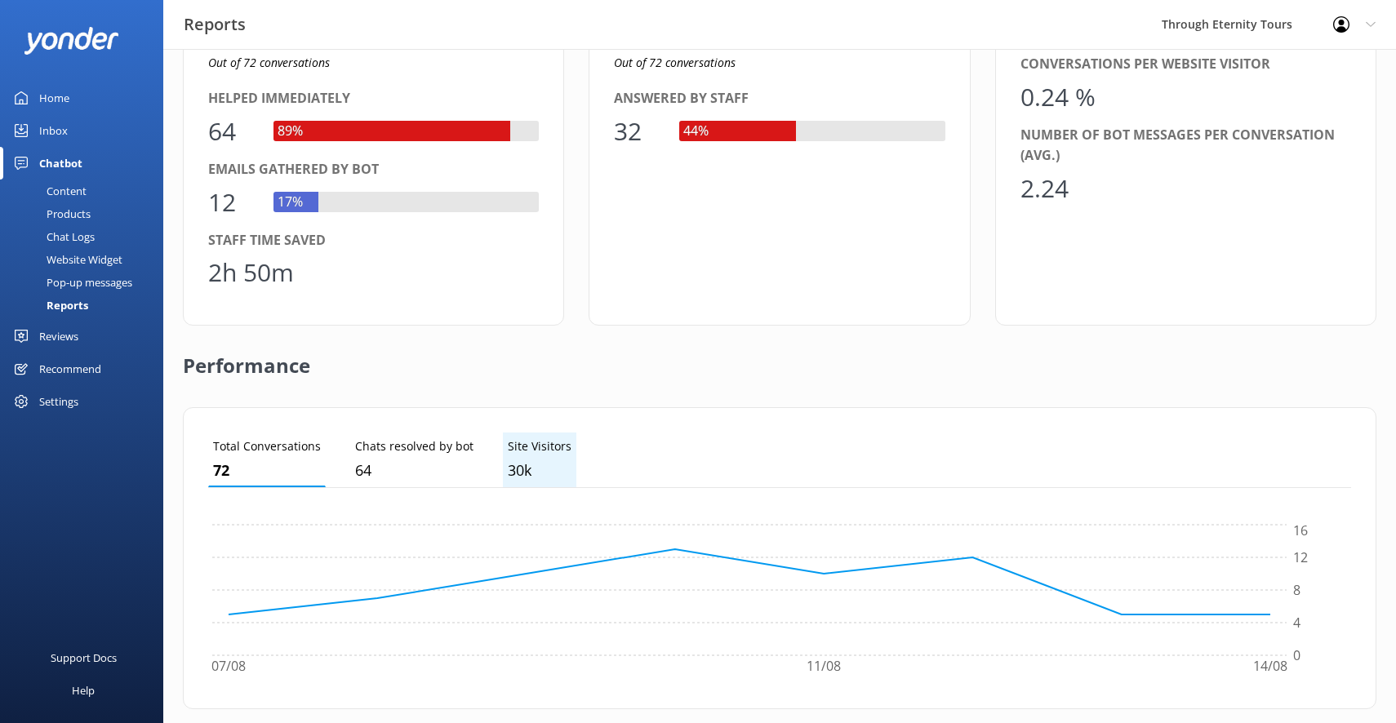
scroll to position [122, 0]
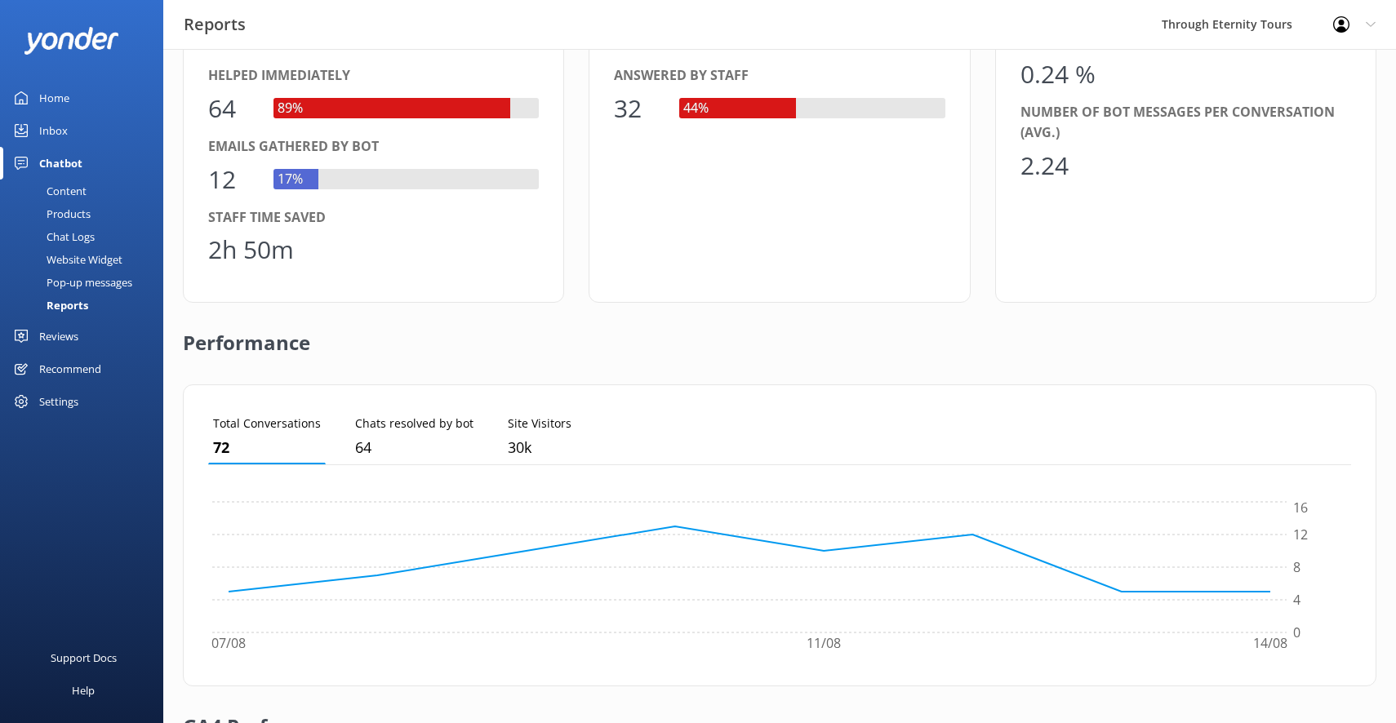
click at [85, 238] on div "Chat Logs" at bounding box center [52, 236] width 85 height 23
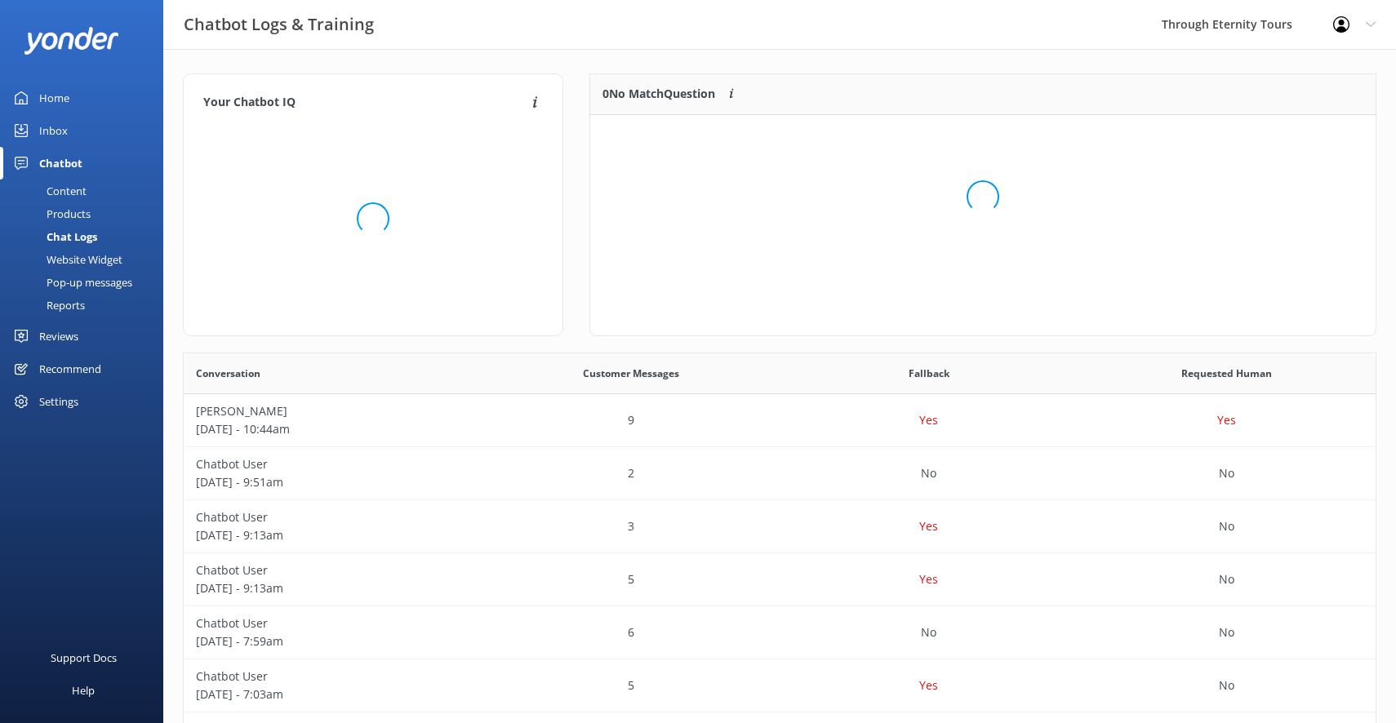
scroll to position [205, 785]
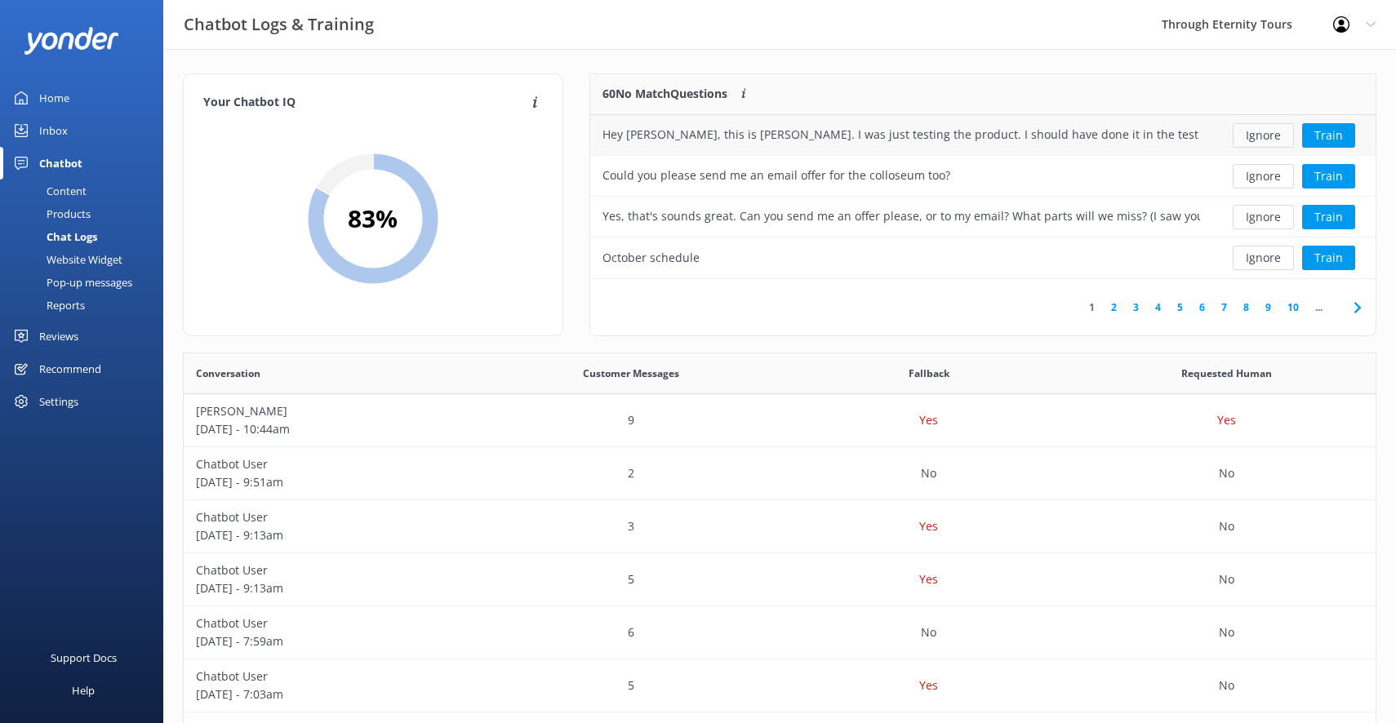
click at [1268, 130] on button "Ignore" at bounding box center [1263, 135] width 61 height 24
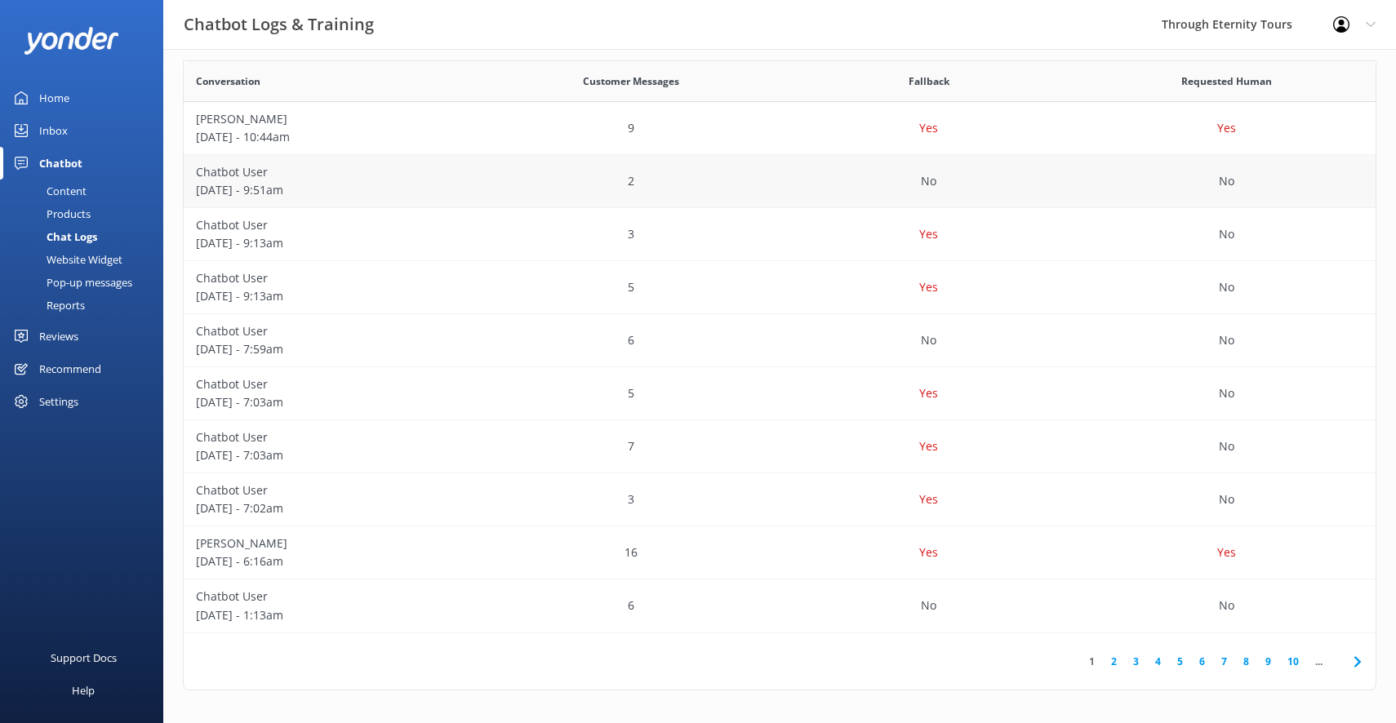
scroll to position [0, 0]
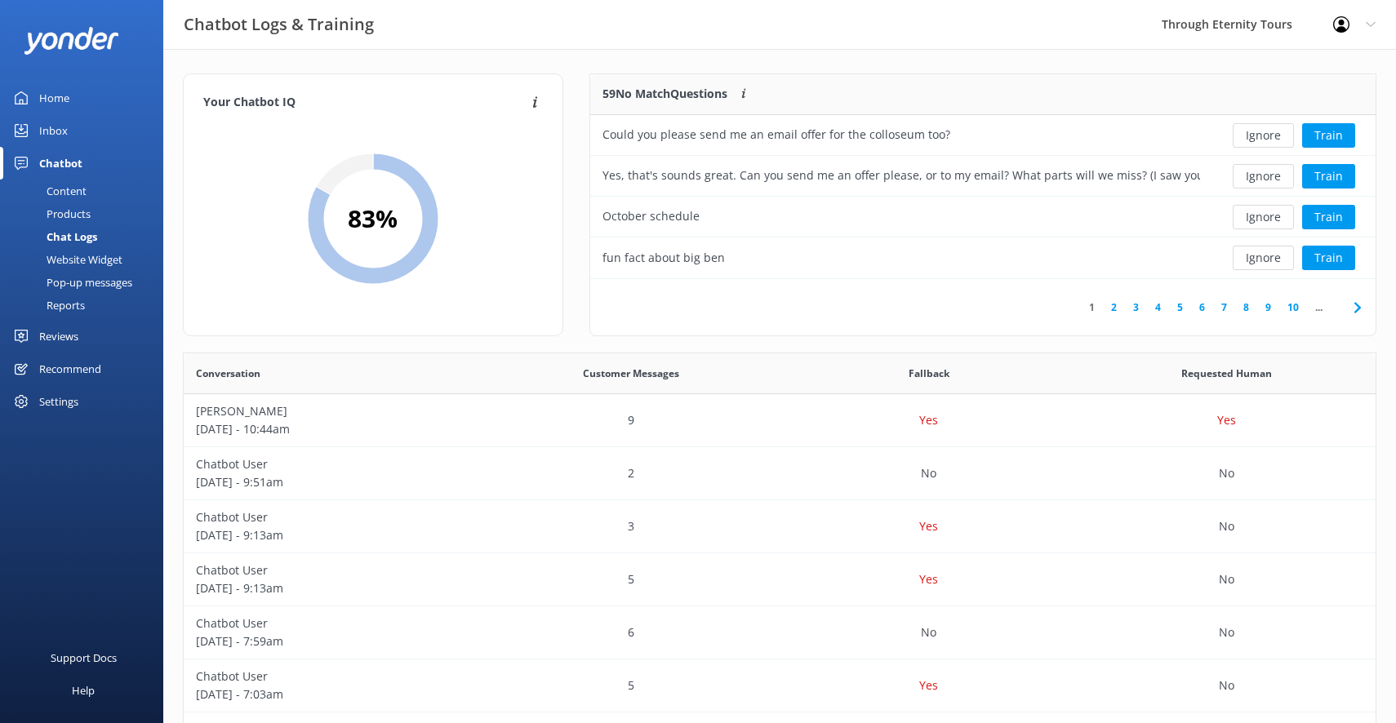
click at [89, 190] on link "Content" at bounding box center [86, 191] width 153 height 23
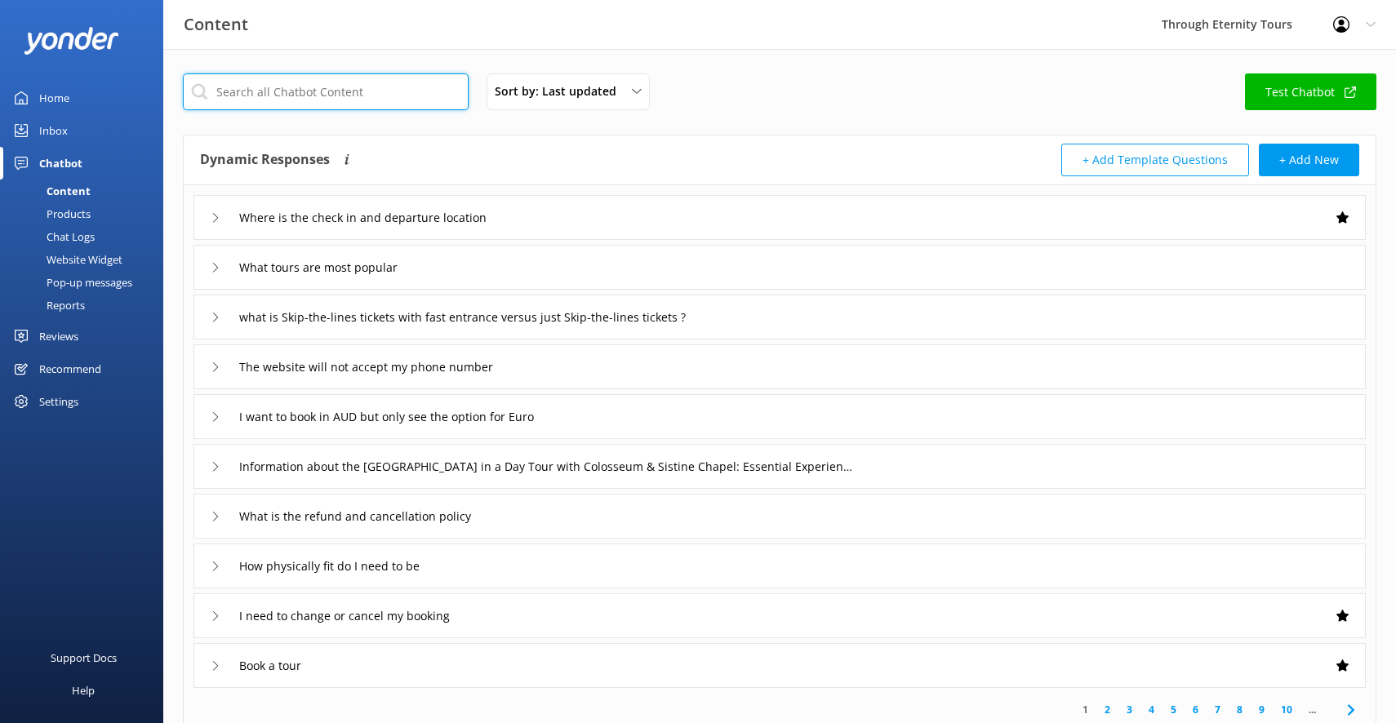
click at [357, 92] on input "text" at bounding box center [326, 91] width 286 height 37
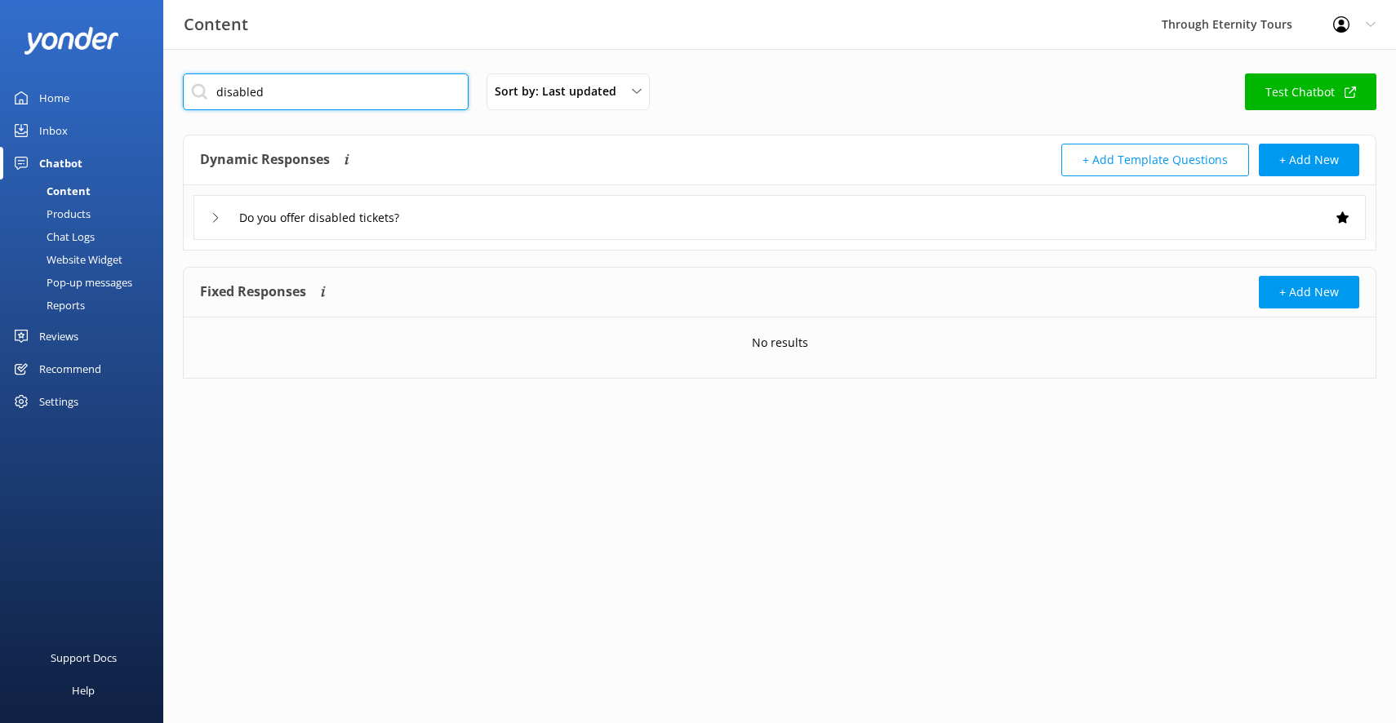
type input "disabled"
click at [482, 220] on div "Do you offer disabled tickets?" at bounding box center [779, 217] width 1172 height 45
